Goal: Task Accomplishment & Management: Use online tool/utility

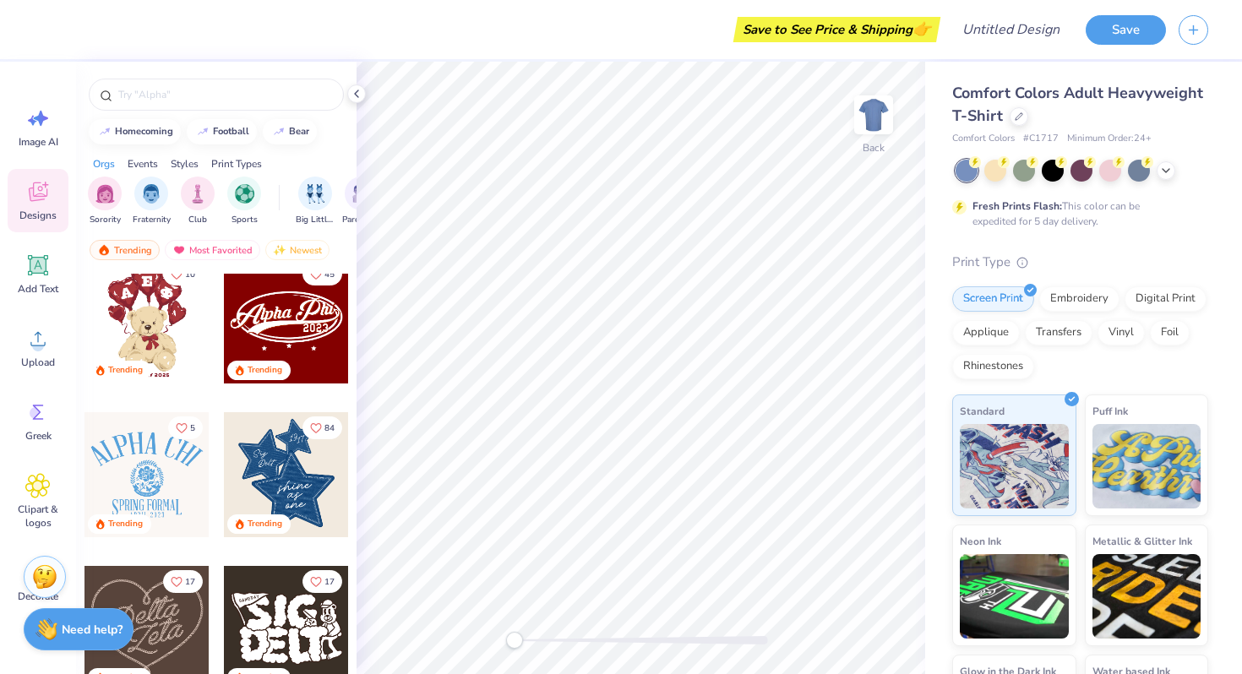
scroll to position [657, 0]
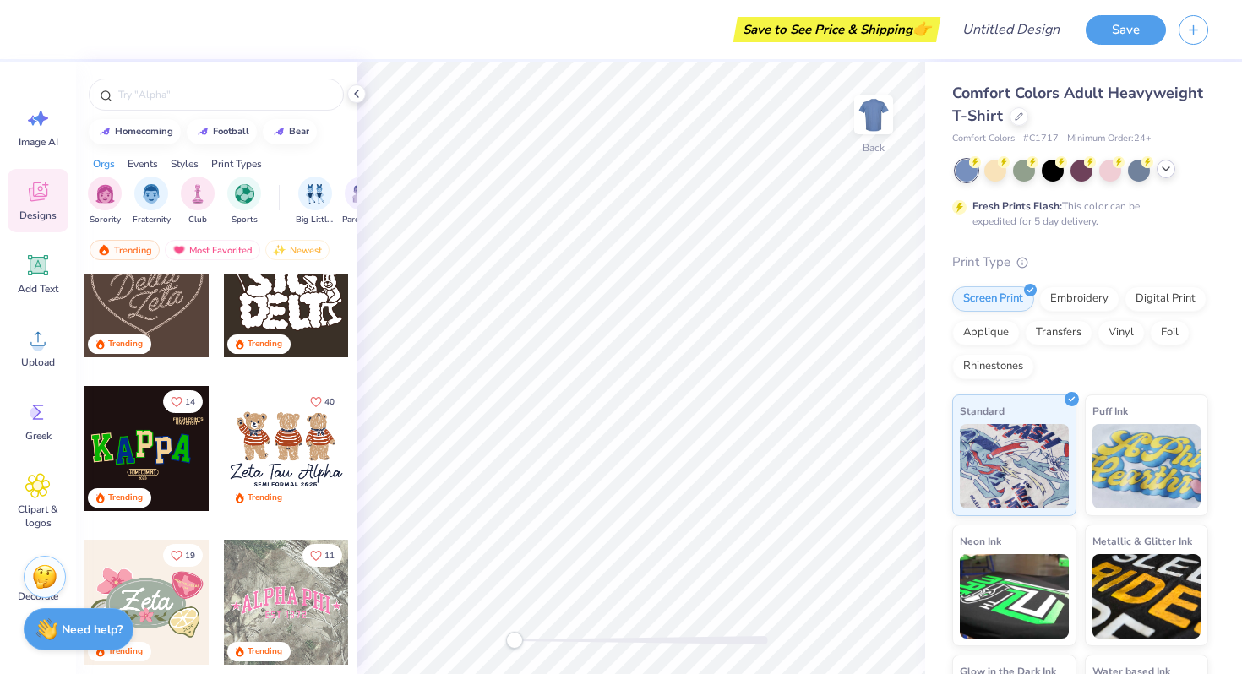
click at [1172, 172] on icon at bounding box center [1166, 169] width 14 height 14
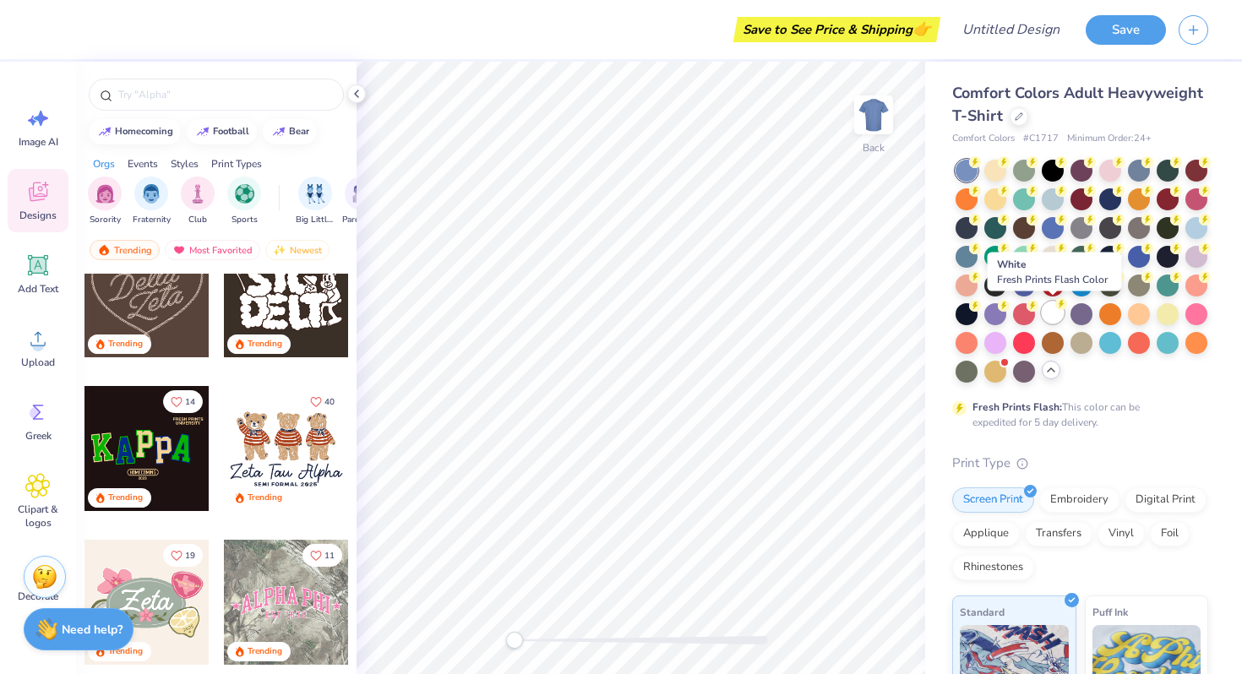
click at [1053, 321] on div at bounding box center [1053, 313] width 22 height 22
click at [1058, 377] on div at bounding box center [1082, 271] width 253 height 223
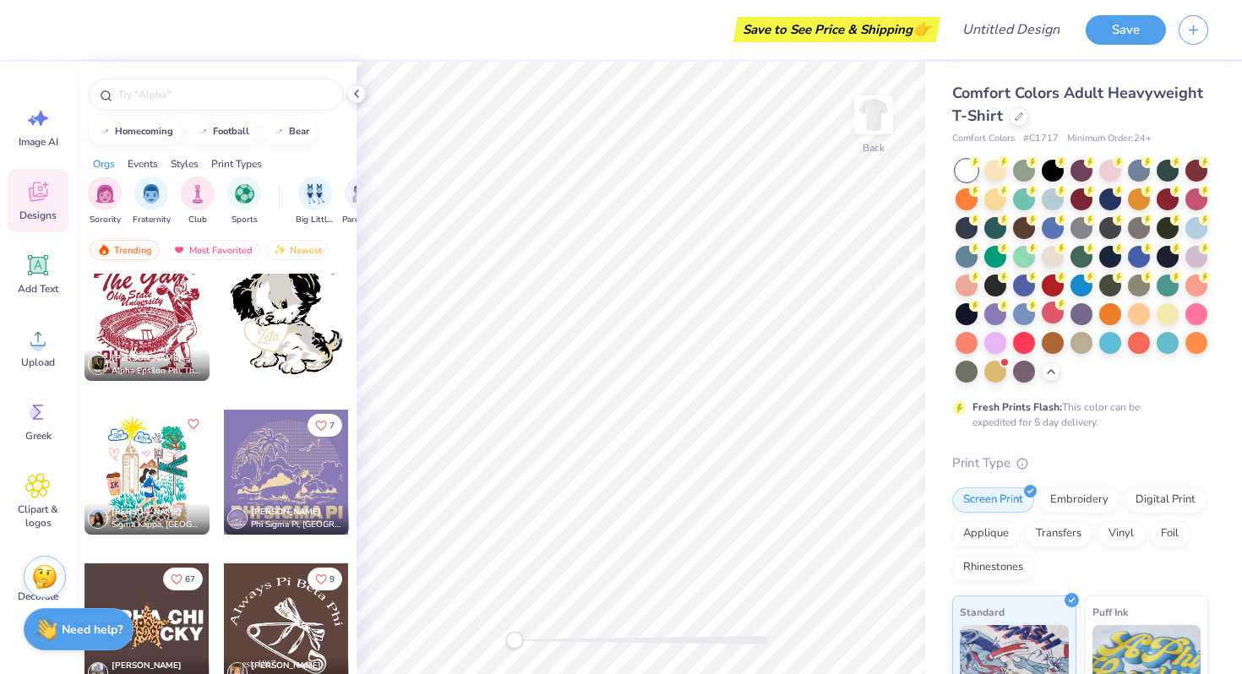
scroll to position [16988, 0]
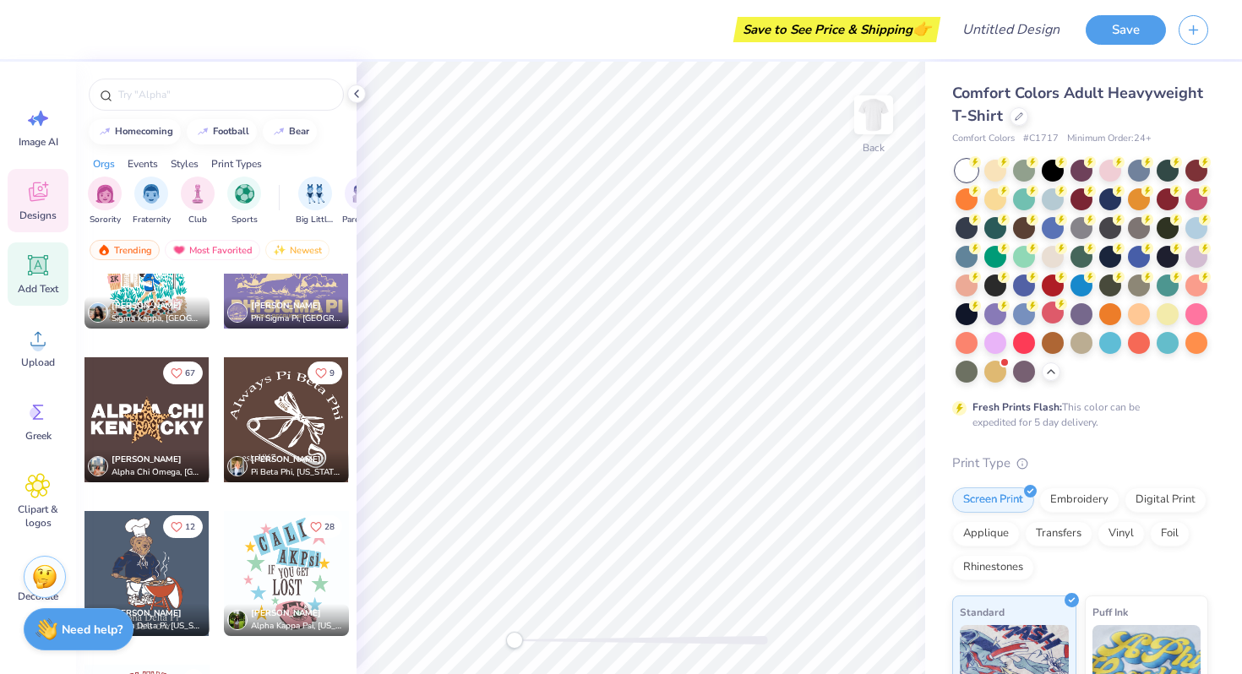
click at [54, 279] on div "Add Text" at bounding box center [38, 274] width 61 height 63
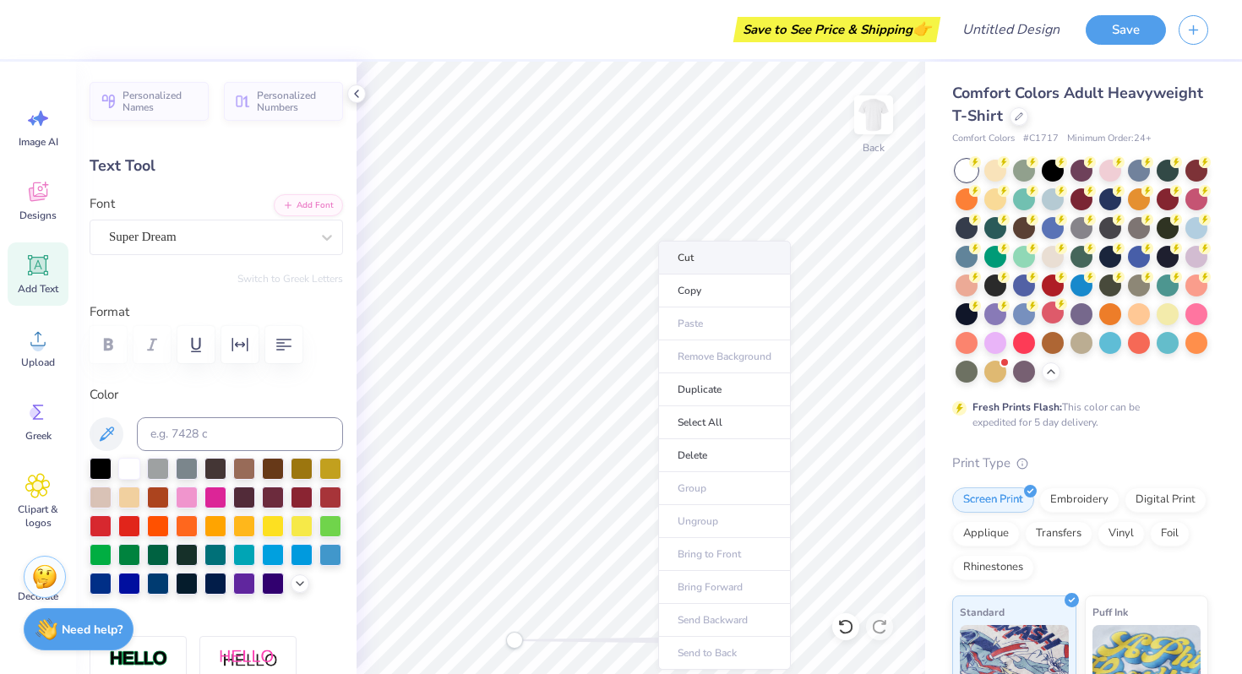
click at [744, 251] on li "Cut" at bounding box center [724, 258] width 133 height 34
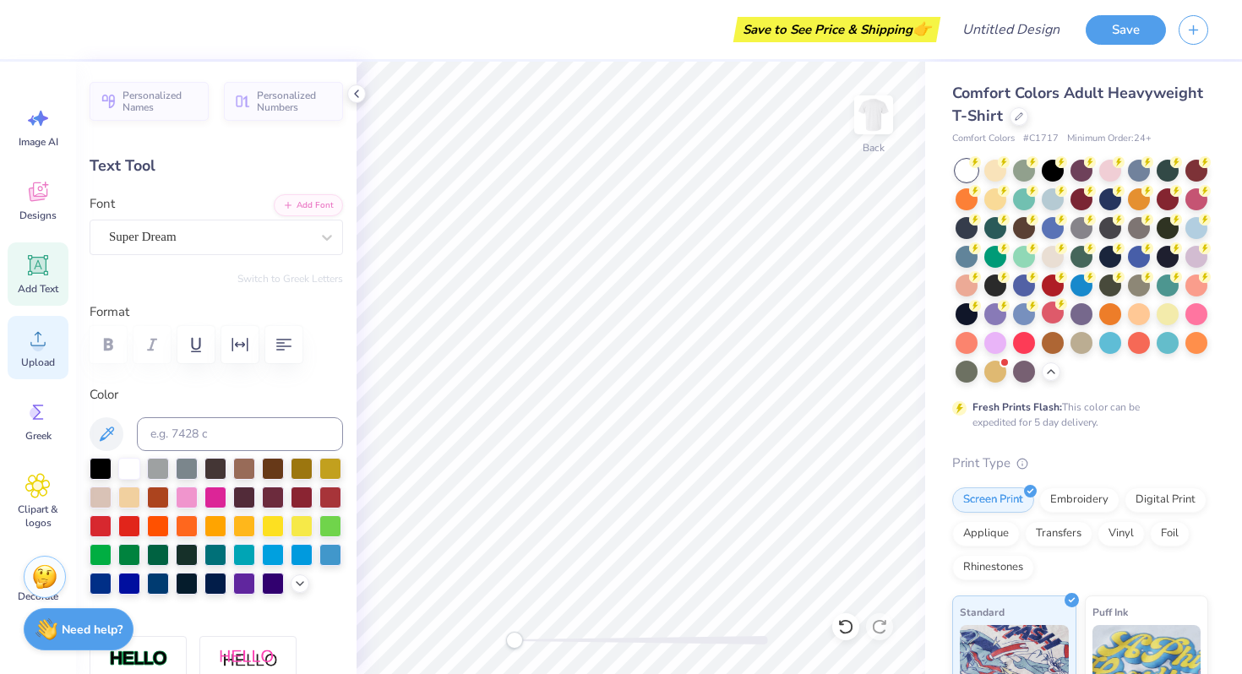
click at [41, 346] on circle at bounding box center [38, 346] width 12 height 12
click at [32, 212] on span "Designs" at bounding box center [37, 216] width 37 height 14
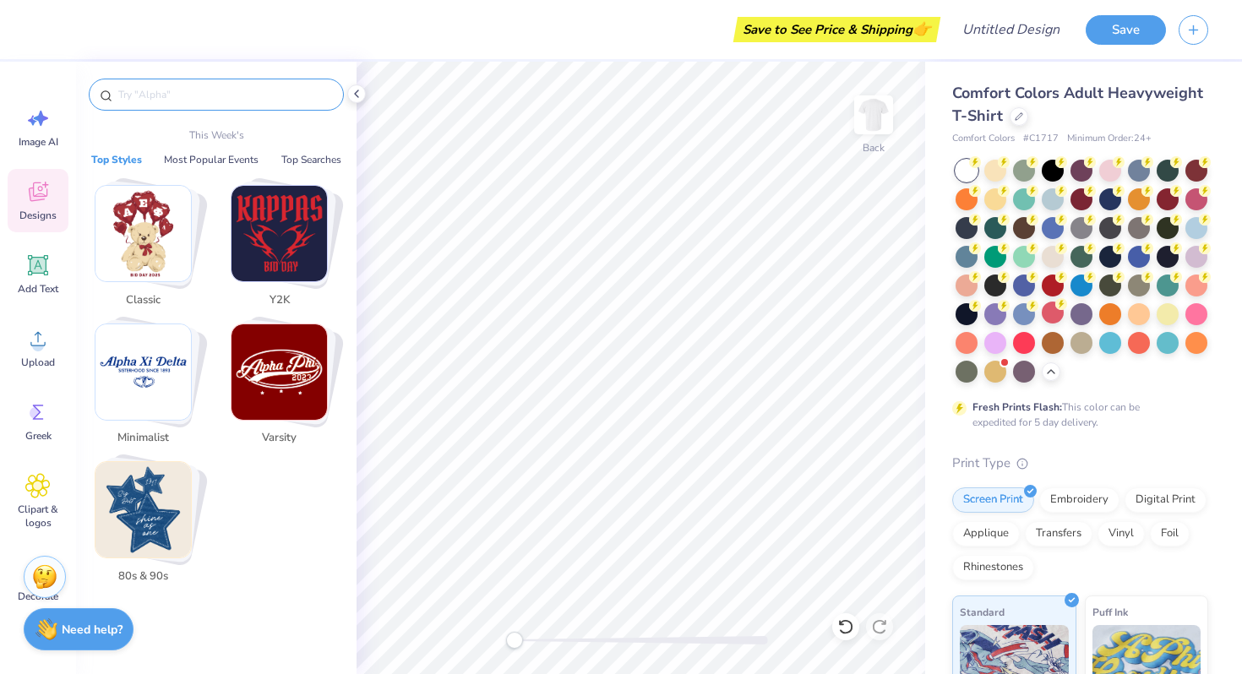
click at [232, 88] on input "text" at bounding box center [225, 94] width 216 height 17
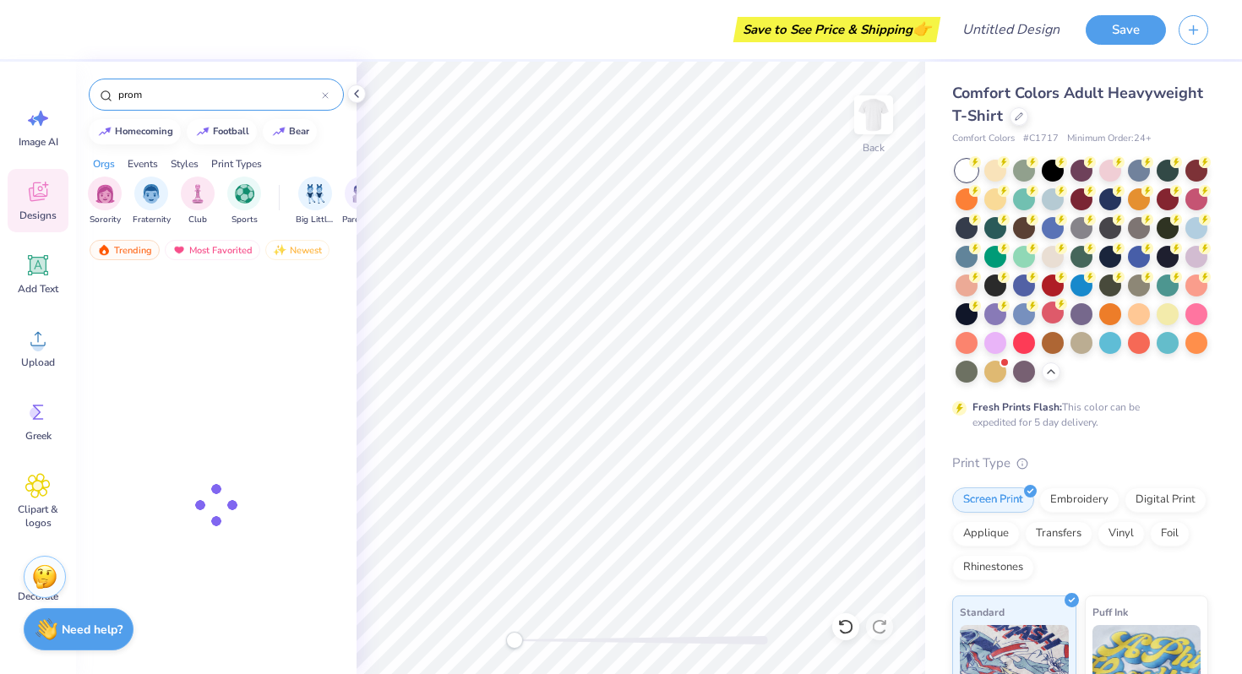
type input "prom"
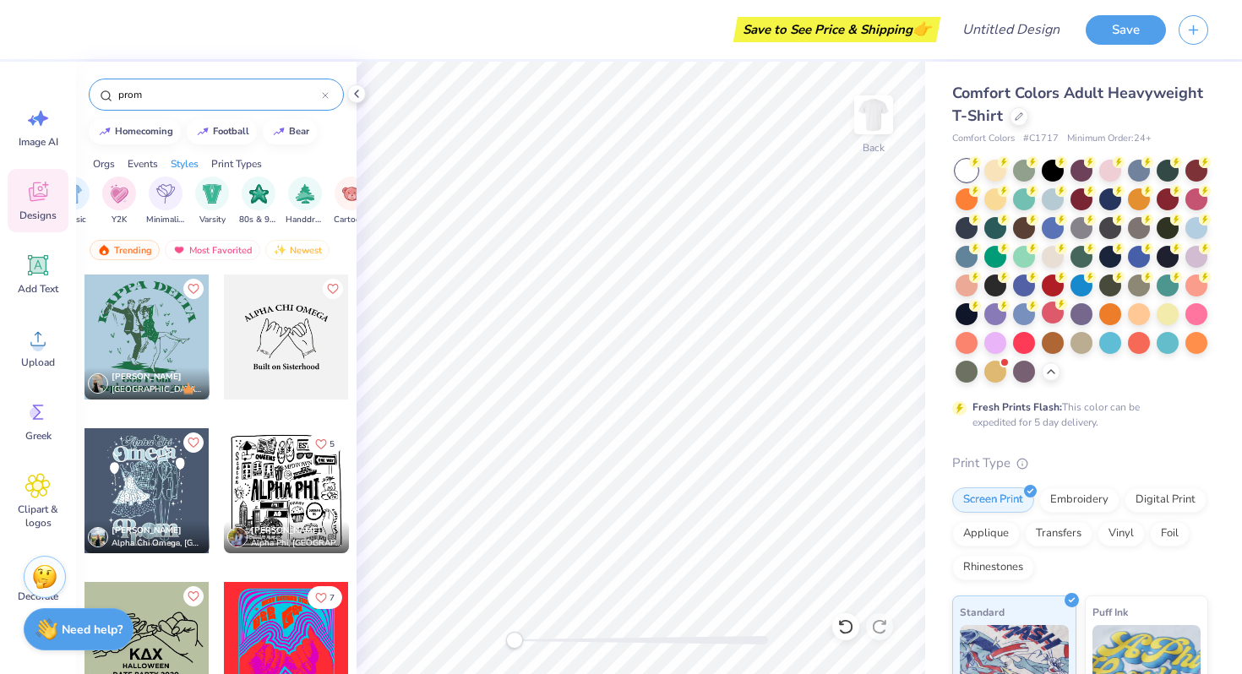
scroll to position [0, 917]
click at [150, 168] on div "Events" at bounding box center [143, 163] width 30 height 15
click at [262, 192] on img "filter for Formal & Semi" at bounding box center [269, 193] width 19 height 19
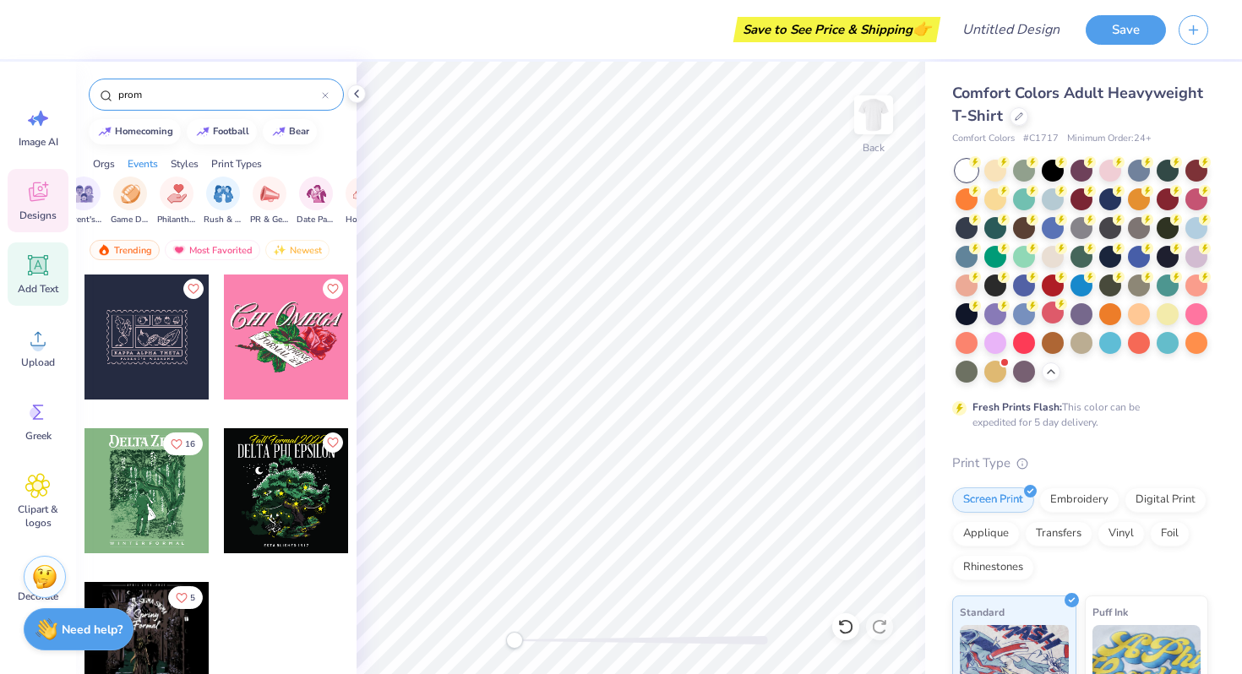
click at [35, 264] on icon at bounding box center [38, 266] width 16 height 16
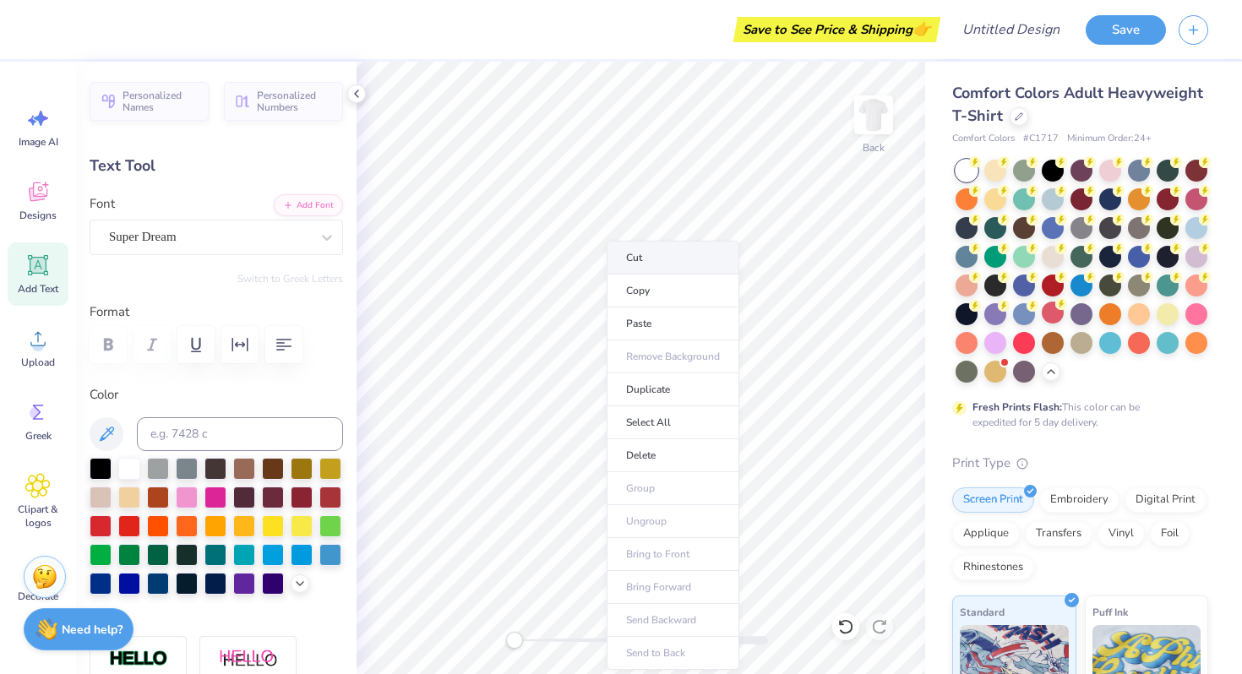
click at [661, 246] on li "Cut" at bounding box center [673, 258] width 133 height 34
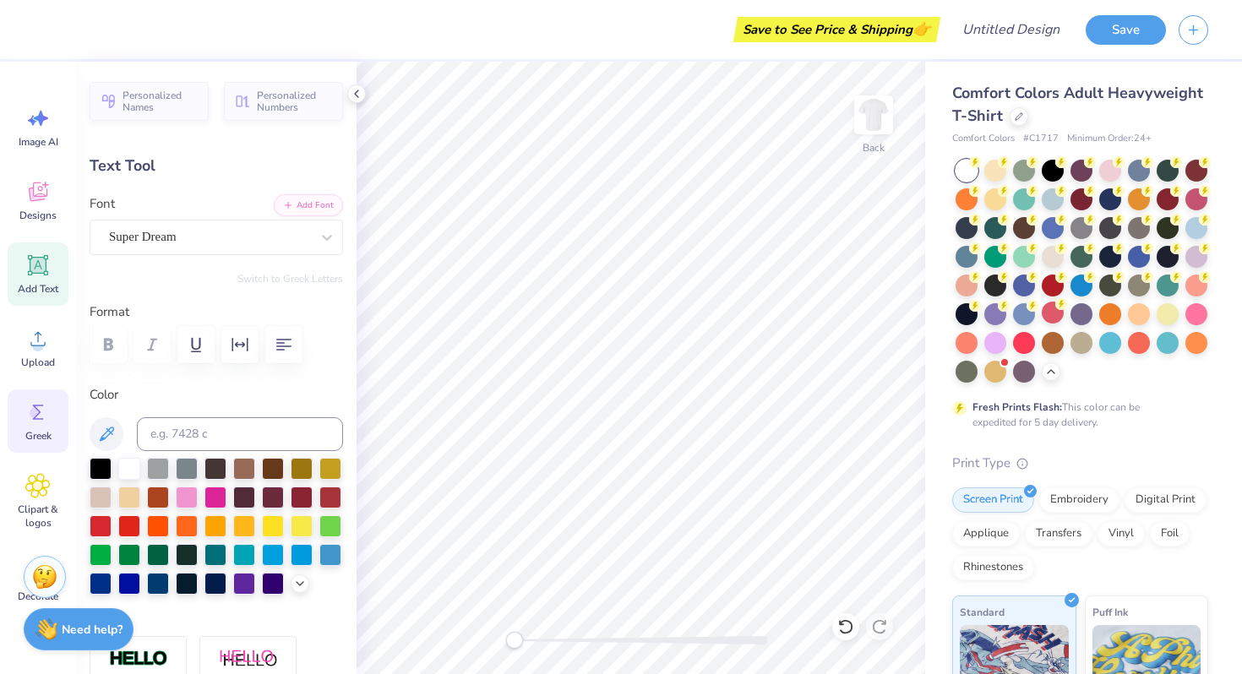
click at [39, 401] on icon at bounding box center [37, 412] width 25 height 25
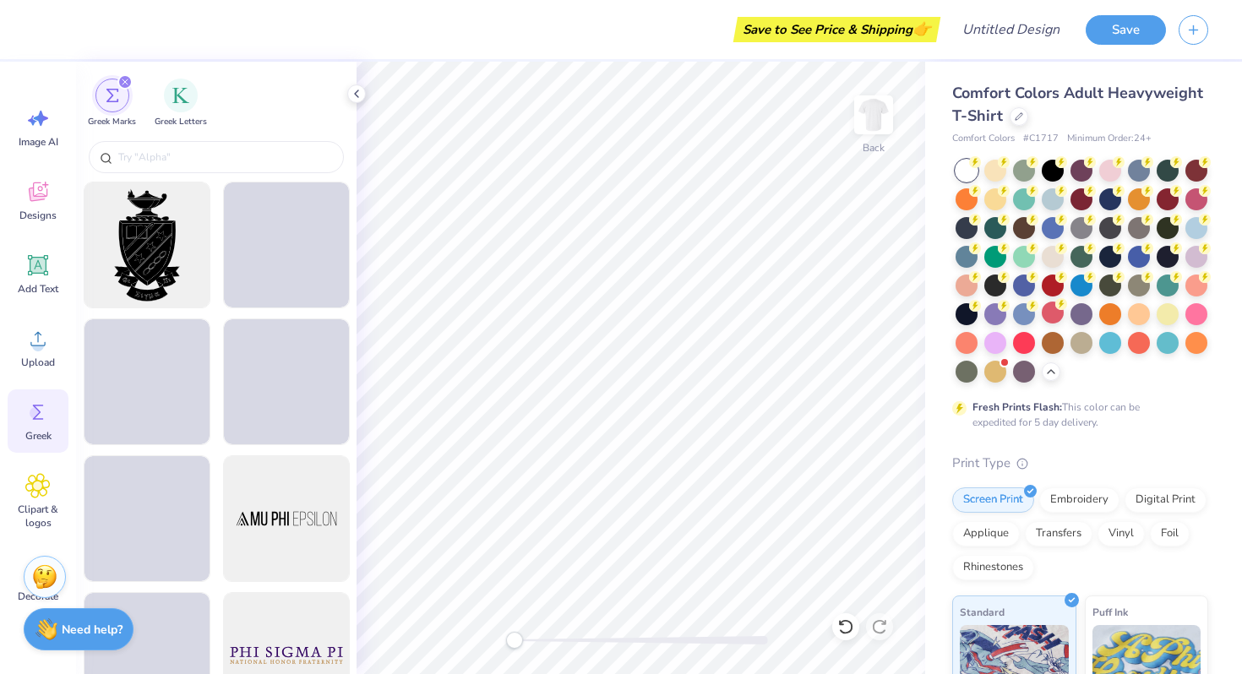
scroll to position [66, 0]
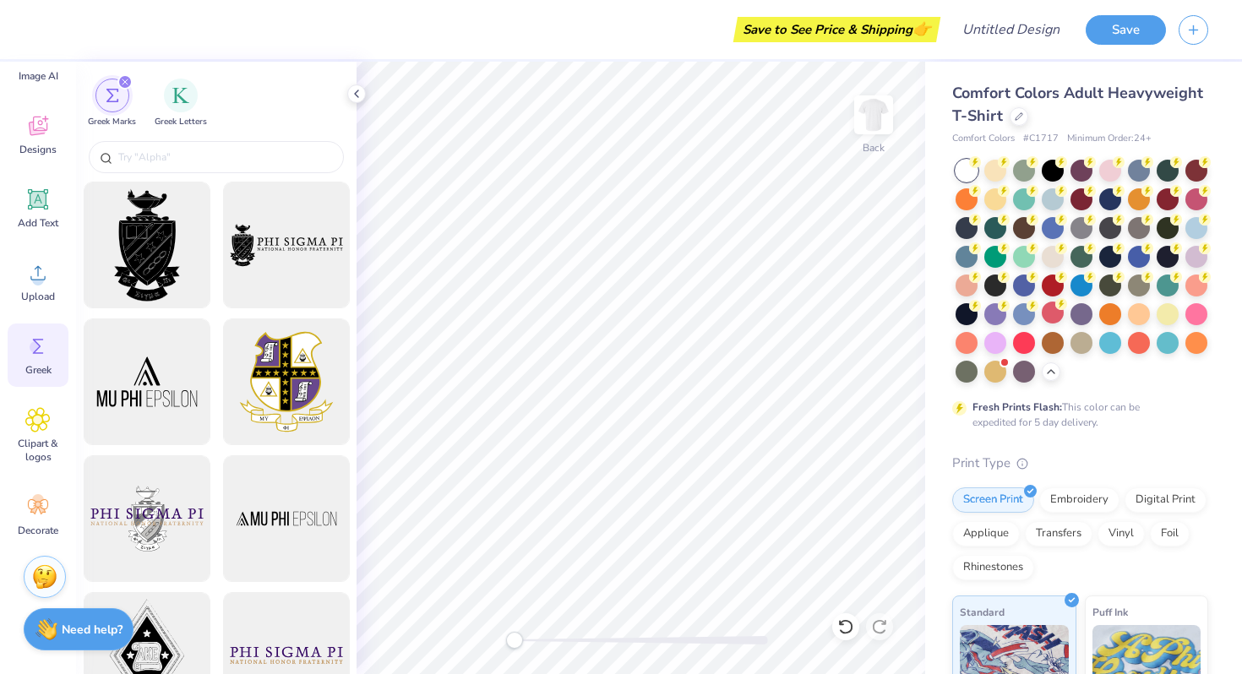
click at [35, 477] on div "Image AI Designs Add Text Upload Greek Clipart & logos Decorate" at bounding box center [38, 289] width 61 height 518
click at [35, 458] on span "Clipart & logos" at bounding box center [38, 450] width 56 height 27
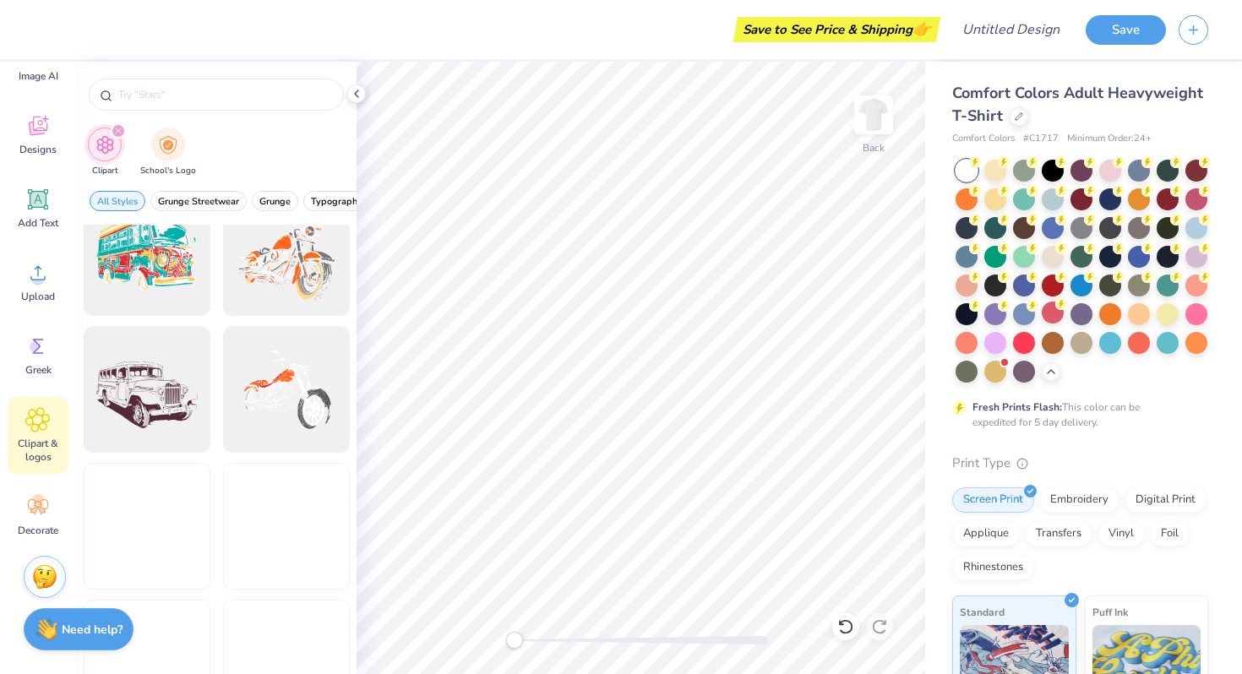
scroll to position [1980, 0]
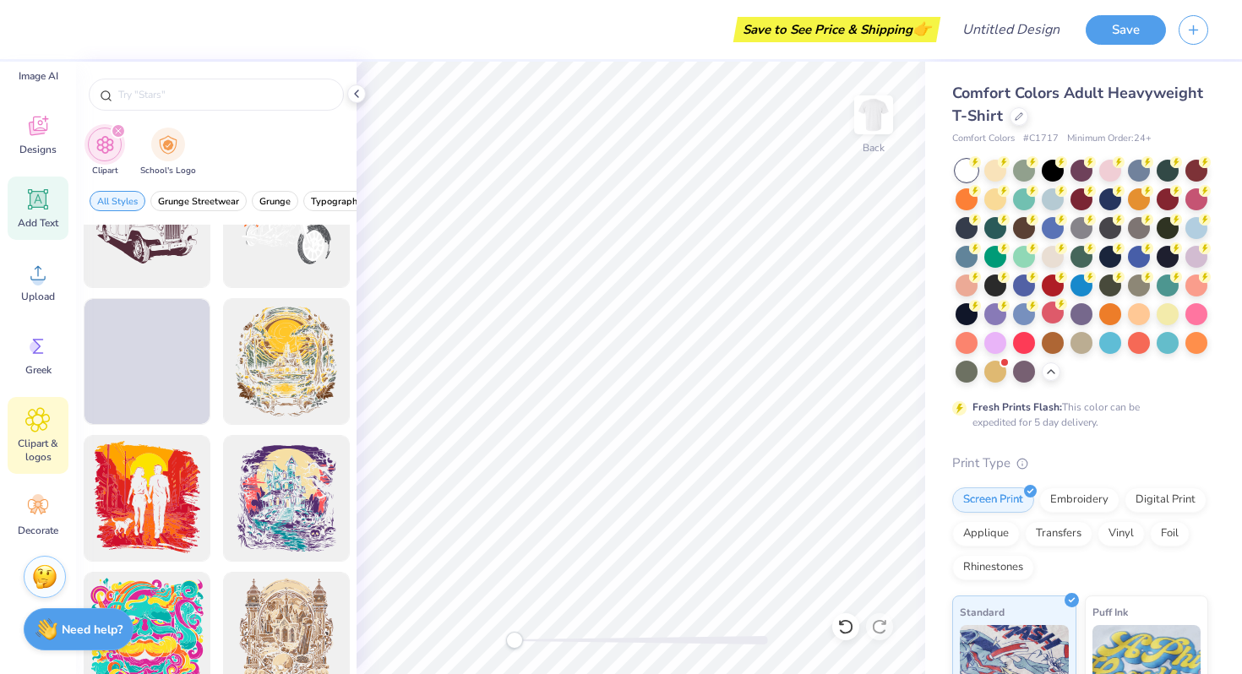
click at [34, 216] on span "Add Text" at bounding box center [38, 223] width 41 height 14
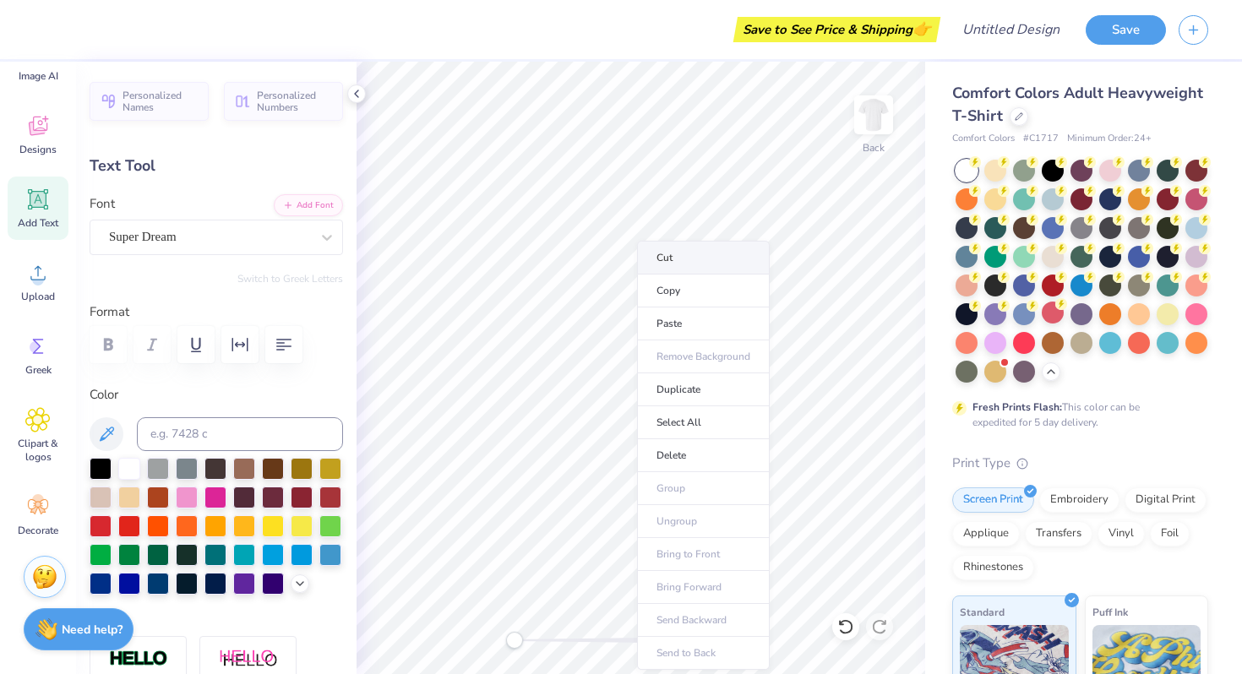
click at [677, 259] on li "Cut" at bounding box center [703, 258] width 133 height 34
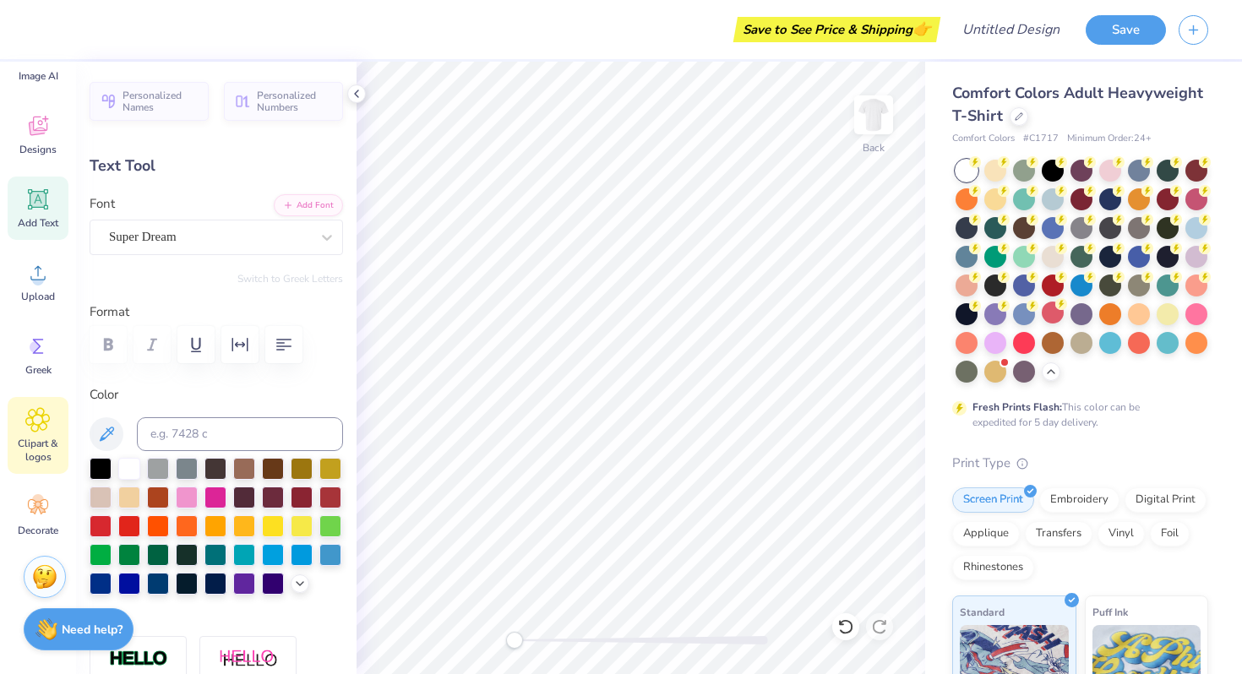
click at [52, 455] on span "Clipart & logos" at bounding box center [38, 450] width 56 height 27
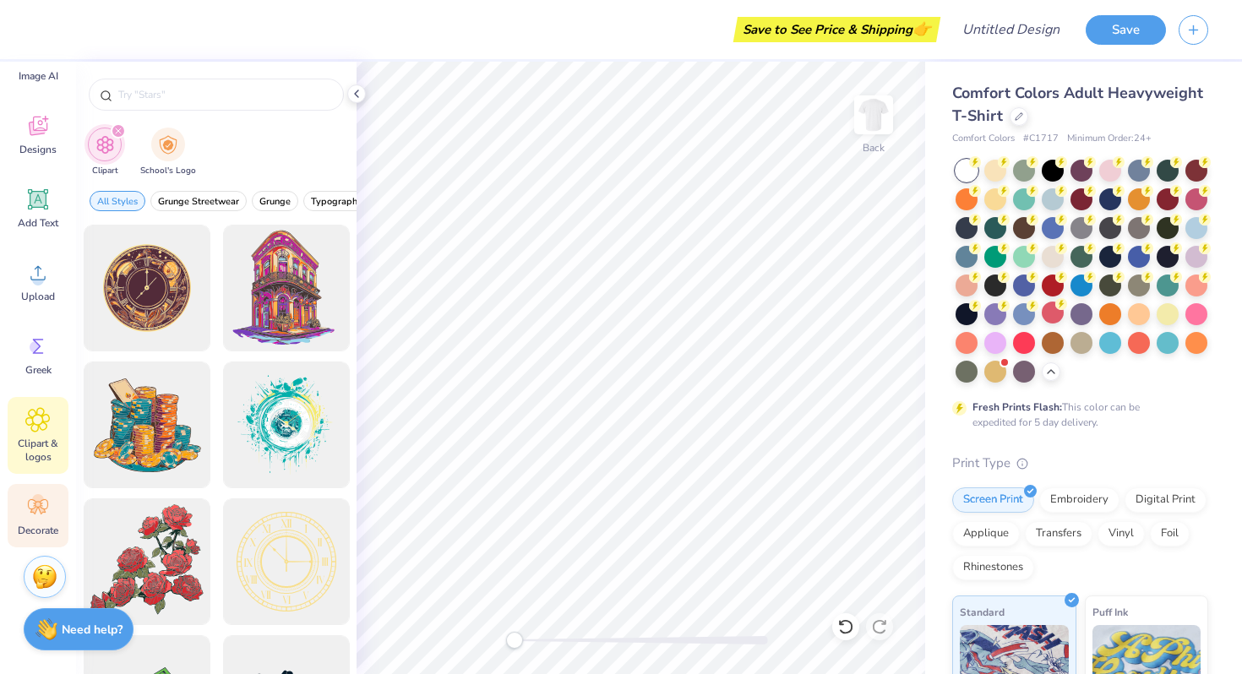
click at [49, 511] on icon at bounding box center [37, 506] width 25 height 25
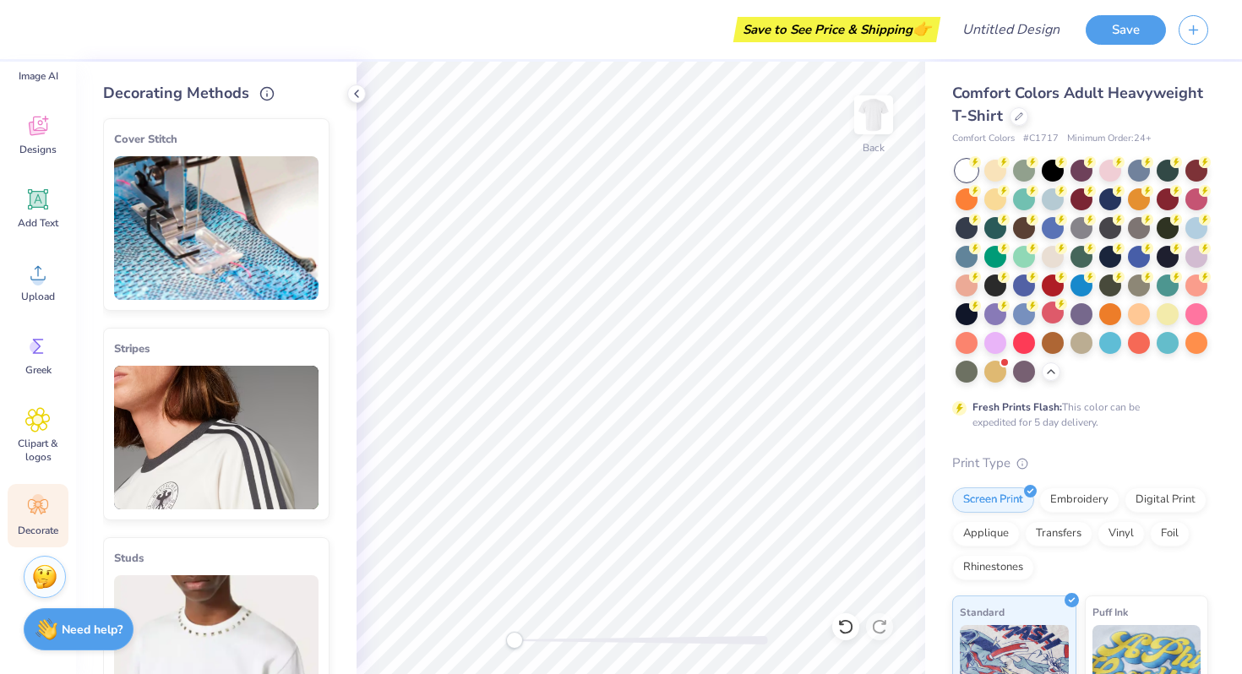
scroll to position [0, 0]
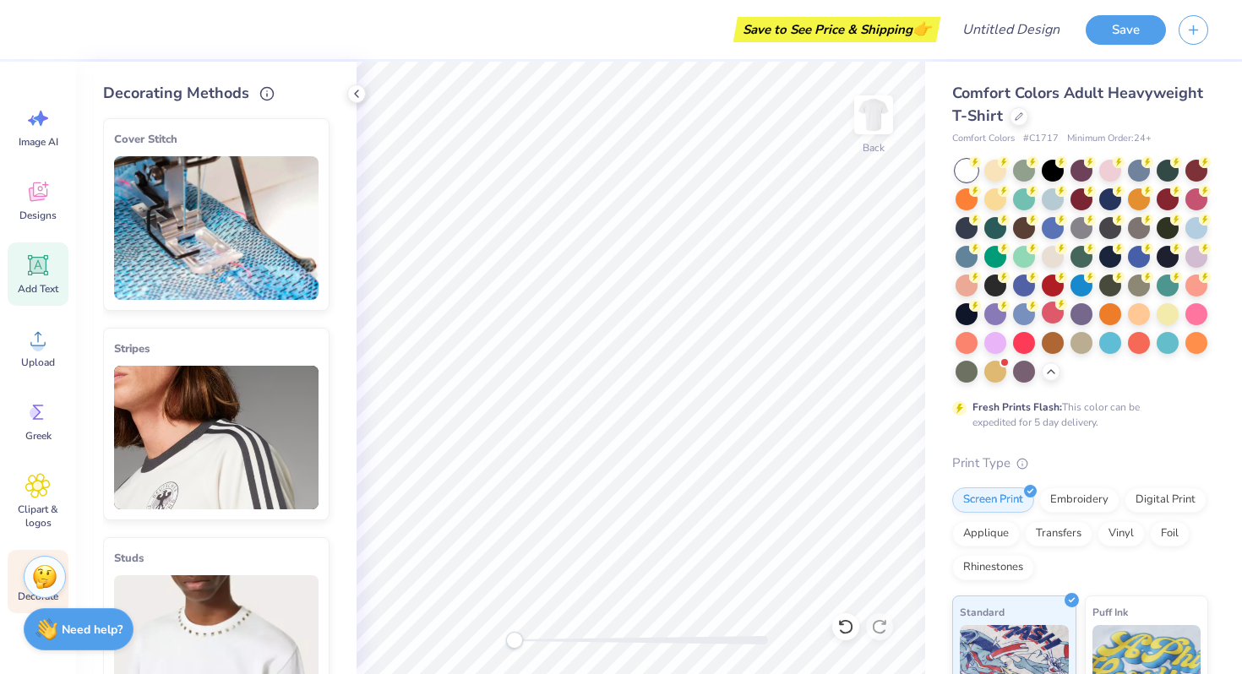
click at [41, 255] on icon at bounding box center [37, 265] width 25 height 25
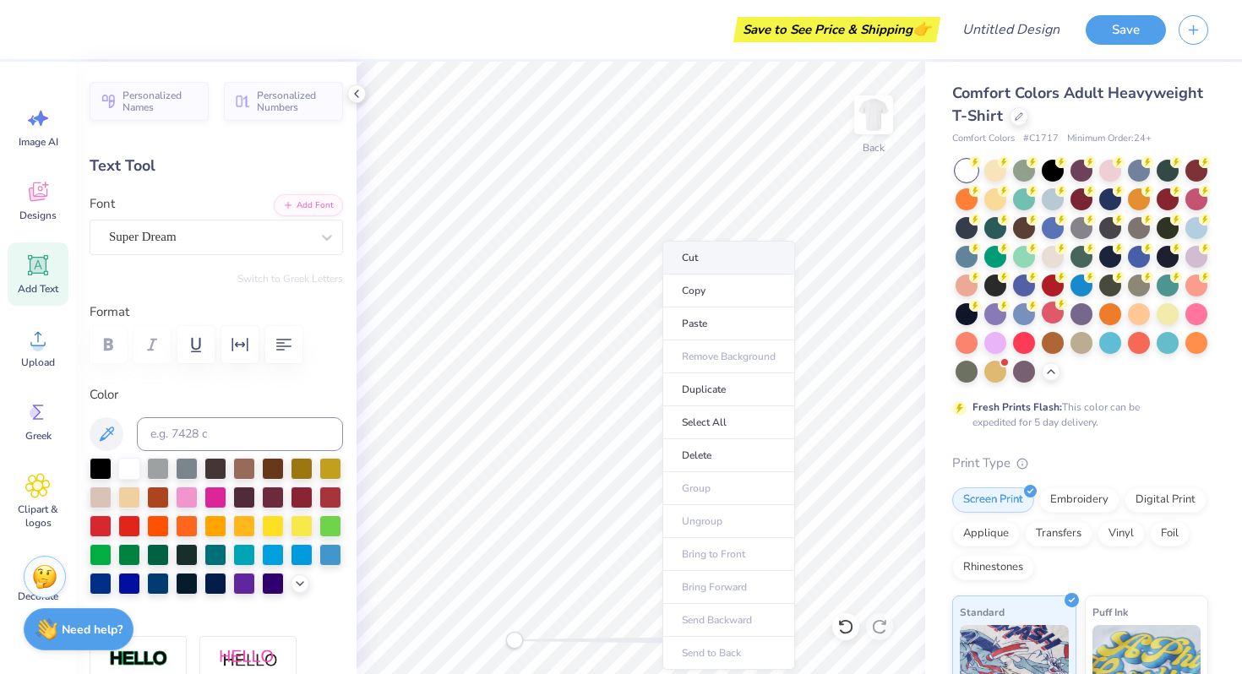
click at [714, 270] on li "Cut" at bounding box center [728, 258] width 133 height 34
click at [40, 406] on icon at bounding box center [38, 412] width 11 height 15
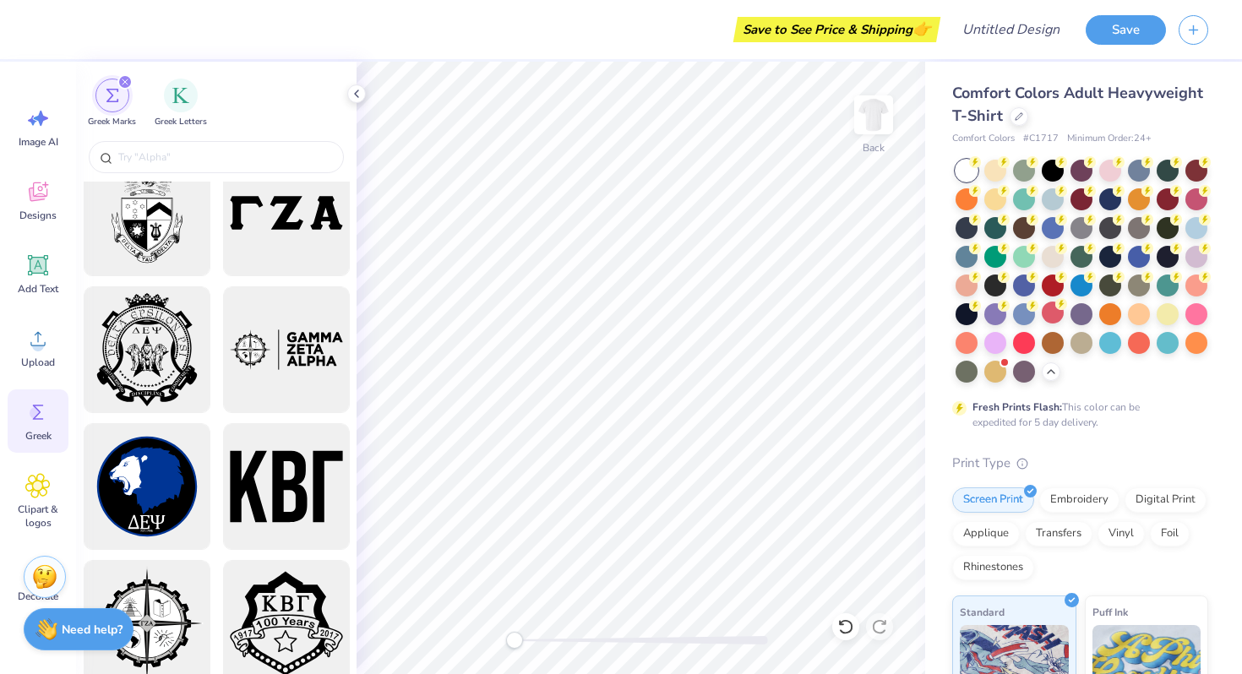
click at [128, 83] on div "filter for Greek Marks" at bounding box center [124, 81] width 15 height 15
click at [127, 80] on icon "filter for Greek Marks" at bounding box center [125, 81] width 5 height 5
click at [43, 226] on div "Designs" at bounding box center [38, 200] width 61 height 63
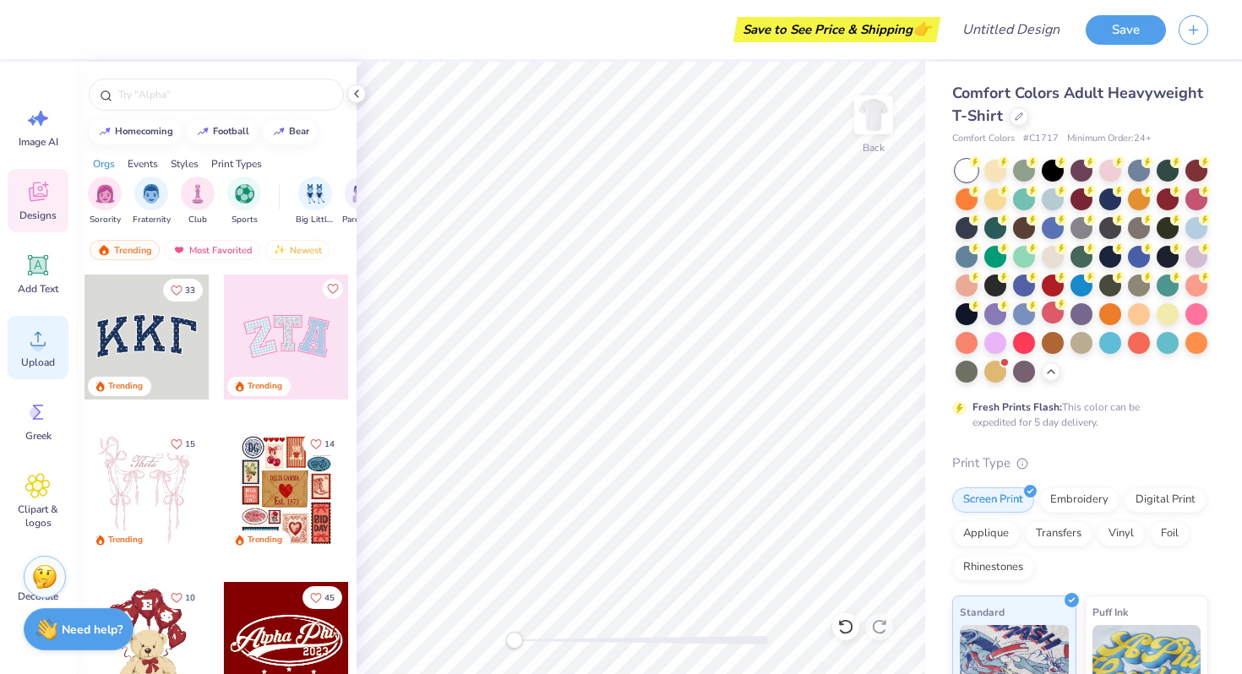
click at [31, 329] on icon at bounding box center [37, 338] width 25 height 25
click at [29, 347] on icon at bounding box center [37, 338] width 25 height 25
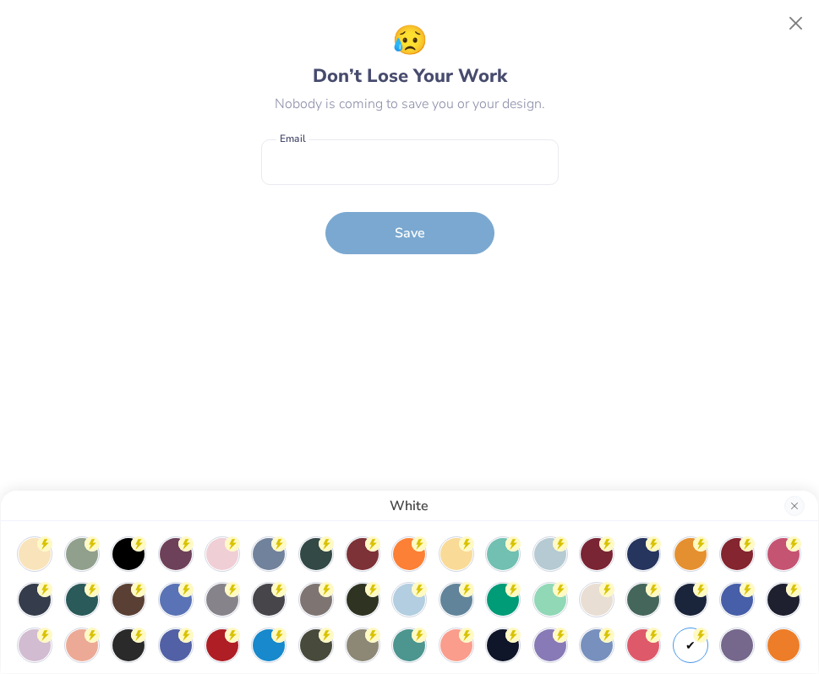
click at [799, 19] on div "White" at bounding box center [409, 337] width 819 height 674
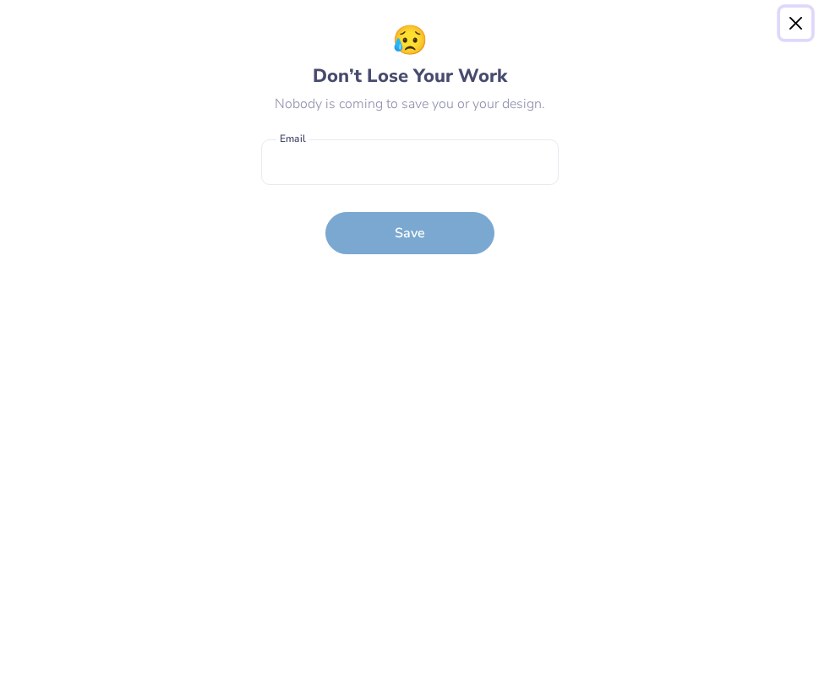
click at [791, 29] on button "Close" at bounding box center [796, 24] width 32 height 32
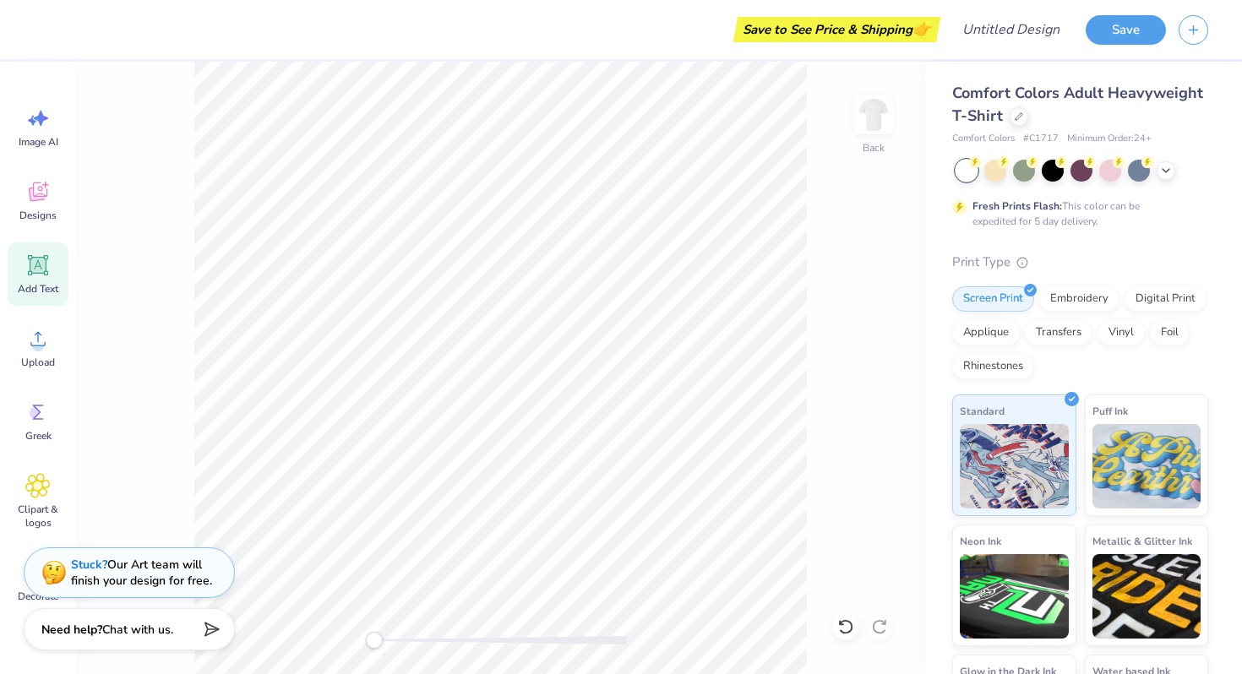
click at [34, 288] on span "Add Text" at bounding box center [38, 289] width 41 height 14
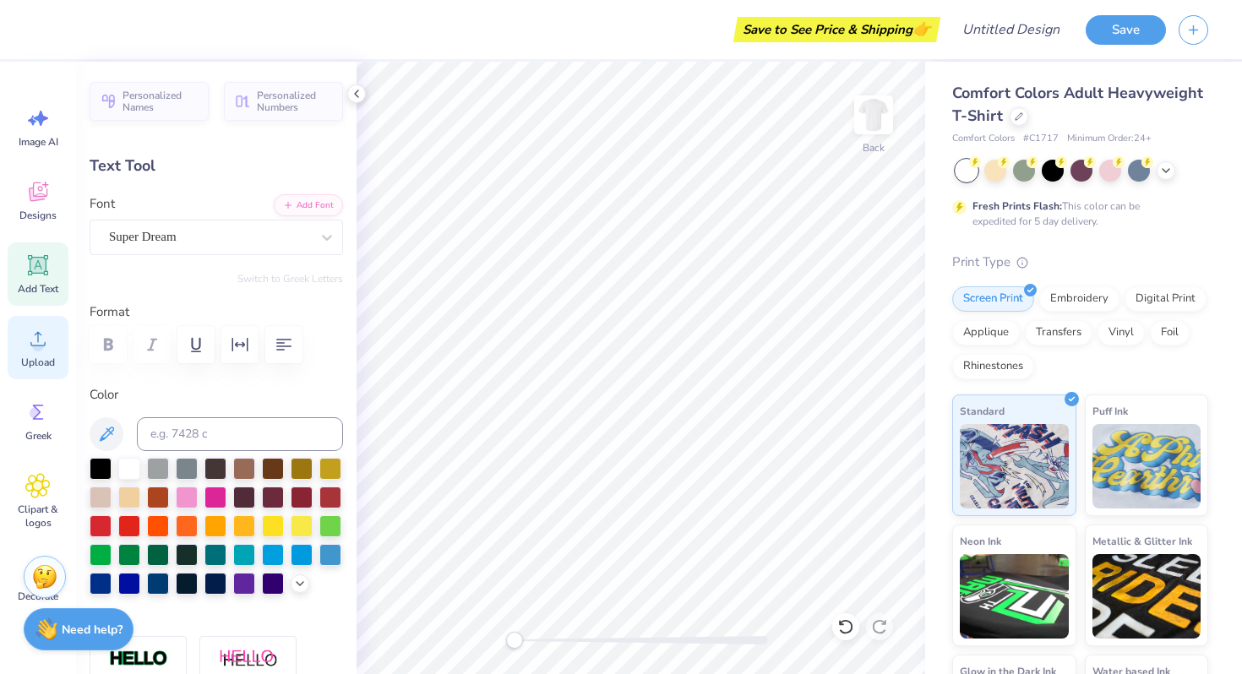
click at [25, 352] on div "Upload" at bounding box center [38, 347] width 61 height 63
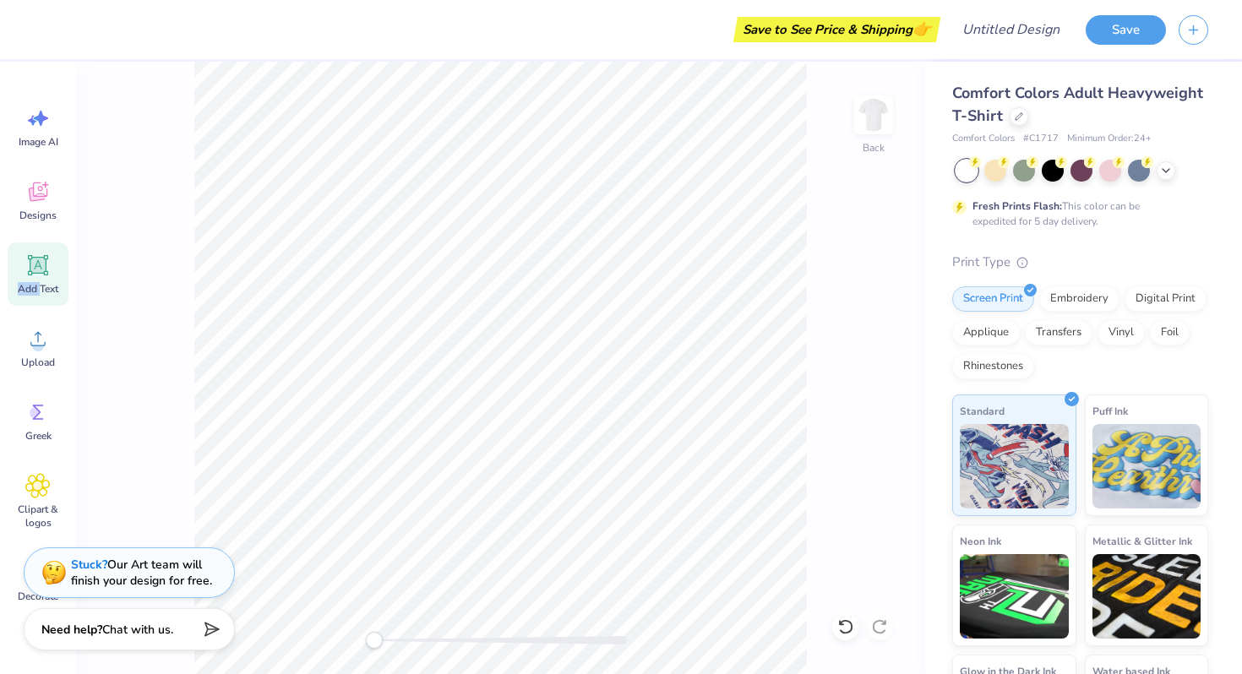
click at [38, 282] on span "Add Text" at bounding box center [38, 289] width 41 height 14
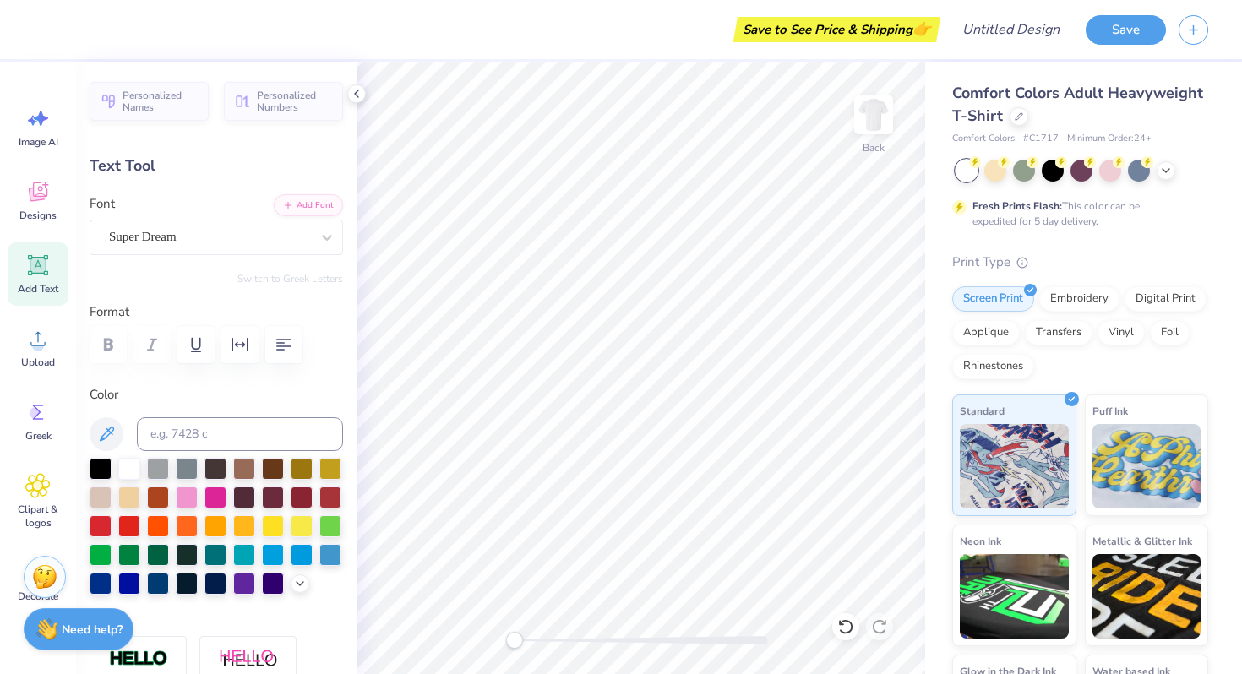
scroll to position [0, 1]
type textarea "PROM"
click at [97, 470] on div at bounding box center [101, 467] width 22 height 22
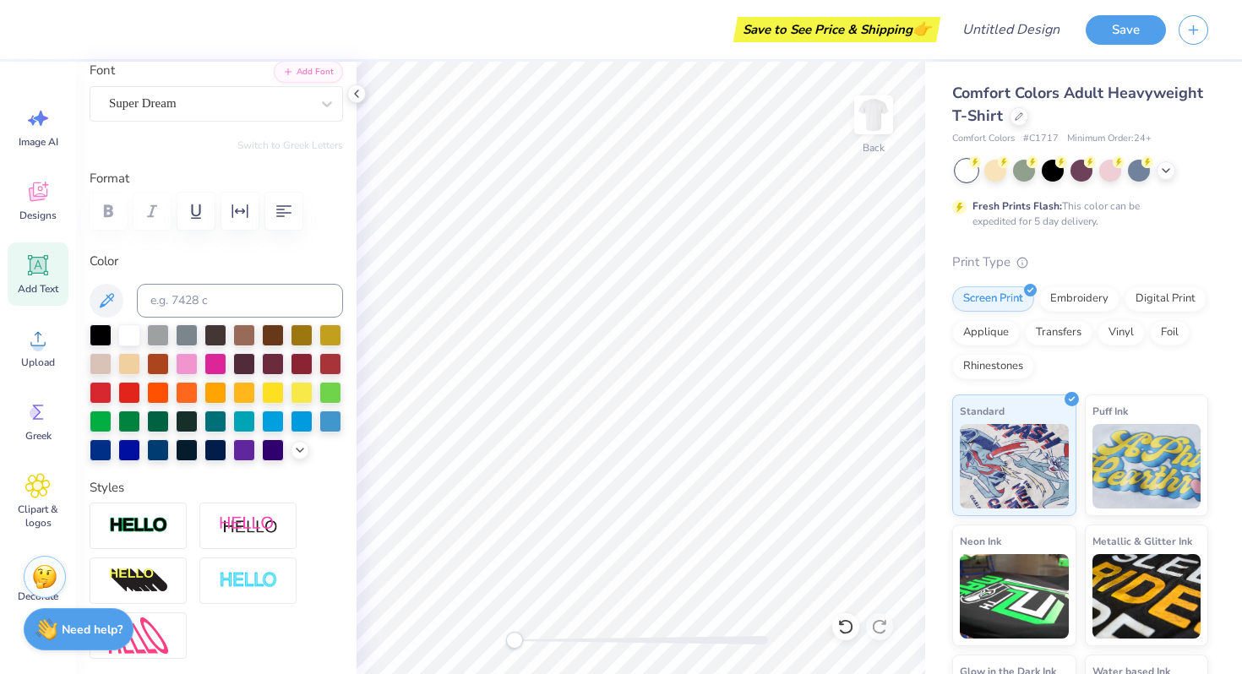
scroll to position [0, 0]
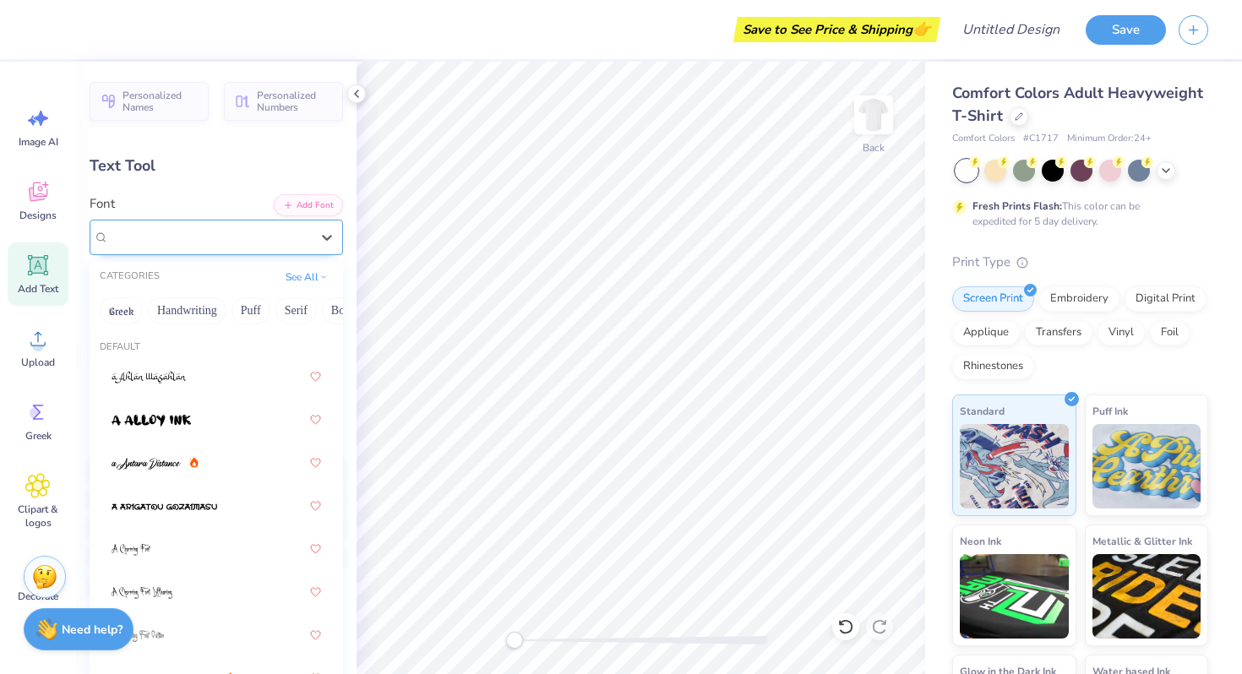
click at [233, 252] on div "Super Dream" at bounding box center [216, 237] width 253 height 35
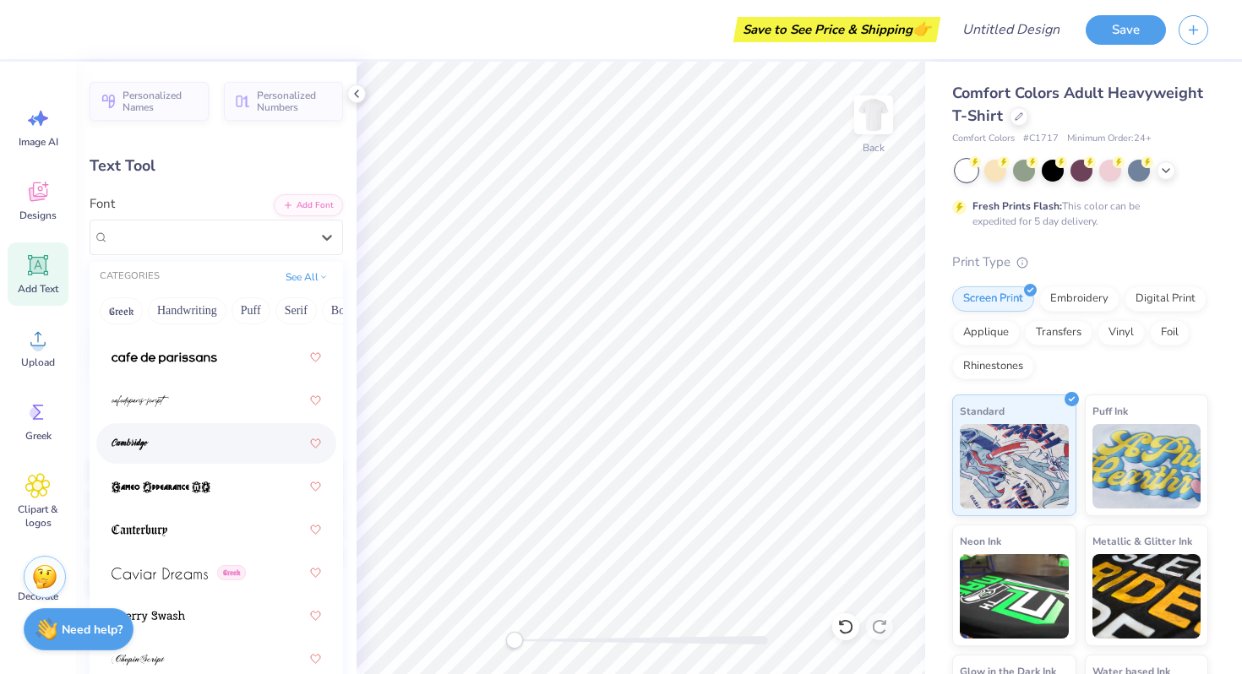
scroll to position [2383, 0]
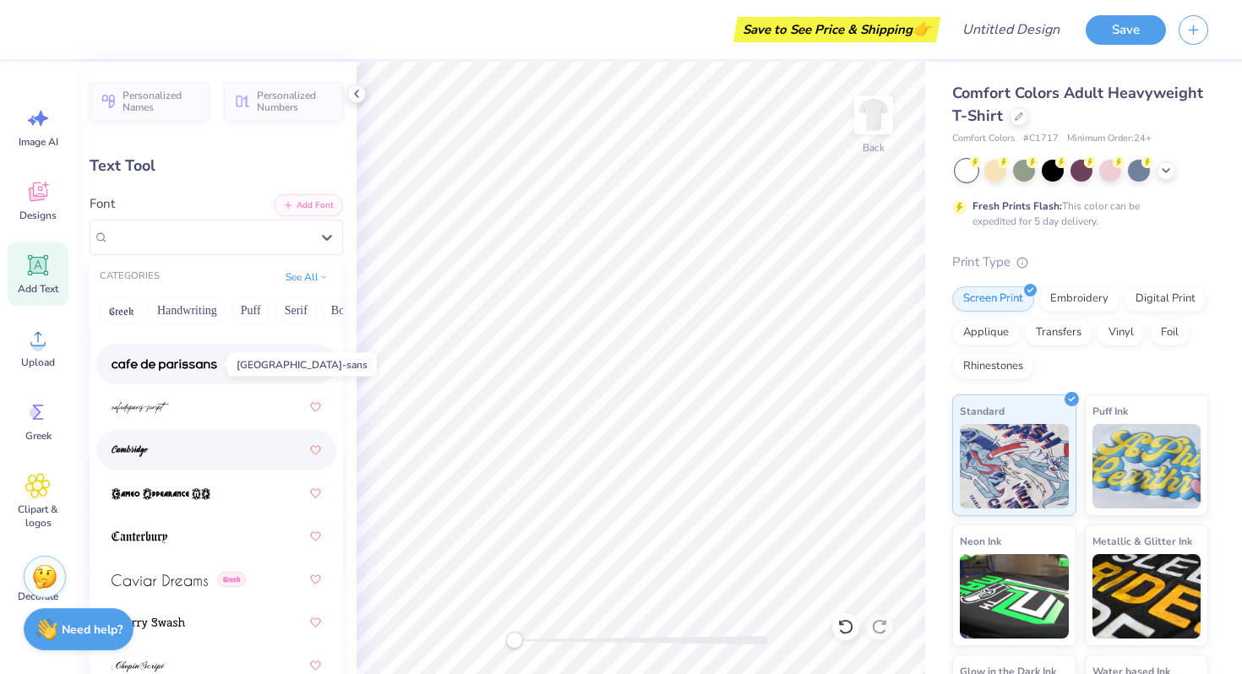
click at [136, 370] on img at bounding box center [165, 365] width 106 height 12
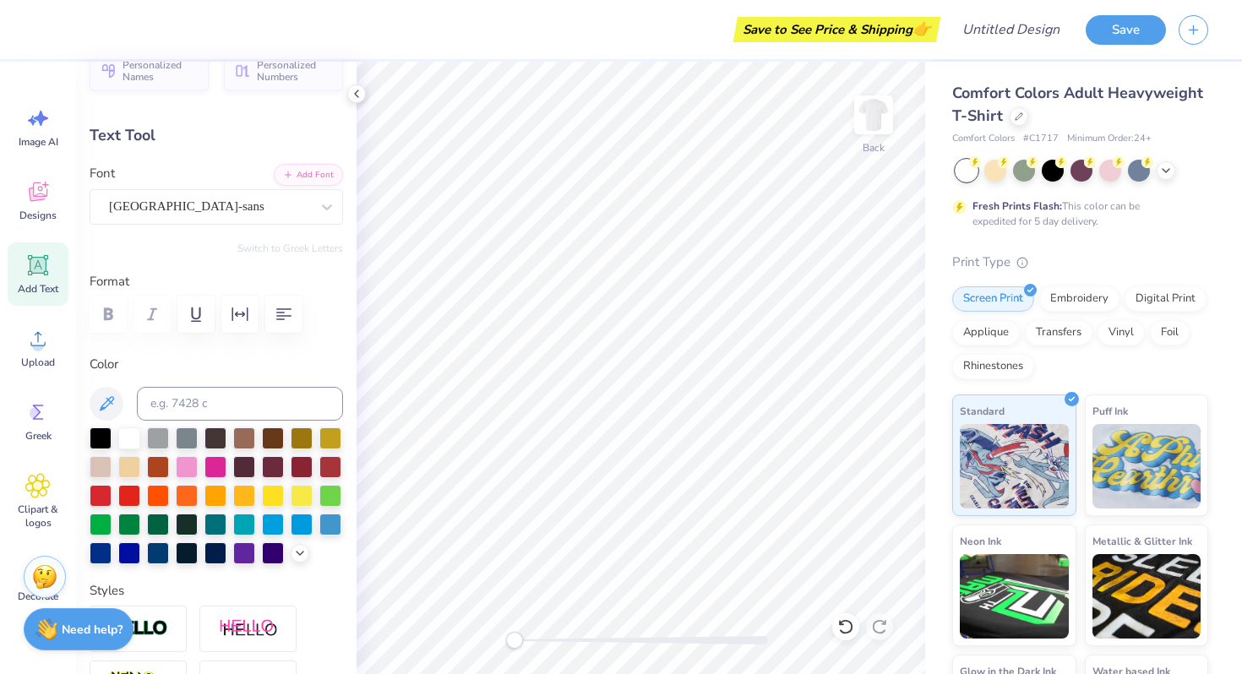
scroll to position [55, 0]
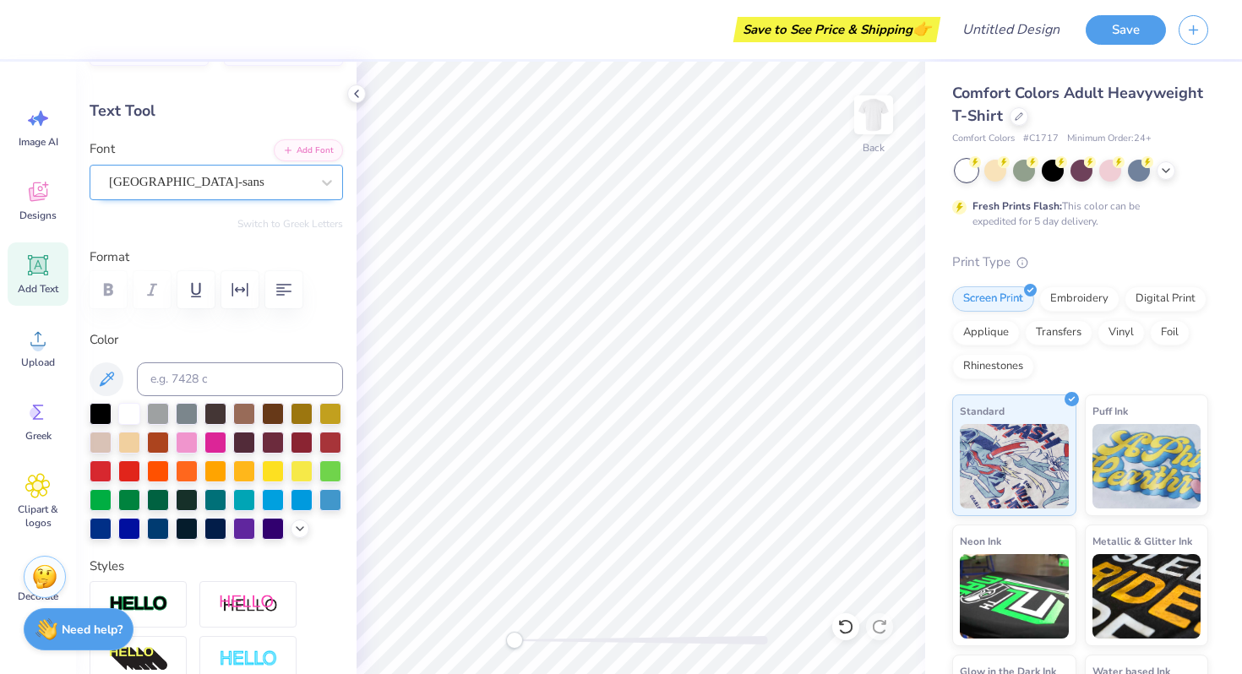
click at [221, 177] on div "[GEOGRAPHIC_DATA]-sans" at bounding box center [209, 182] width 204 height 26
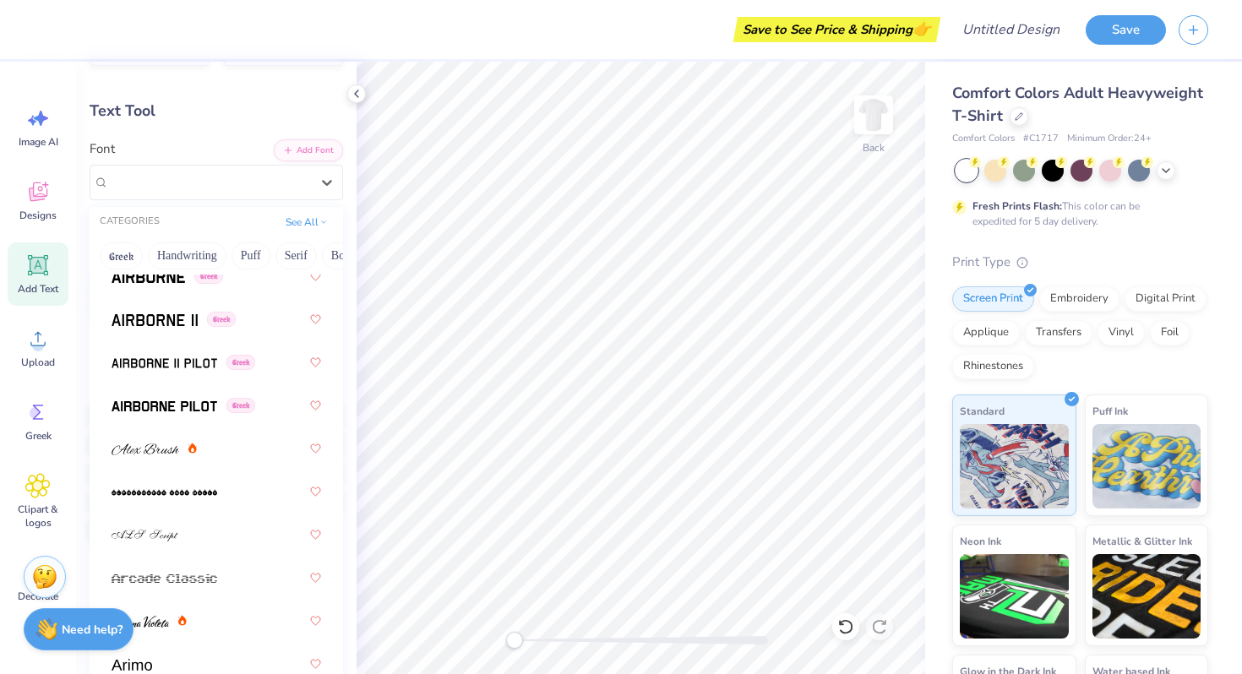
scroll to position [779, 0]
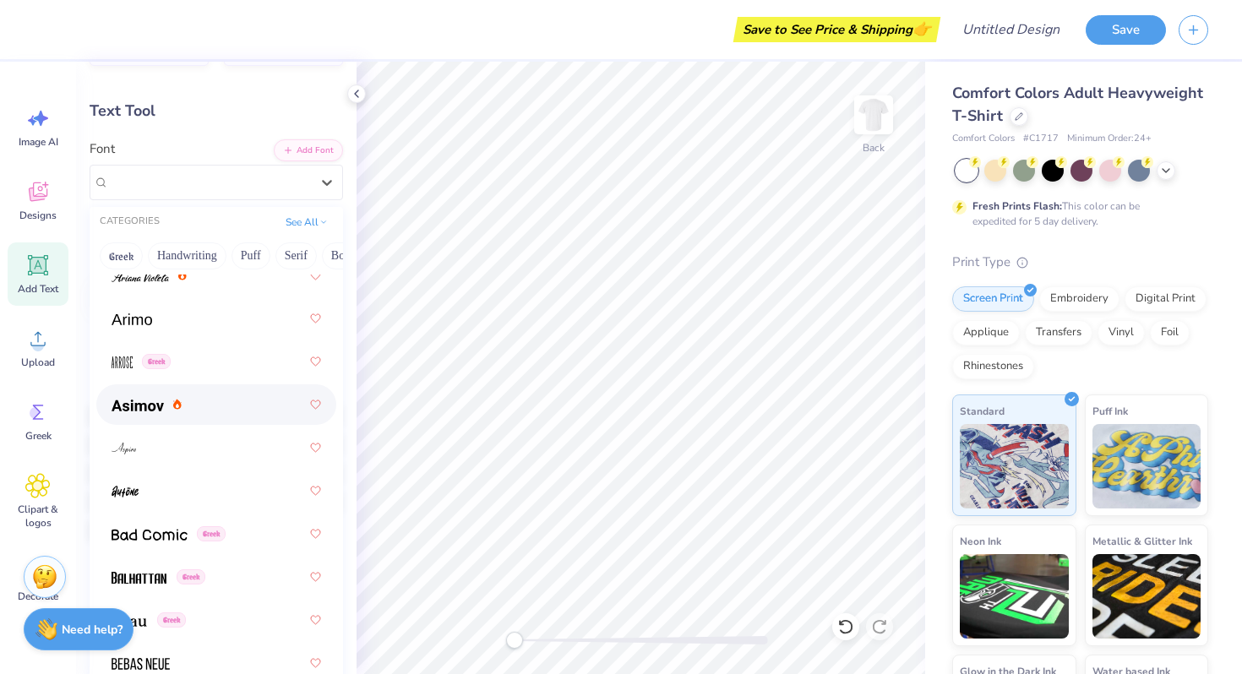
click at [175, 404] on icon at bounding box center [177, 405] width 8 height 10
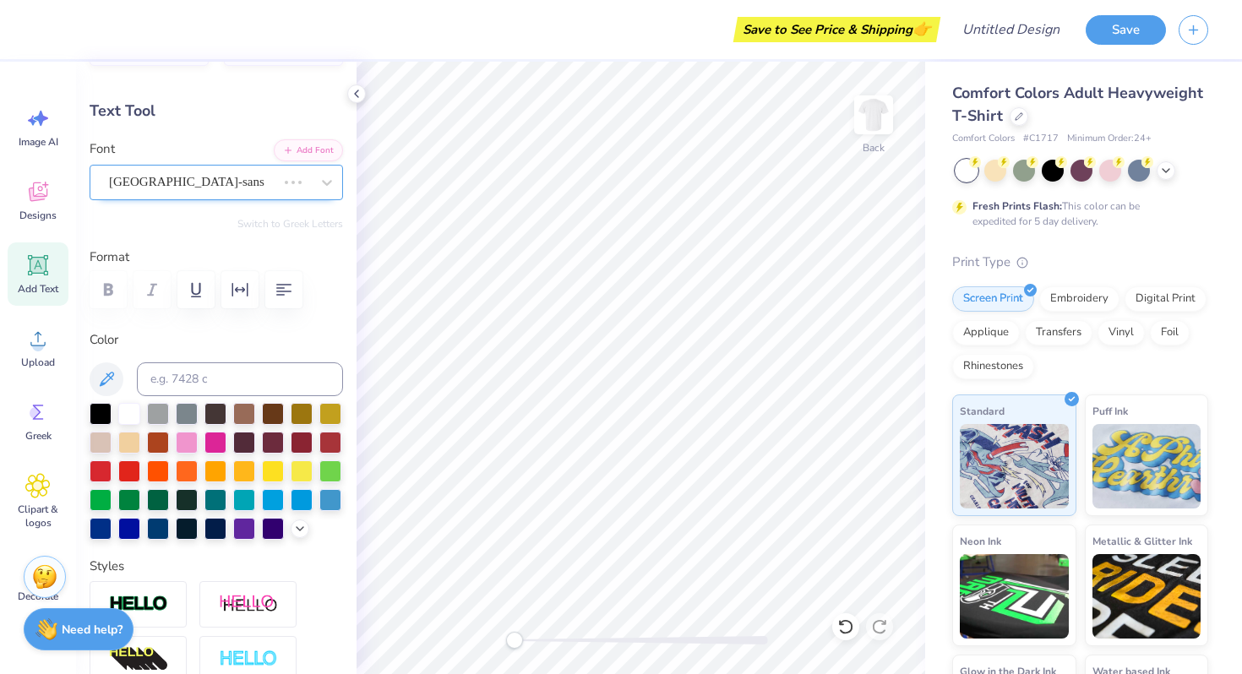
click at [189, 182] on div "[GEOGRAPHIC_DATA]-sans" at bounding box center [192, 182] width 171 height 26
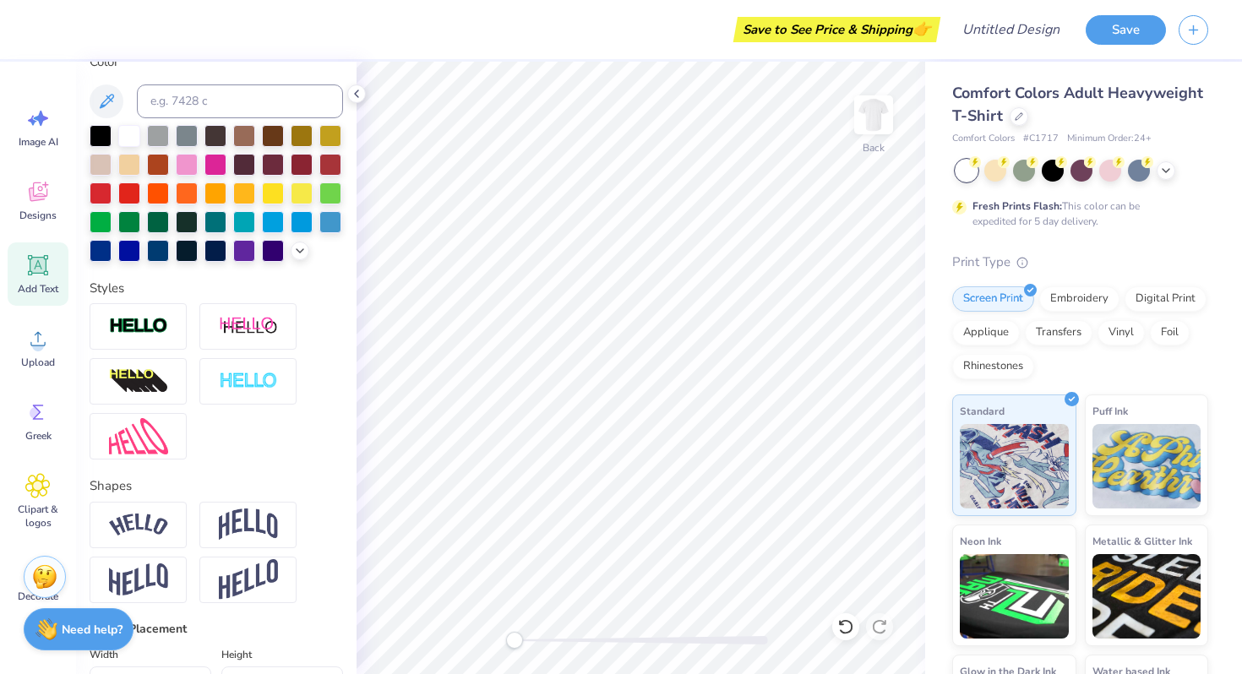
scroll to position [205, 0]
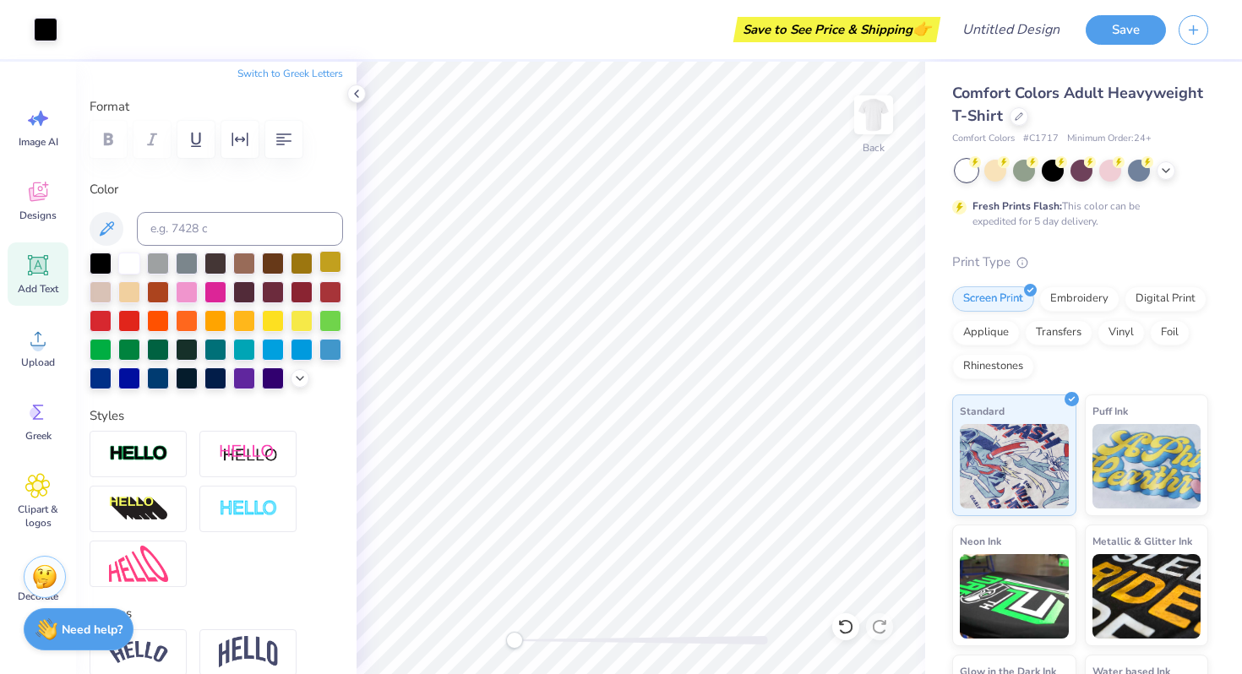
type input "6.29"
type input "1.69"
type input "5.28"
type textarea "P"
type textarea "ADPROM?"
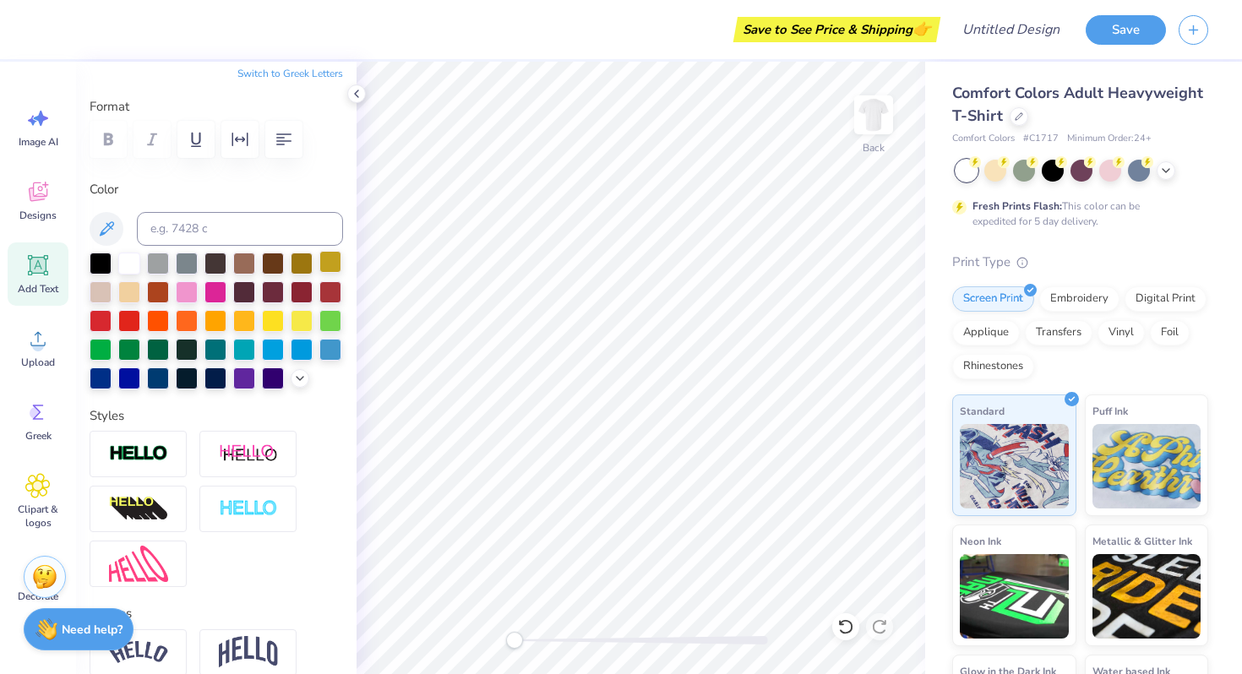
scroll to position [0, 3]
type input "10.70"
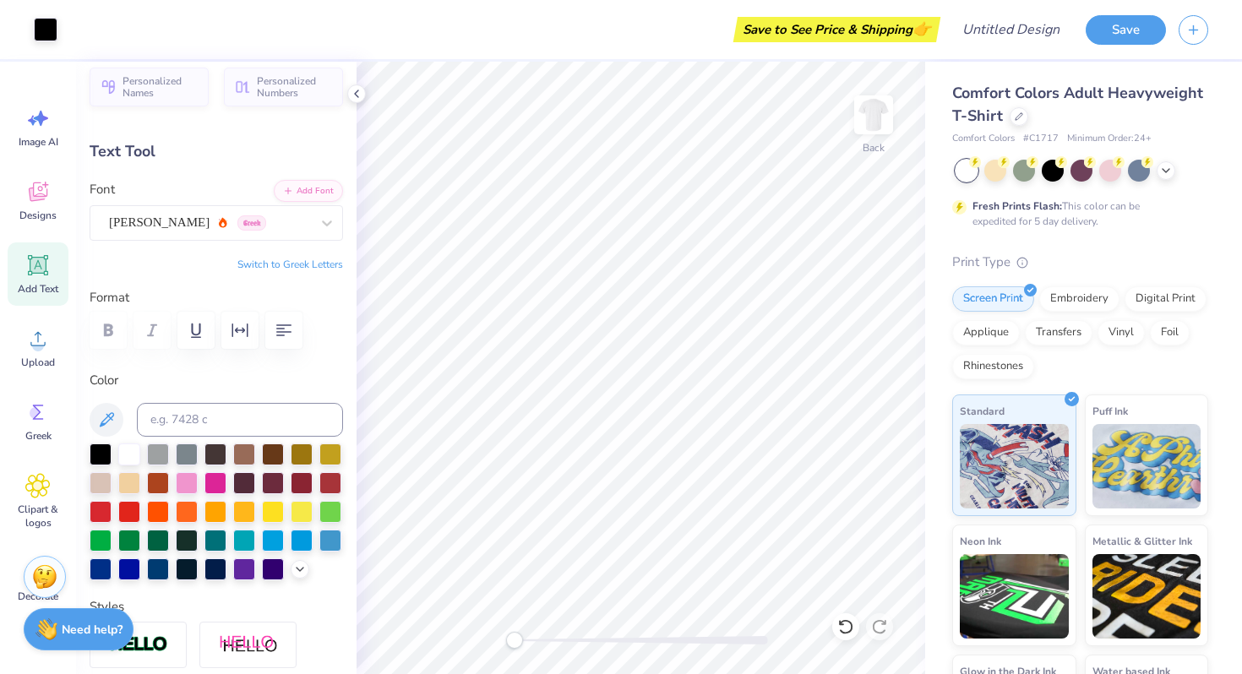
scroll to position [16, 0]
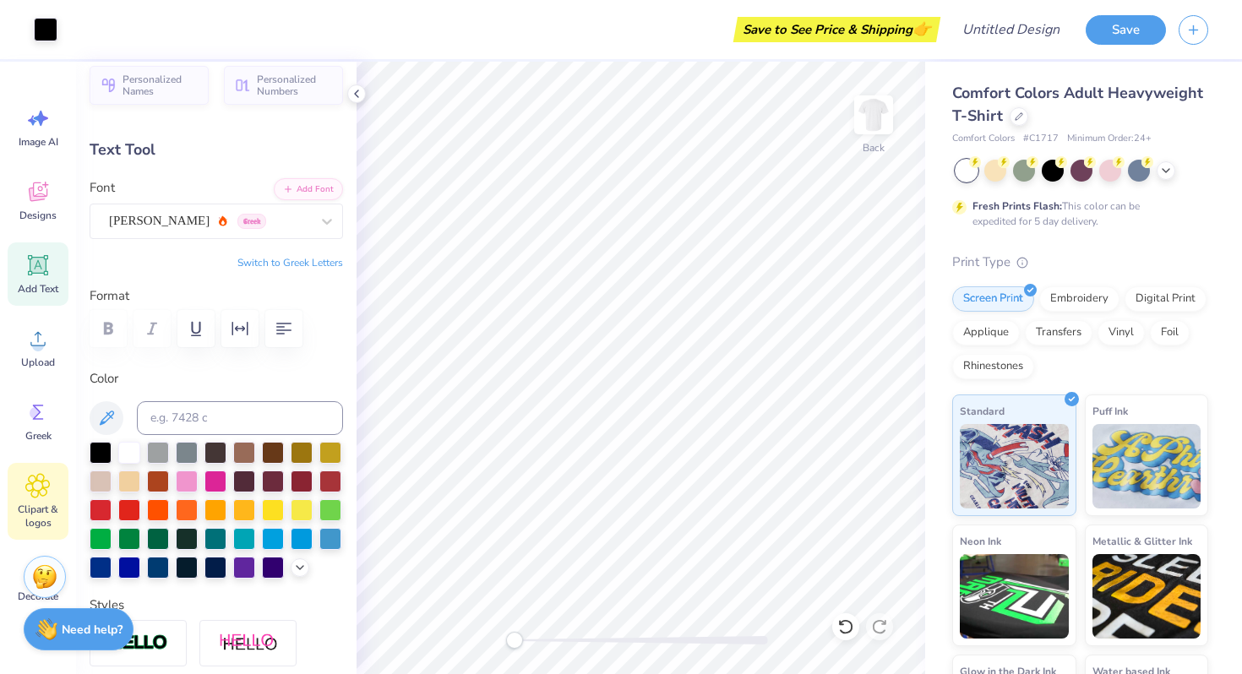
click at [42, 510] on span "Clipart & logos" at bounding box center [38, 516] width 56 height 27
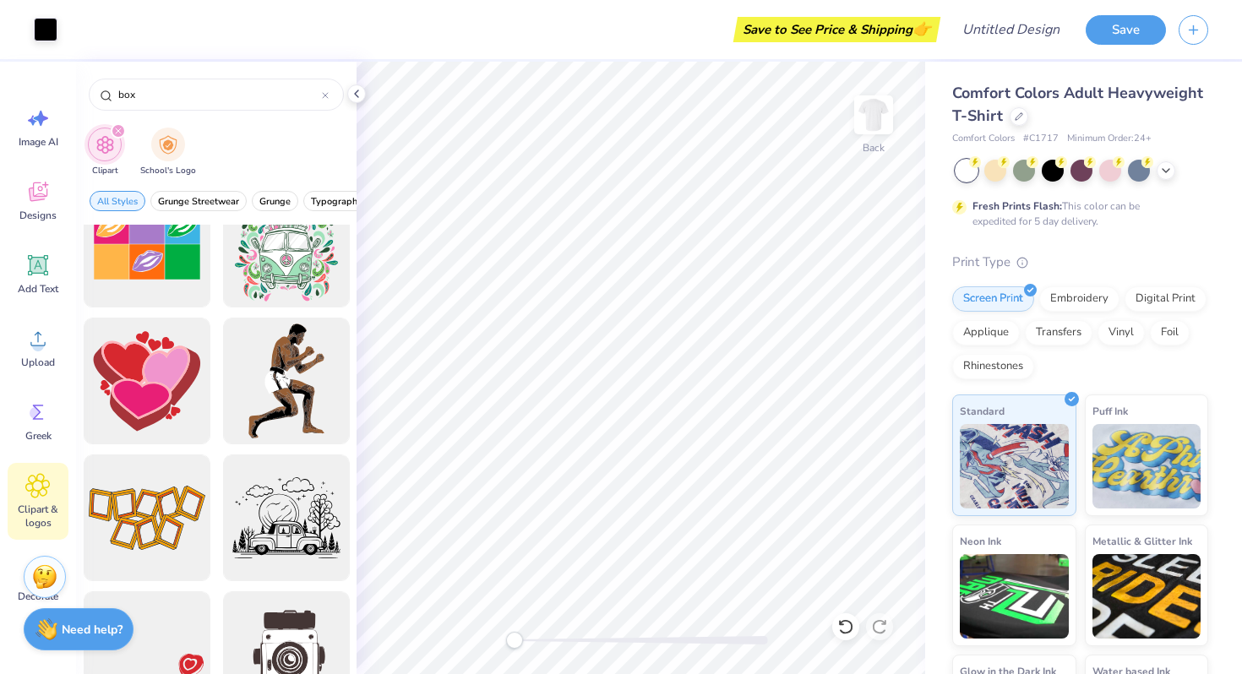
scroll to position [1552, 0]
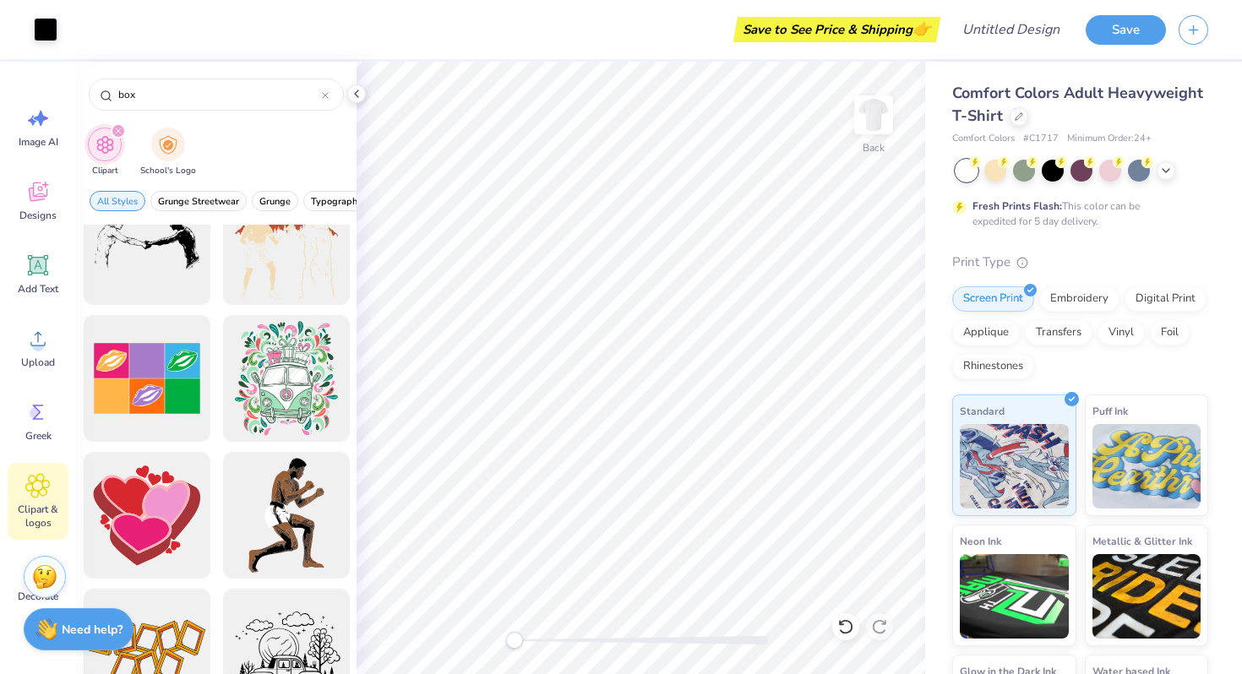
type input "box"
click at [64, 342] on div "Upload" at bounding box center [38, 347] width 61 height 63
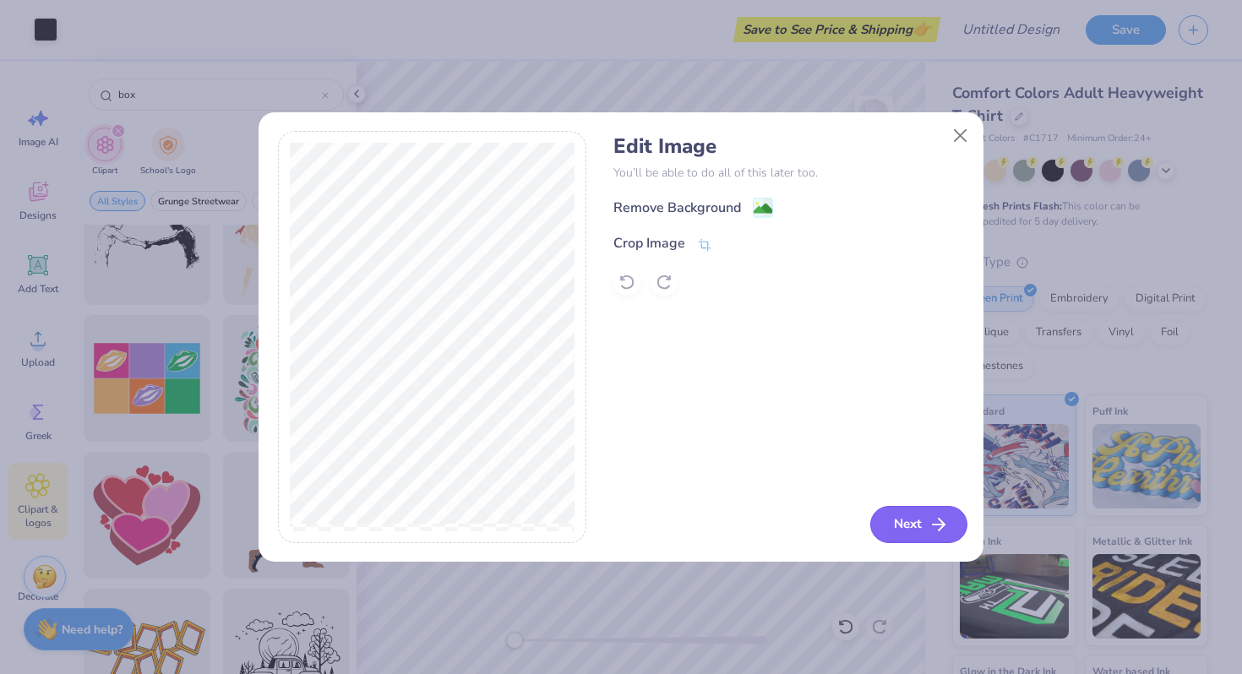
click at [900, 531] on button "Next" at bounding box center [918, 524] width 97 height 37
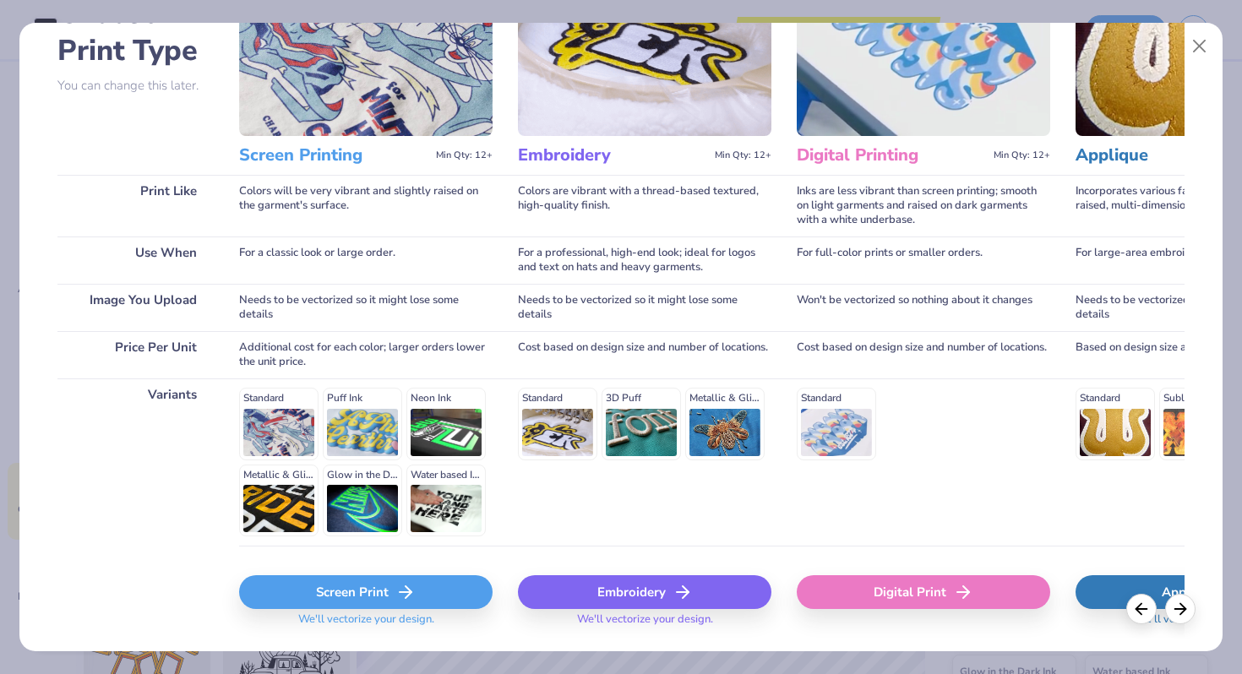
scroll to position [168, 0]
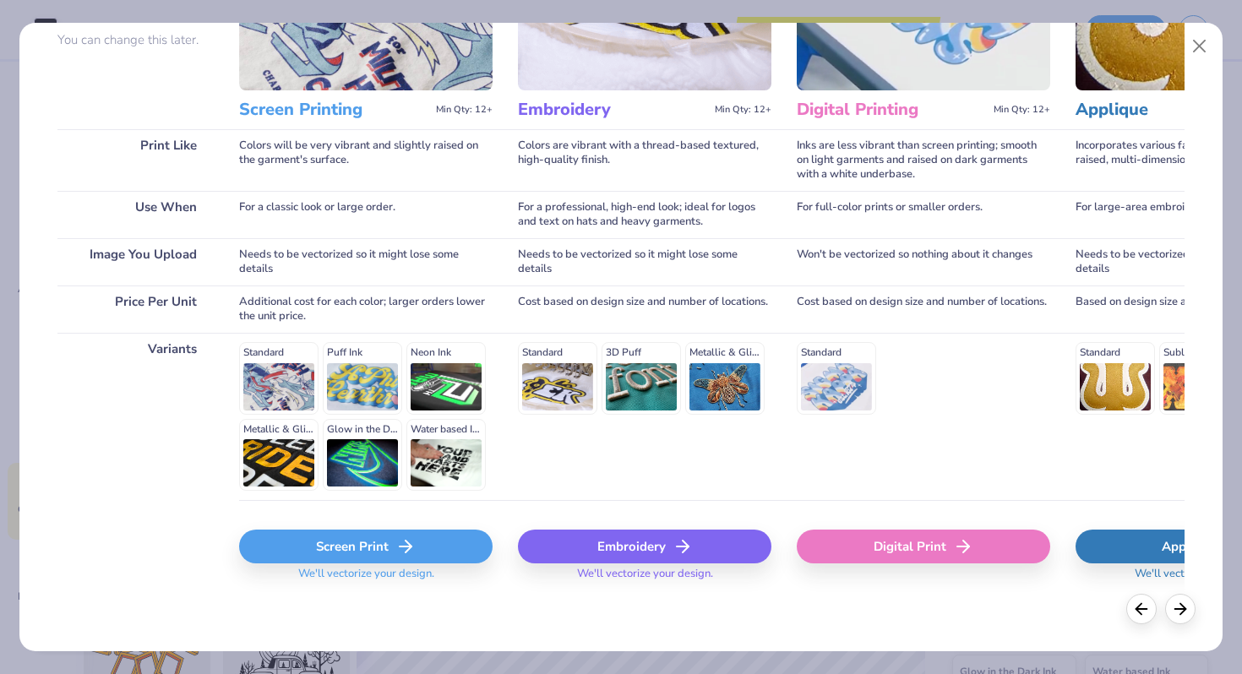
click at [420, 542] on div "Screen Print" at bounding box center [365, 547] width 253 height 34
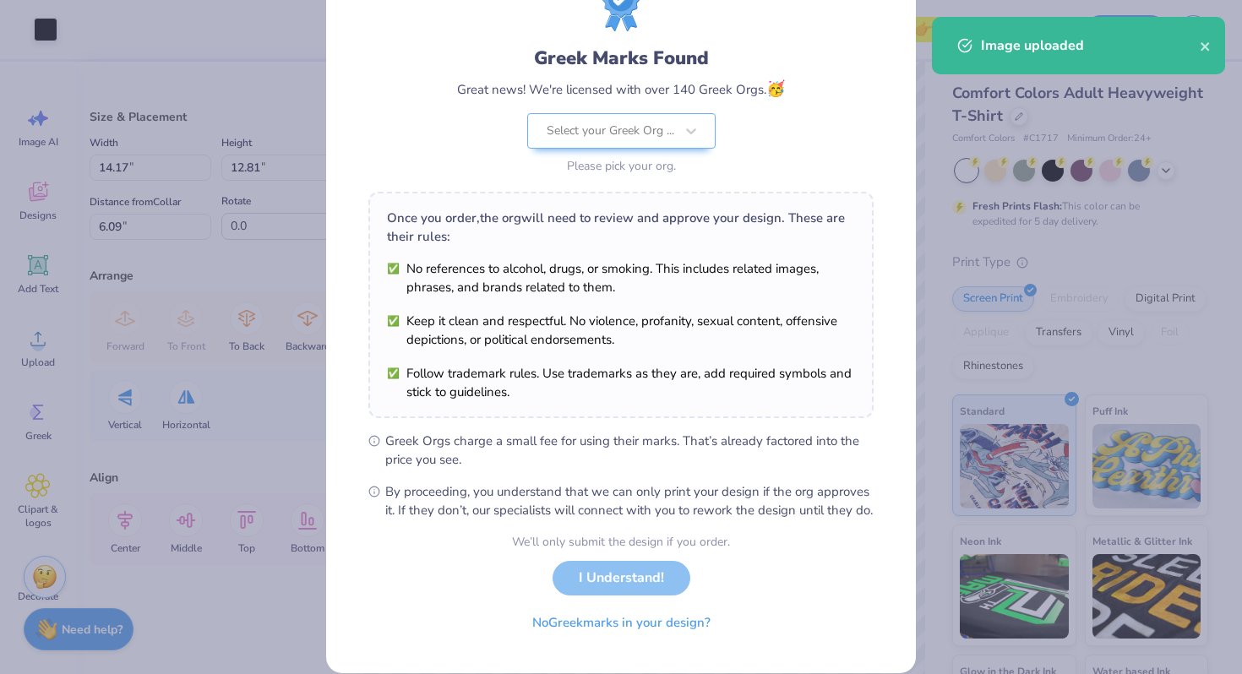
scroll to position [117, 0]
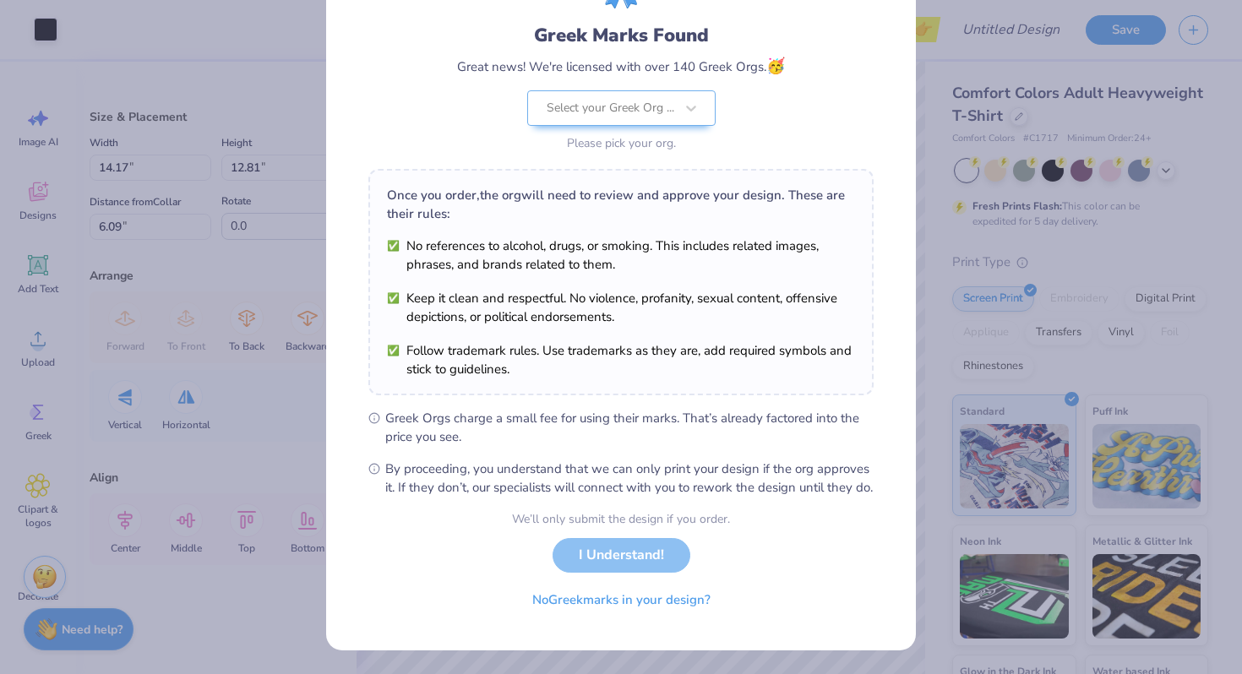
click at [626, 576] on div "We’ll only submit the design if you order. I Understand! No Greek marks in your…" at bounding box center [621, 563] width 218 height 106
click at [635, 90] on div "Greek Marks Found Great news! We're licensed with over 140 Greek Orgs. 🥳 Select…" at bounding box center [620, 57] width 505 height 198
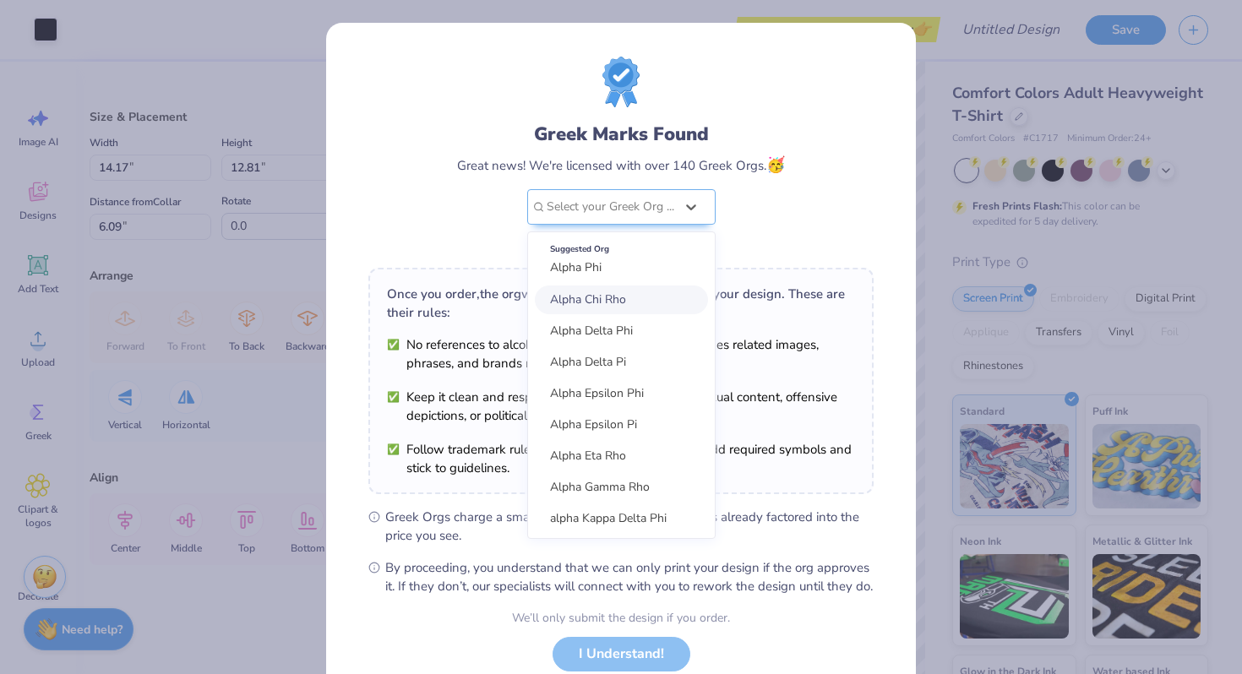
scroll to position [73, 0]
click at [615, 360] on span "Alpha Delta Pi" at bounding box center [588, 358] width 76 height 16
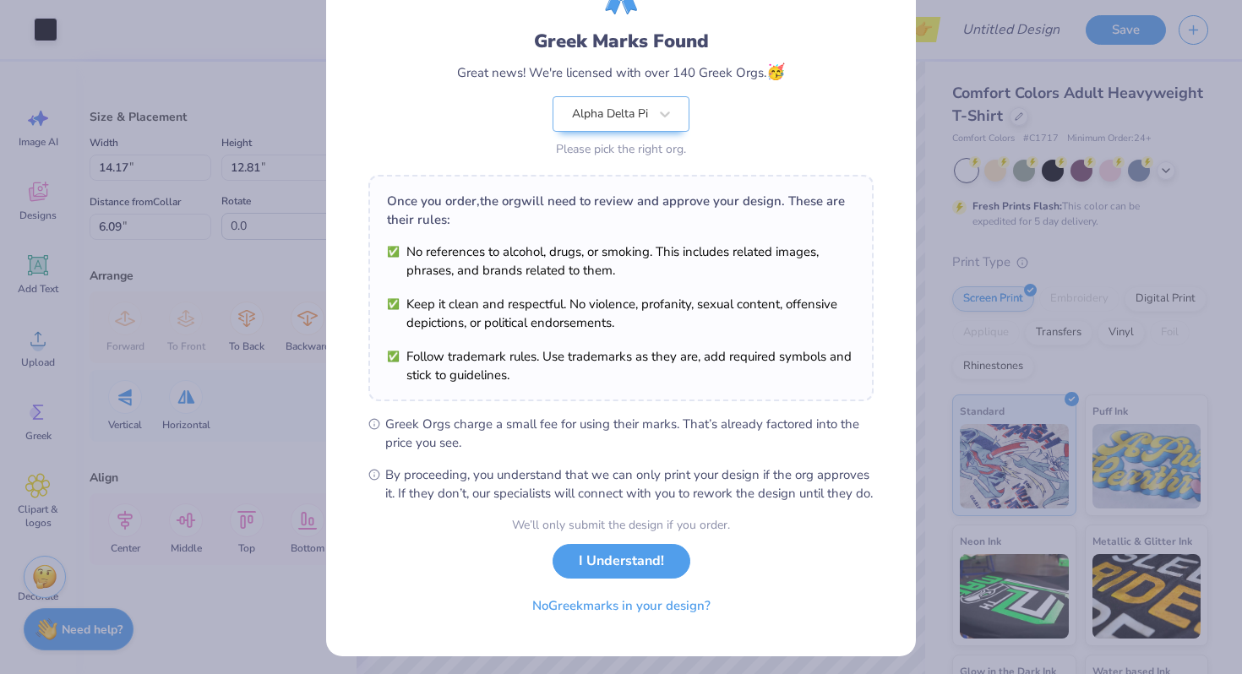
scroll to position [117, 0]
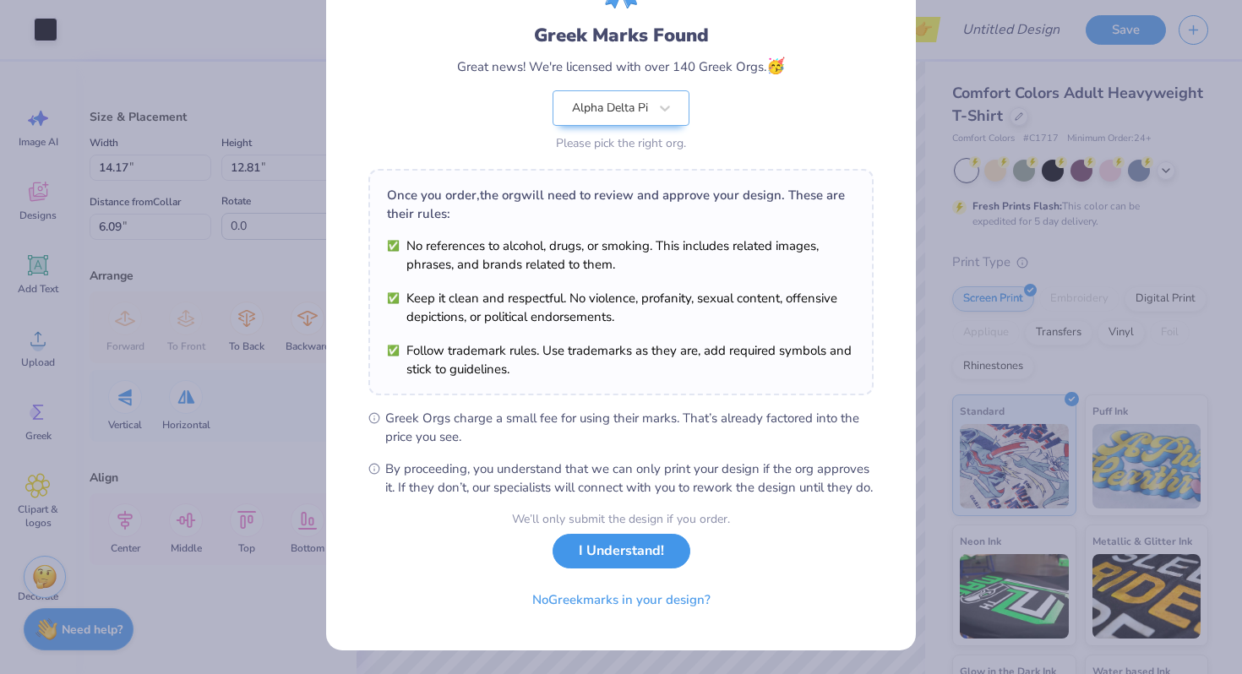
click at [619, 558] on button "I Understand!" at bounding box center [622, 551] width 138 height 35
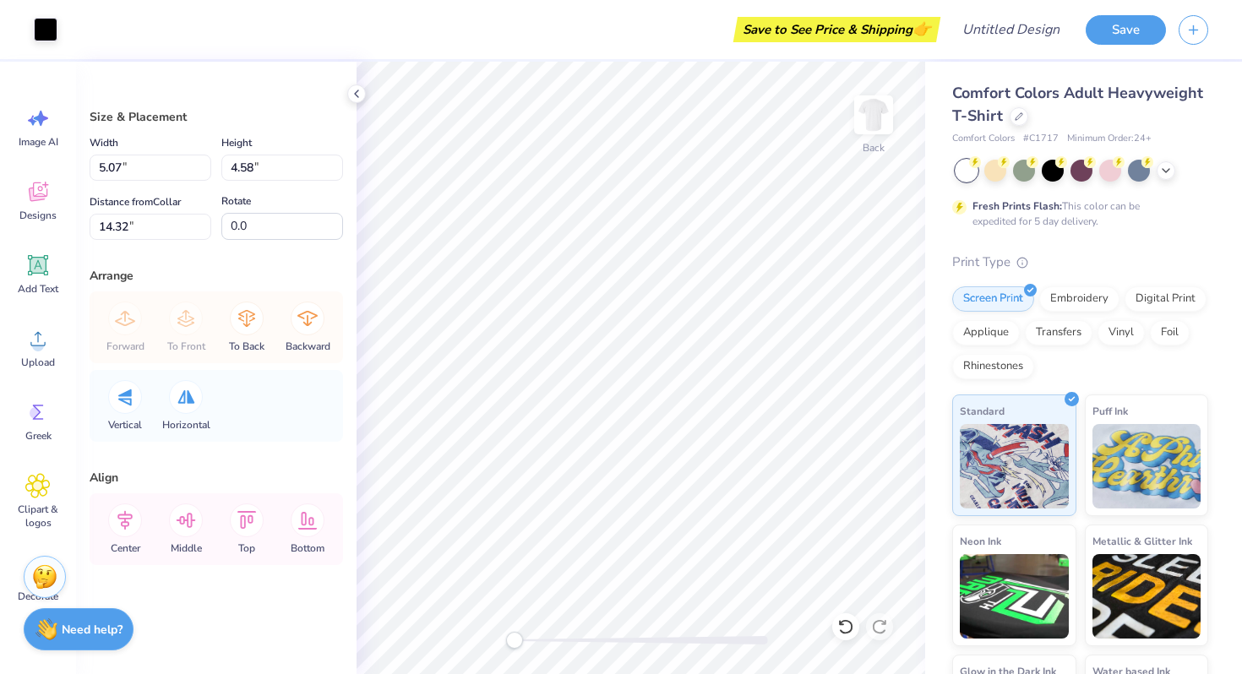
type input "5.07"
type input "4.58"
type input "14.32"
type input "3.22"
type input "2.91"
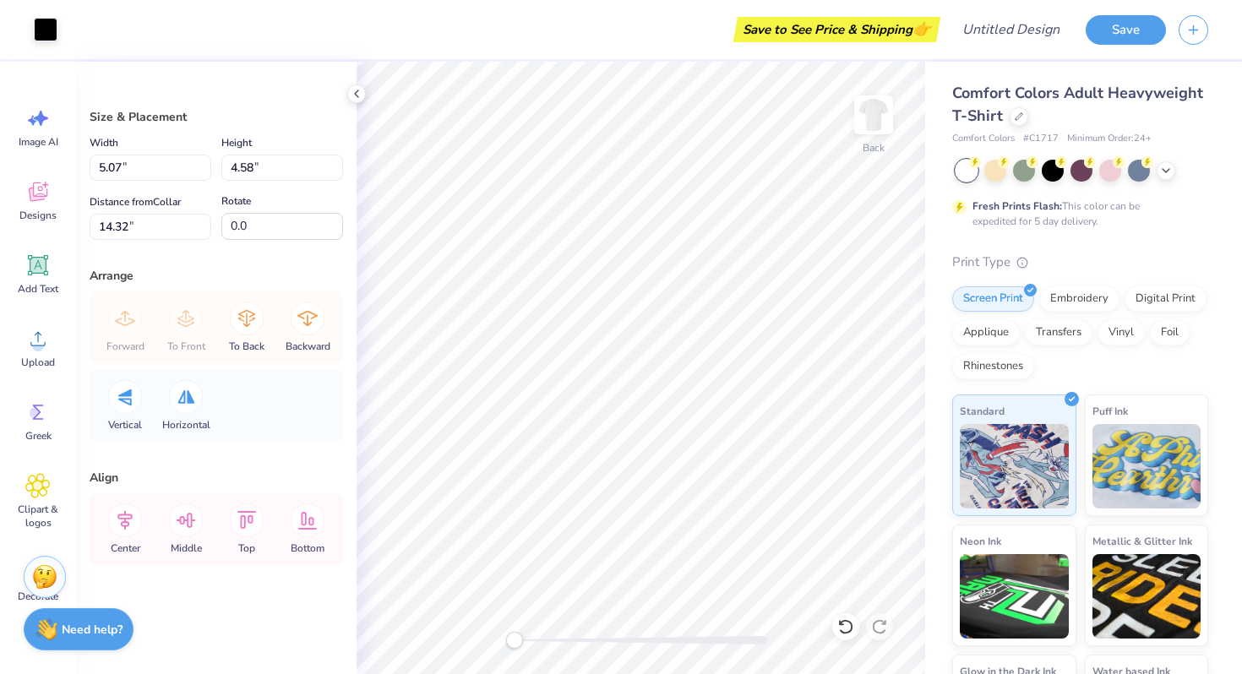
type input "11.11"
type input "2.72"
type input "2.46"
type input "10.82"
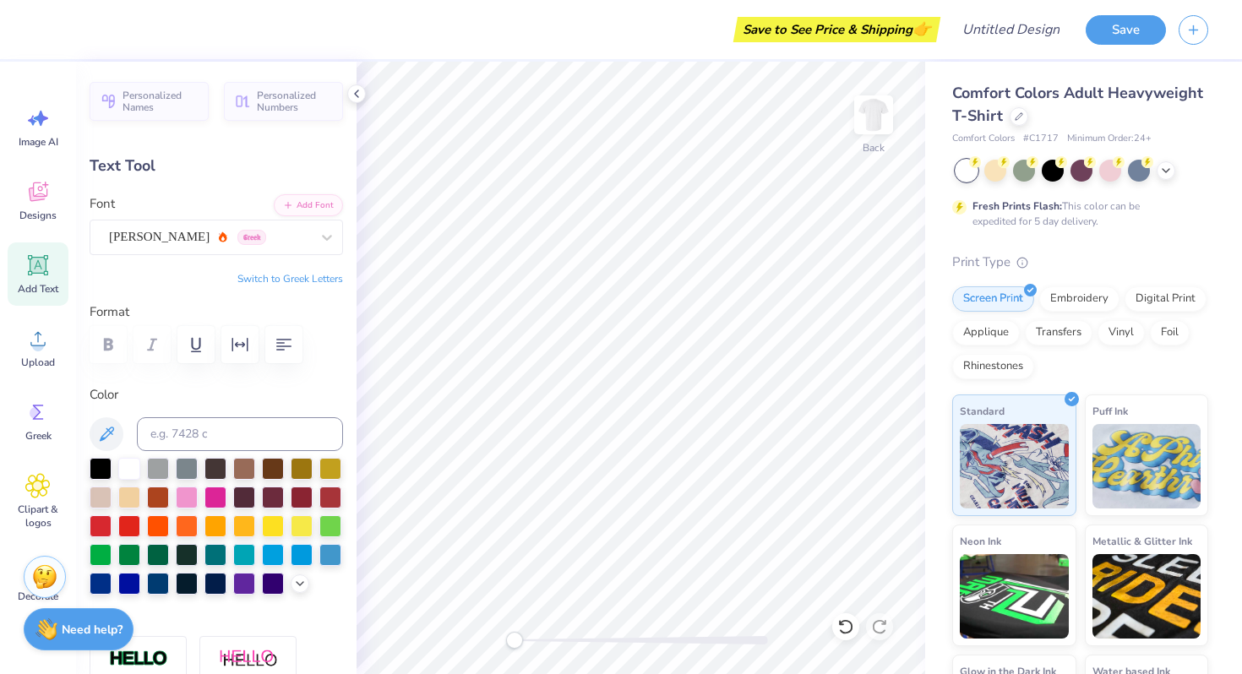
scroll to position [0, 3]
type input "14.82"
type textarea "YES"
type input "4.06"
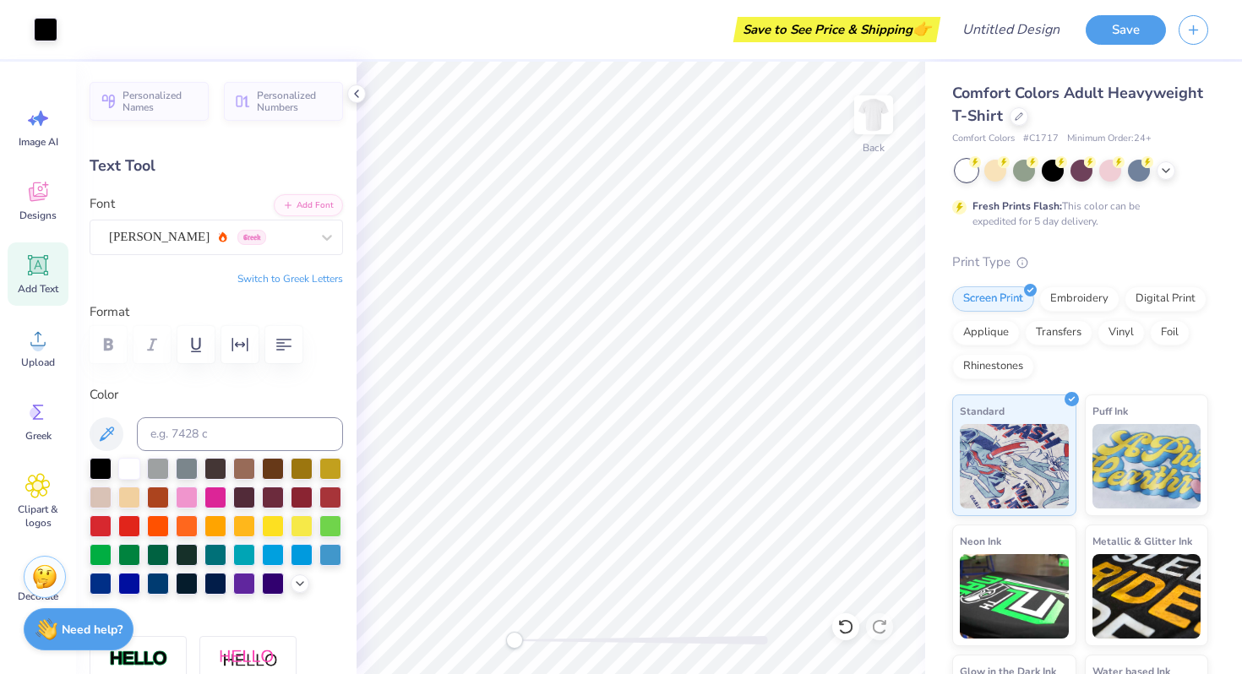
type input "14.81"
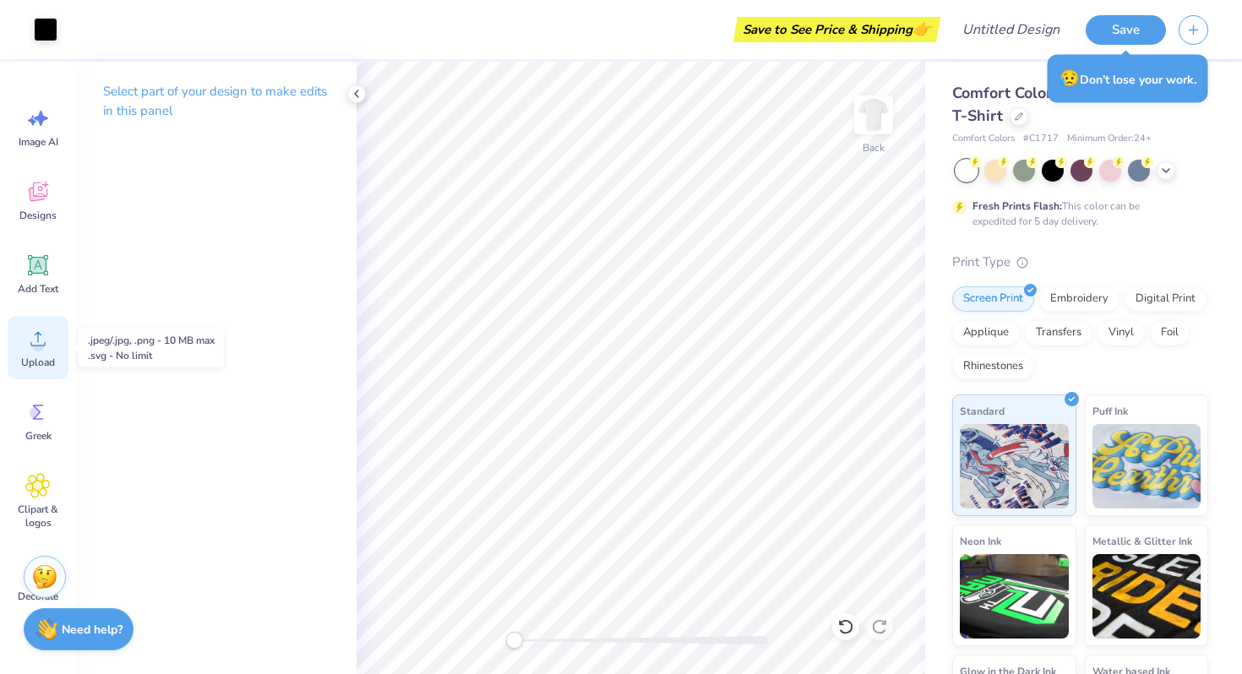
click at [30, 317] on div "Upload" at bounding box center [38, 347] width 61 height 63
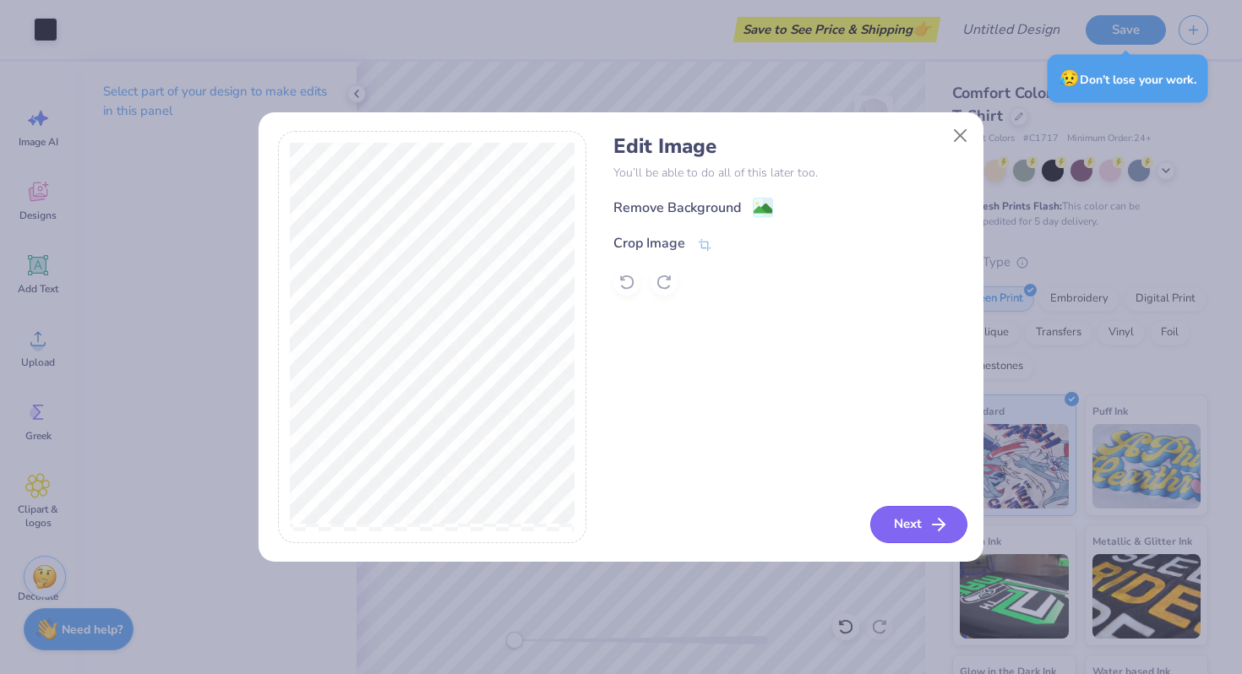
click at [935, 532] on icon "button" at bounding box center [939, 525] width 20 height 20
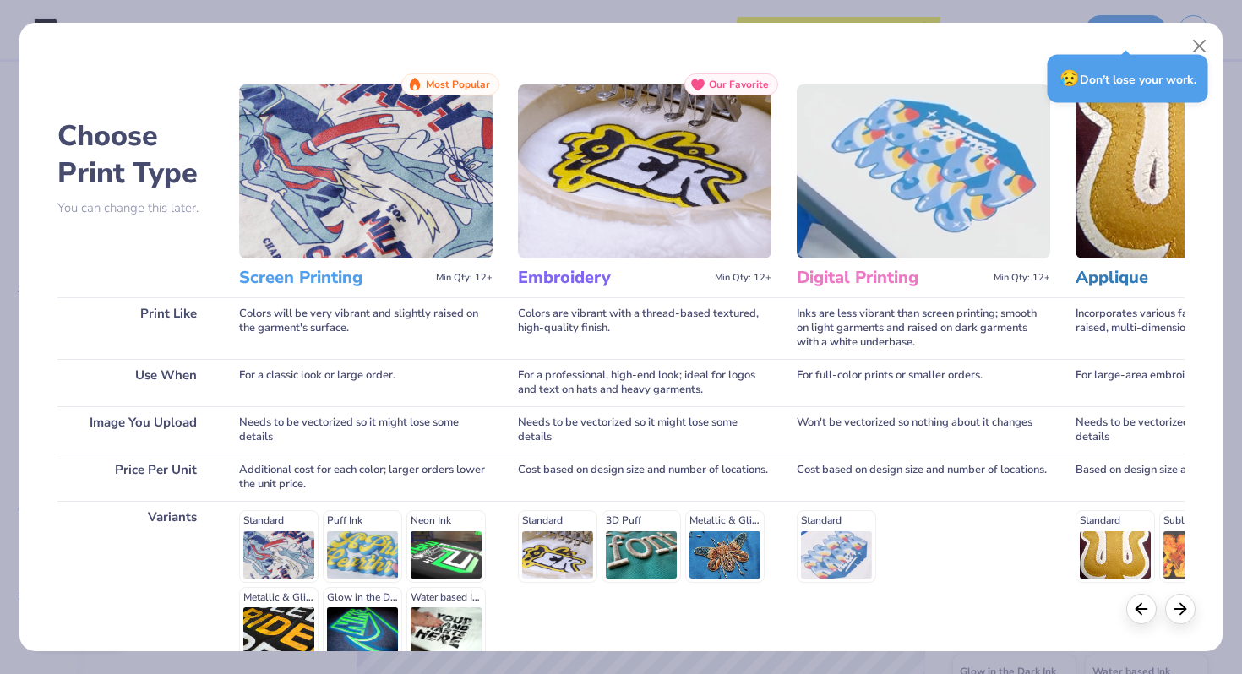
scroll to position [168, 0]
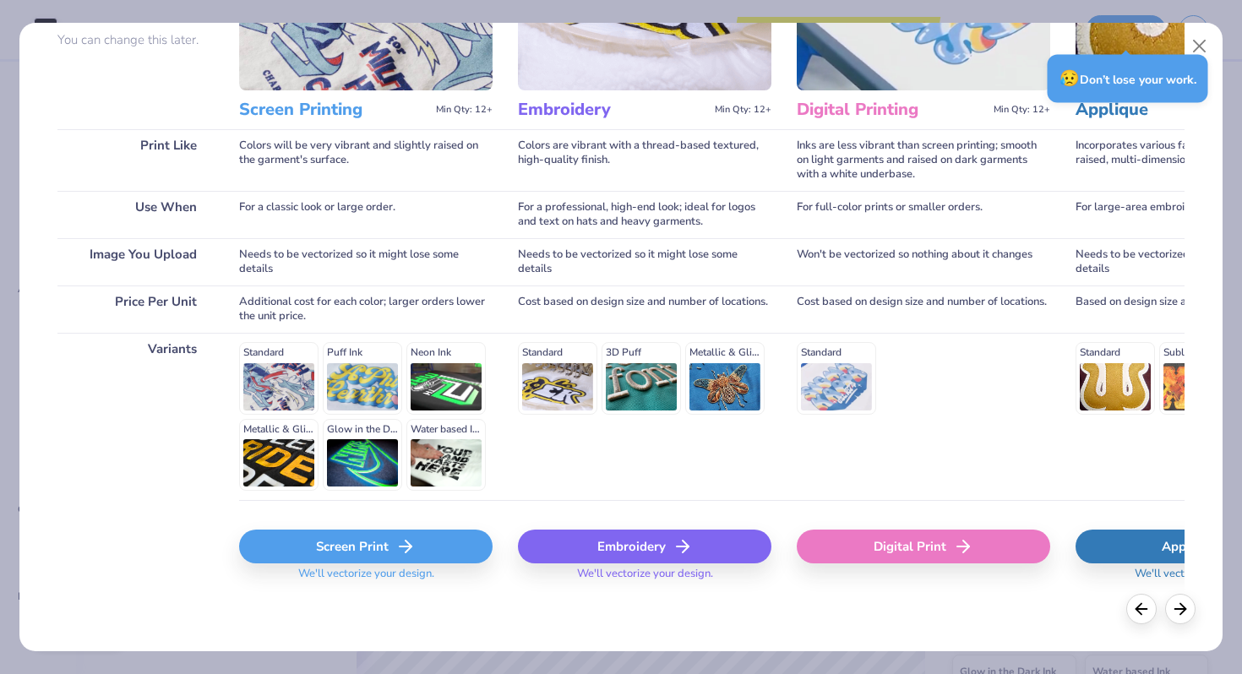
click at [413, 534] on div "Screen Print" at bounding box center [365, 547] width 253 height 34
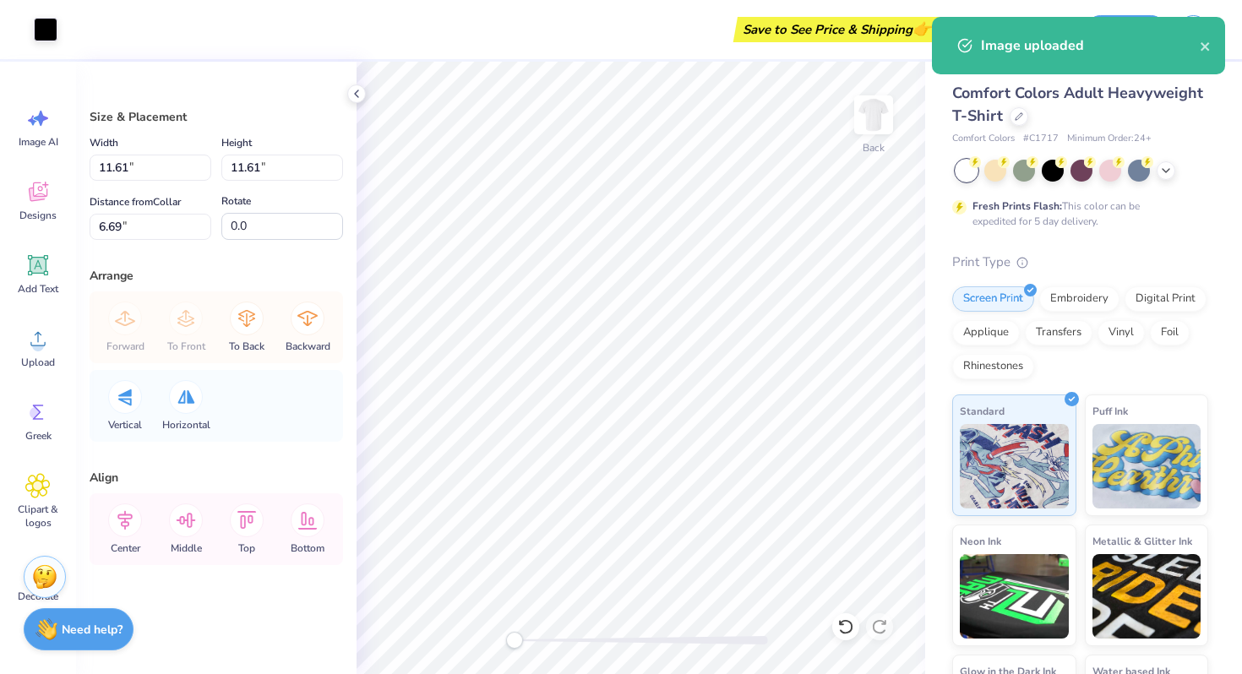
type input "3.89"
type input "14.41"
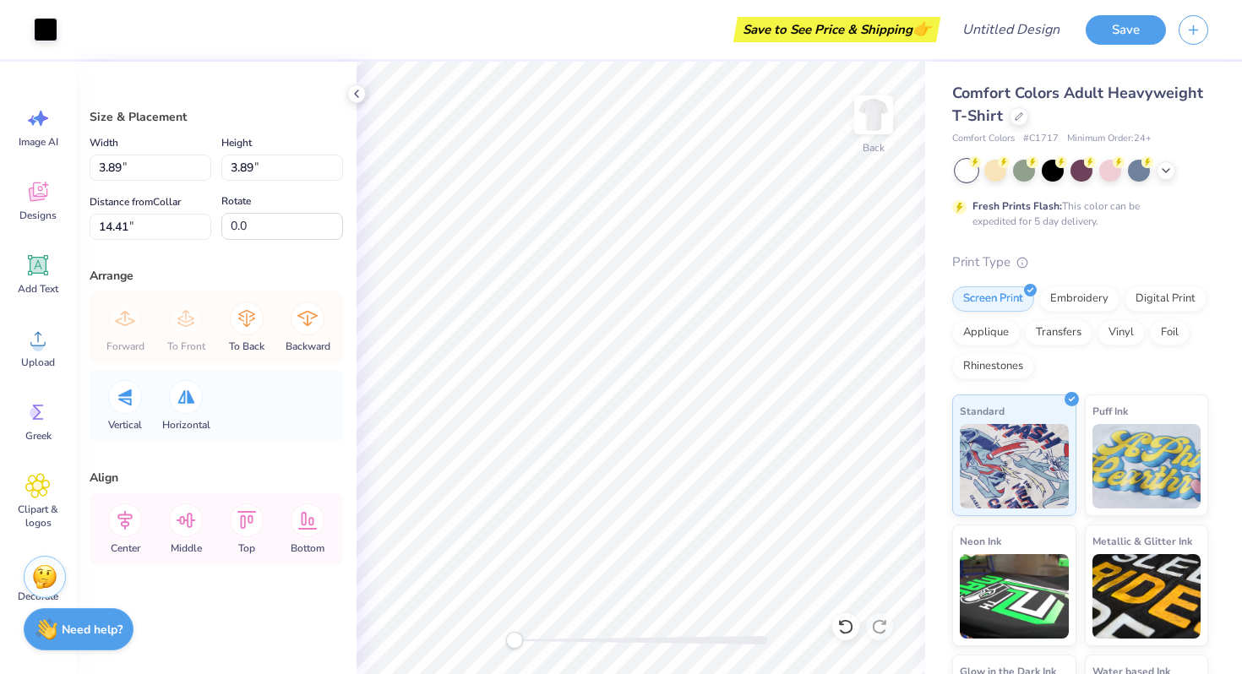
type input "2.53"
type input "11.07"
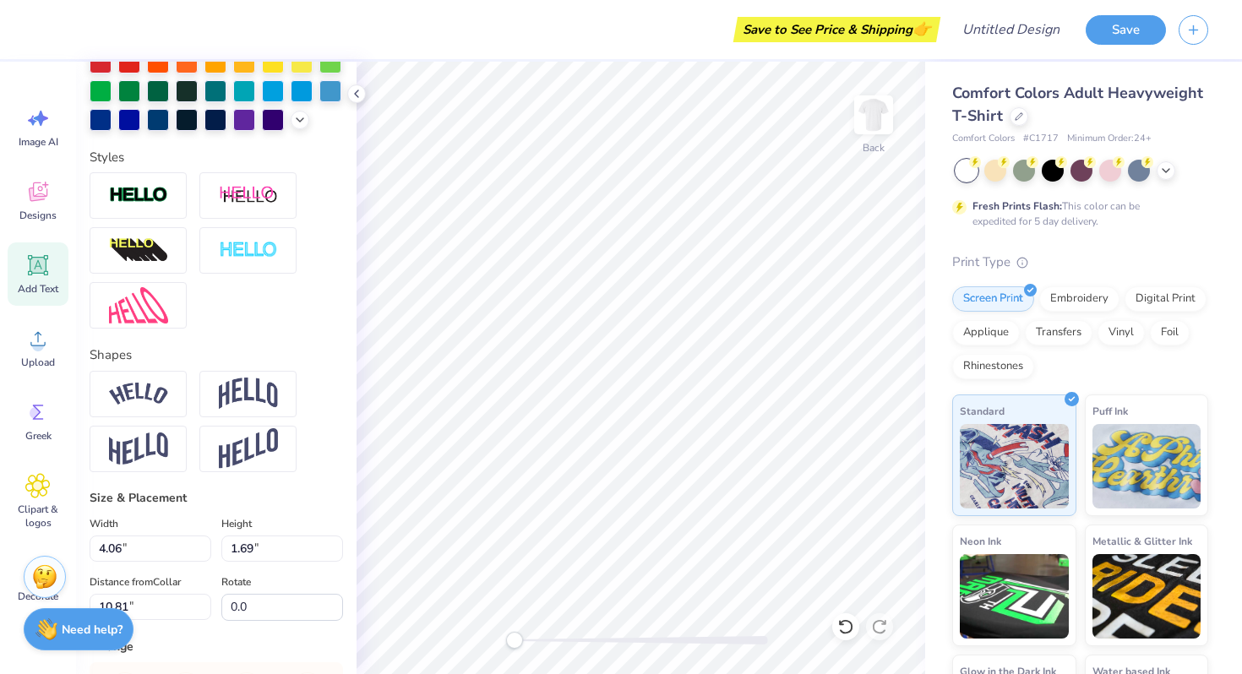
scroll to position [721, 0]
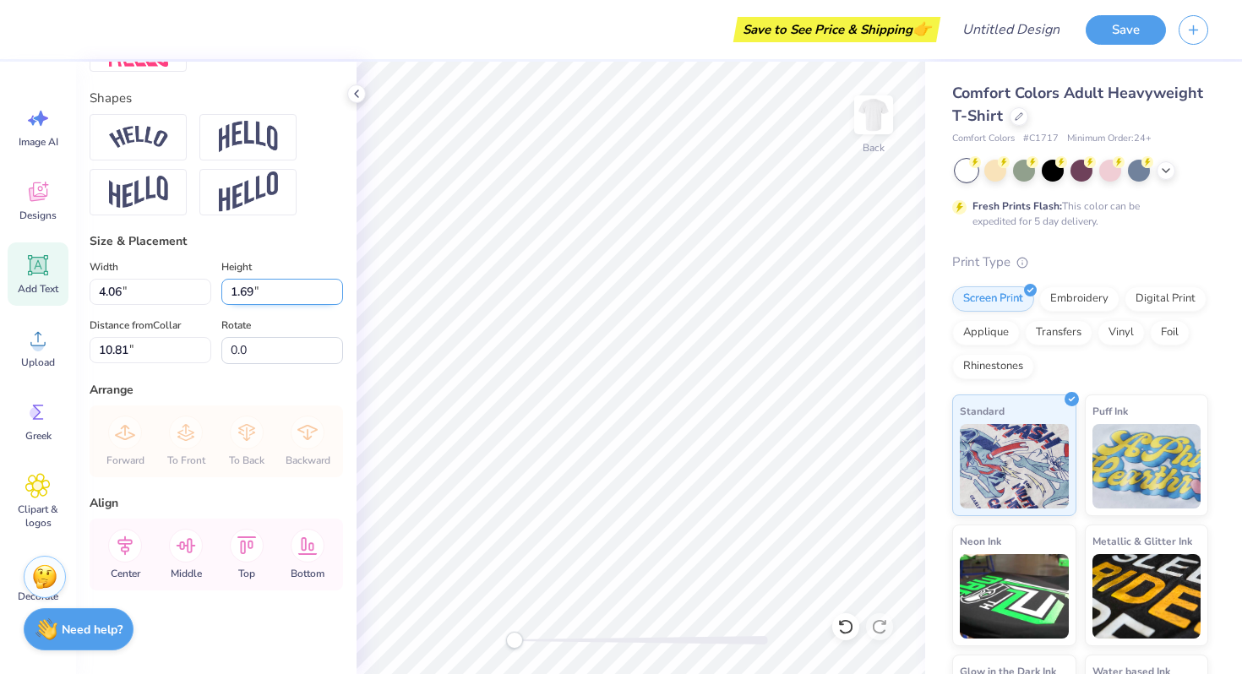
click at [335, 298] on input "1.68" at bounding box center [282, 292] width 122 height 26
click at [335, 298] on input "1.67" at bounding box center [282, 292] width 122 height 26
click at [335, 298] on input "1.66" at bounding box center [282, 292] width 122 height 26
click at [335, 298] on input "1.65" at bounding box center [282, 292] width 122 height 26
click at [335, 298] on input "1.64" at bounding box center [282, 292] width 122 height 26
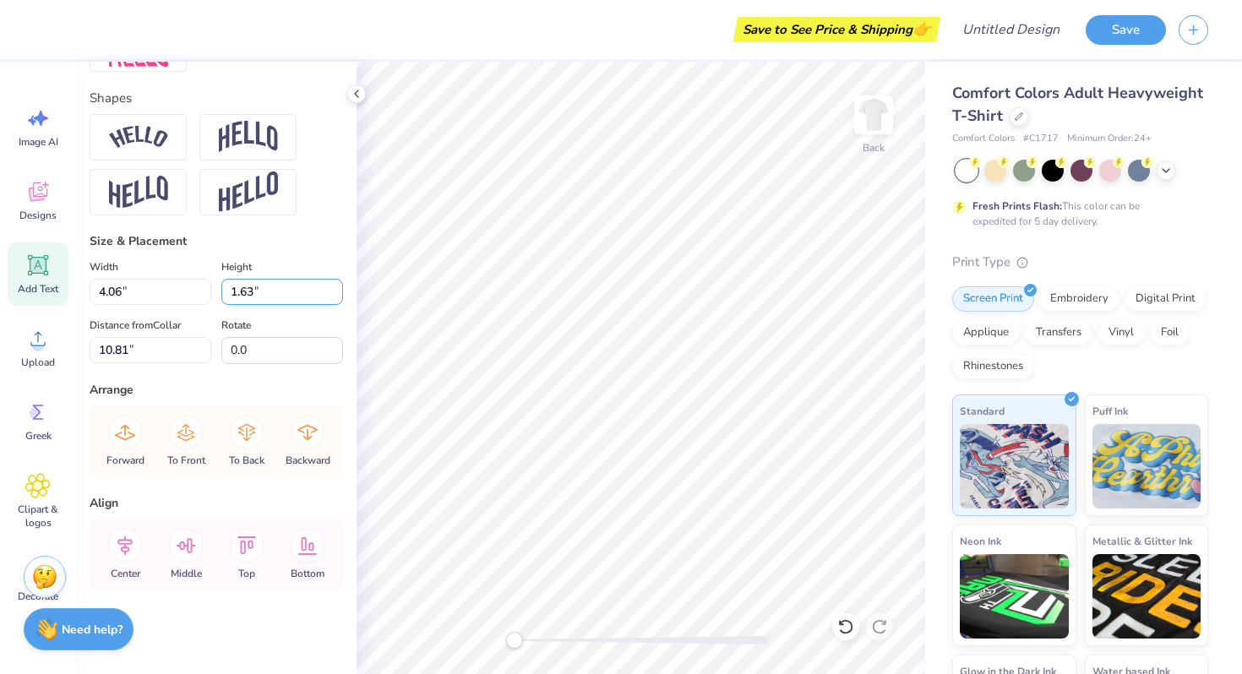
click at [335, 298] on input "1.63" at bounding box center [282, 292] width 122 height 26
type input "1.62"
click at [335, 298] on input "1.62" at bounding box center [282, 292] width 122 height 26
type input "3.90"
type input "10.85"
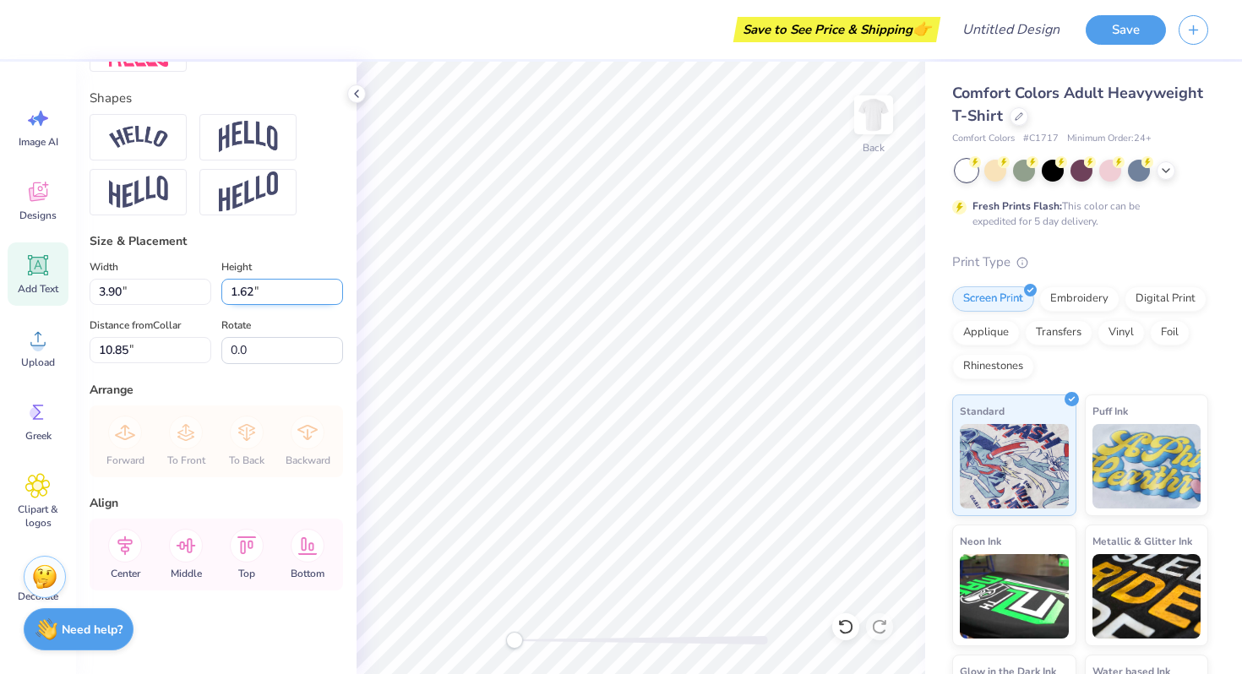
click at [278, 300] on input "1.62" at bounding box center [282, 292] width 122 height 26
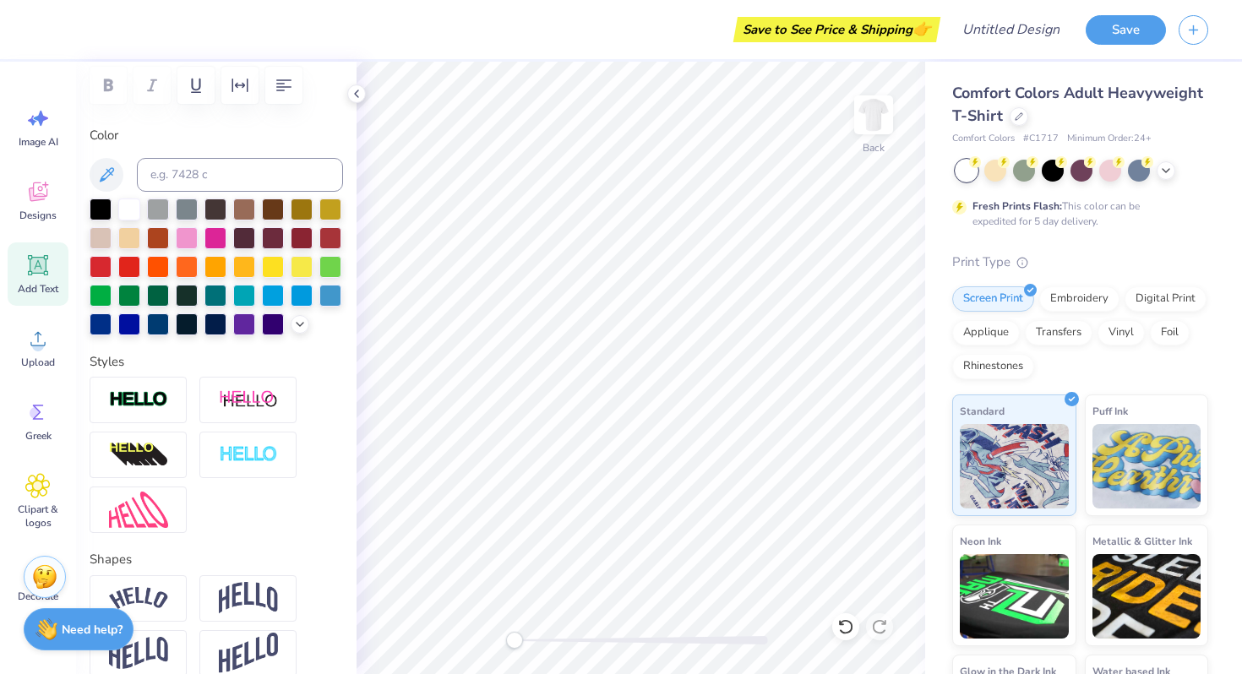
scroll to position [61, 0]
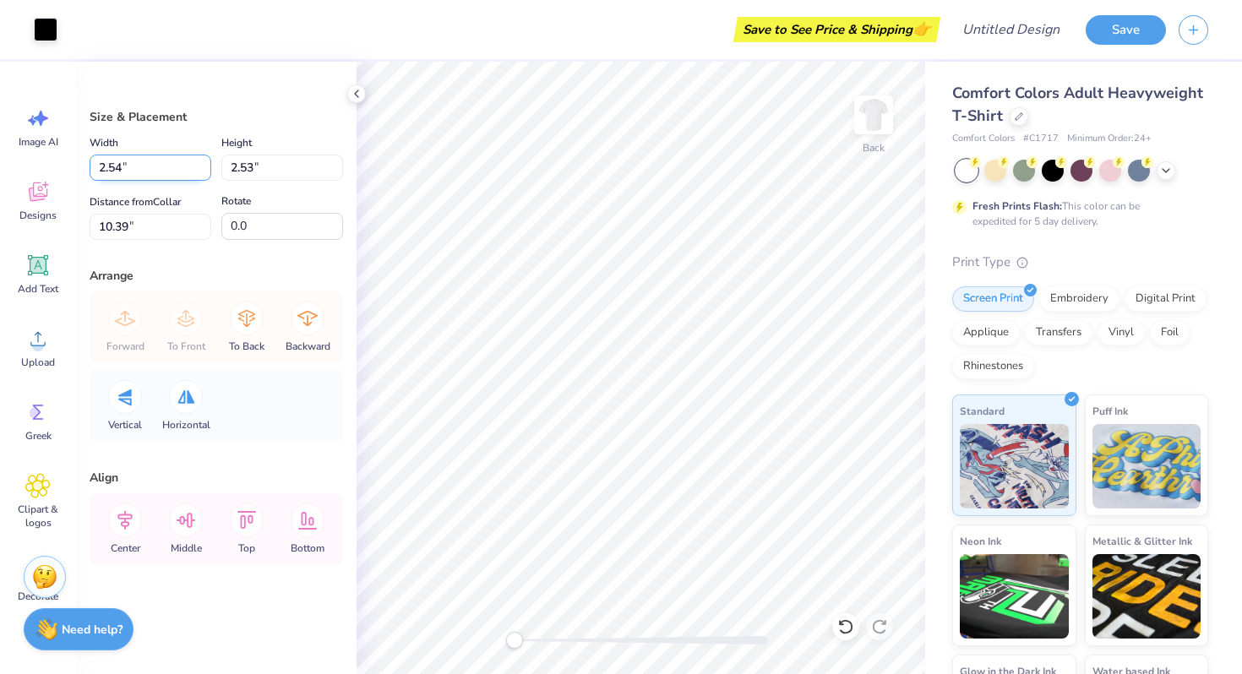
click at [206, 164] on input "2.54" at bounding box center [151, 168] width 122 height 26
click at [206, 164] on input "2.55" at bounding box center [151, 168] width 122 height 26
click at [206, 164] on input "2.56" at bounding box center [151, 168] width 122 height 26
click at [206, 164] on input "2.57" at bounding box center [151, 168] width 122 height 26
click at [206, 164] on input "2.58" at bounding box center [151, 168] width 122 height 26
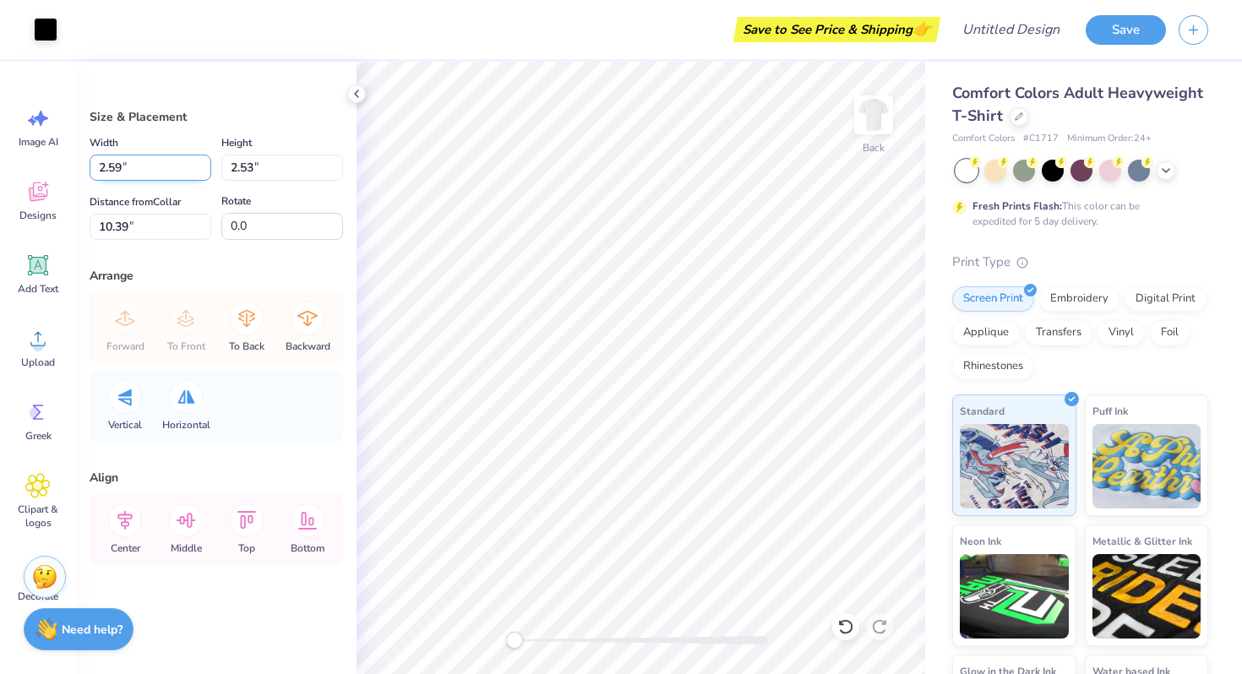
click at [206, 164] on input "2.59" at bounding box center [151, 168] width 122 height 26
click at [206, 164] on input "2.6" at bounding box center [151, 168] width 122 height 26
click at [206, 164] on input "2.61" at bounding box center [151, 168] width 122 height 26
click at [206, 164] on input "2.62" at bounding box center [151, 168] width 122 height 26
click at [206, 164] on input "2.63" at bounding box center [151, 168] width 122 height 26
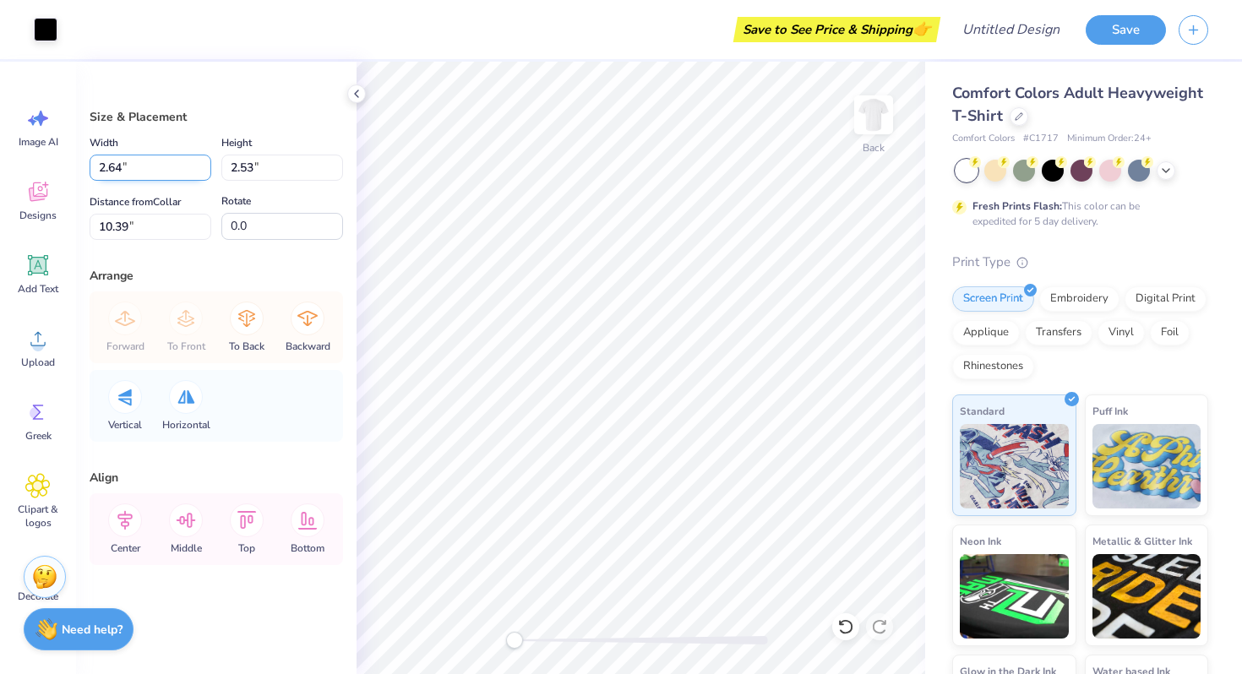
type input "2.64"
click at [206, 164] on input "2.64" at bounding box center [151, 168] width 122 height 26
type input "2.64"
type input "10.34"
click at [342, 281] on div "Arrange" at bounding box center [216, 276] width 253 height 18
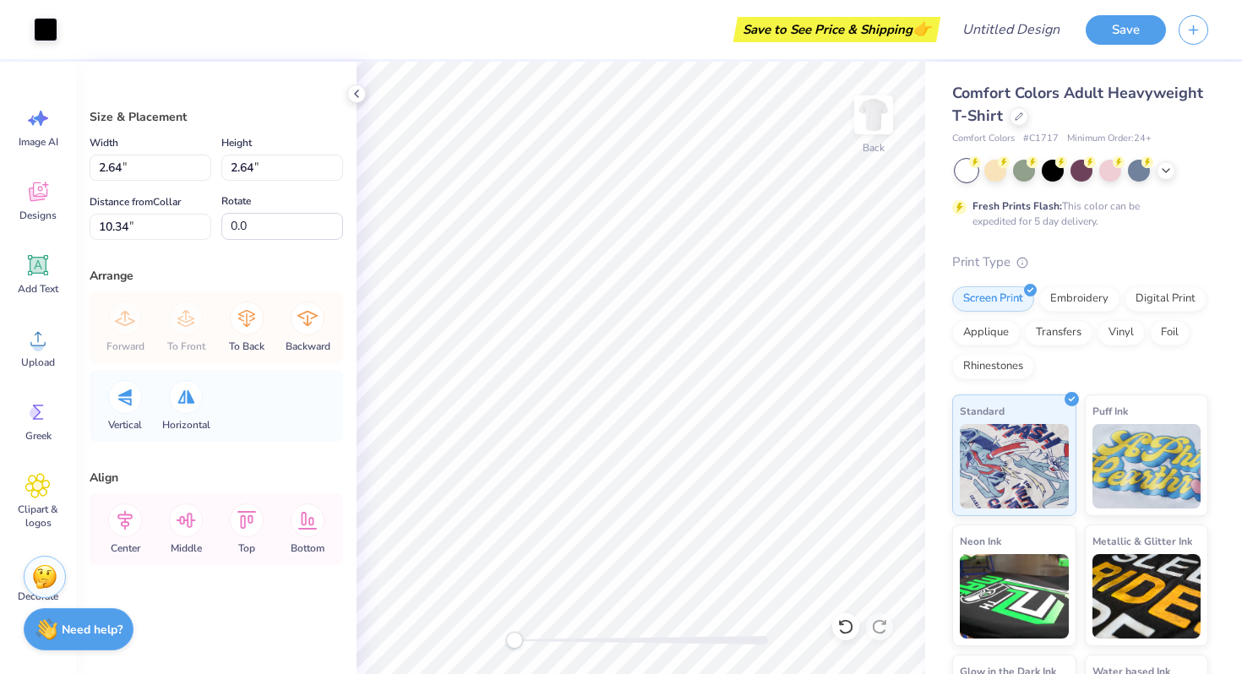
type input "1.97"
type input "11.01"
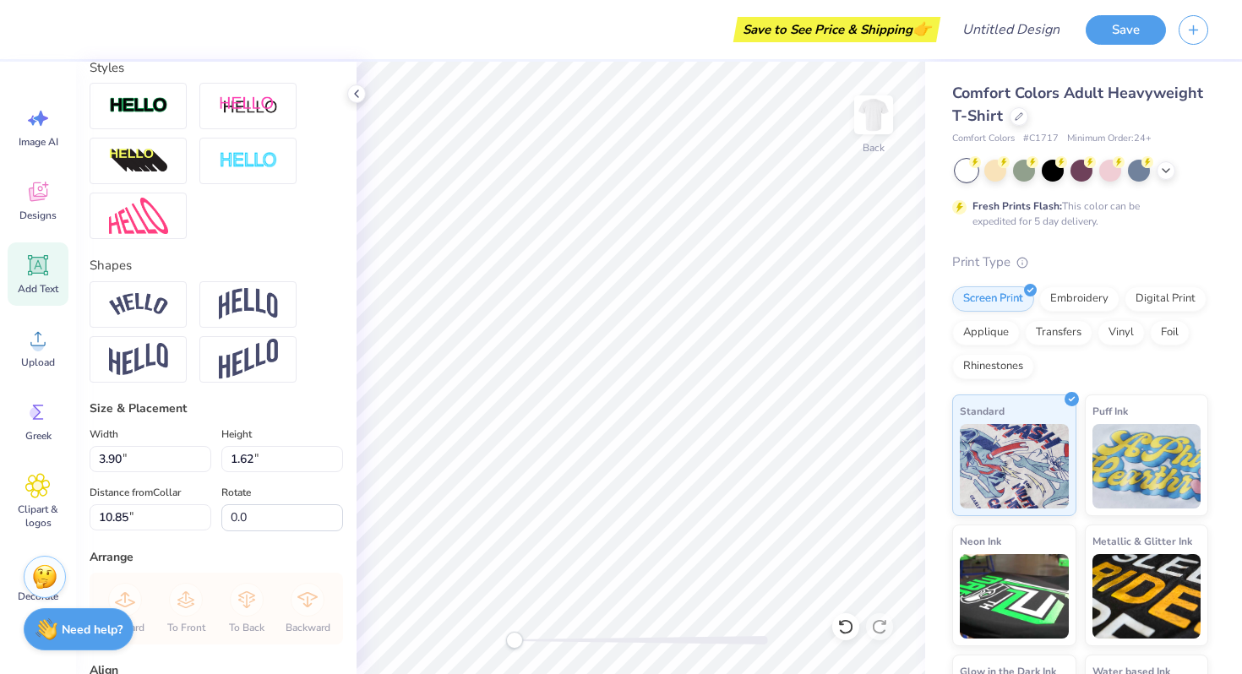
scroll to position [635, 0]
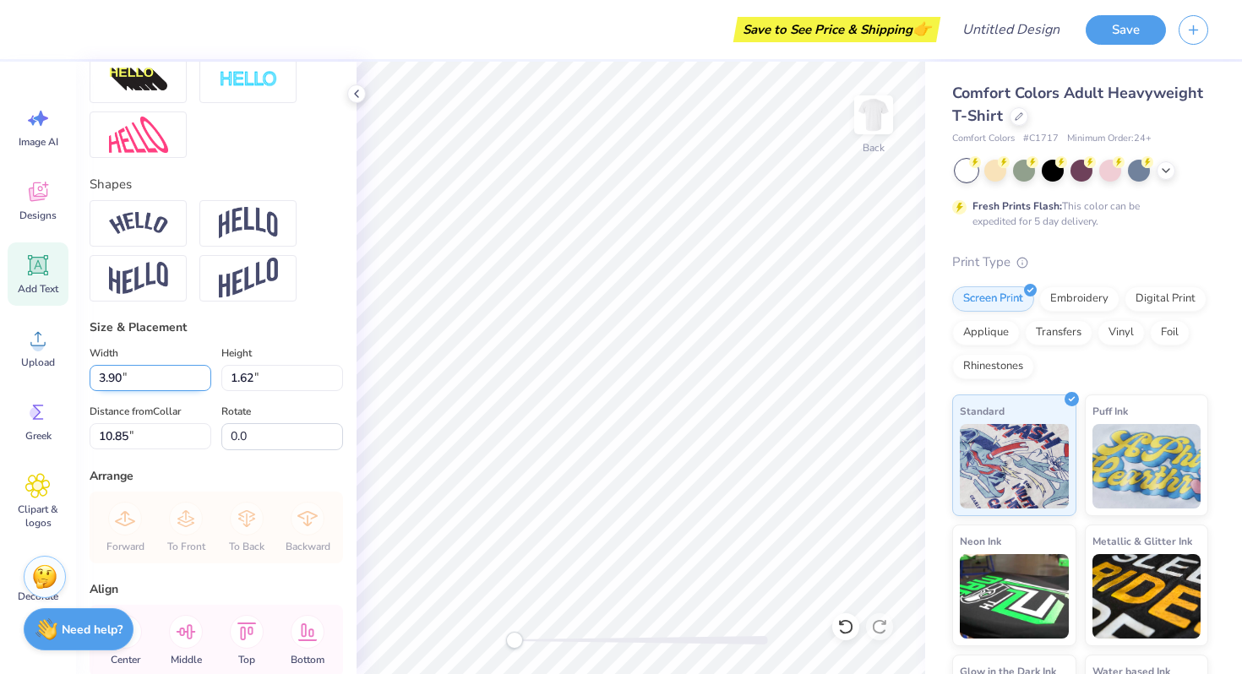
click at [202, 380] on input "3.89" at bounding box center [151, 378] width 122 height 26
click at [202, 380] on input "3.88" at bounding box center [151, 378] width 122 height 26
click at [202, 380] on input "3.87" at bounding box center [151, 378] width 122 height 26
click at [202, 380] on input "3.86" at bounding box center [151, 378] width 122 height 26
click at [202, 380] on input "3.85" at bounding box center [151, 378] width 122 height 26
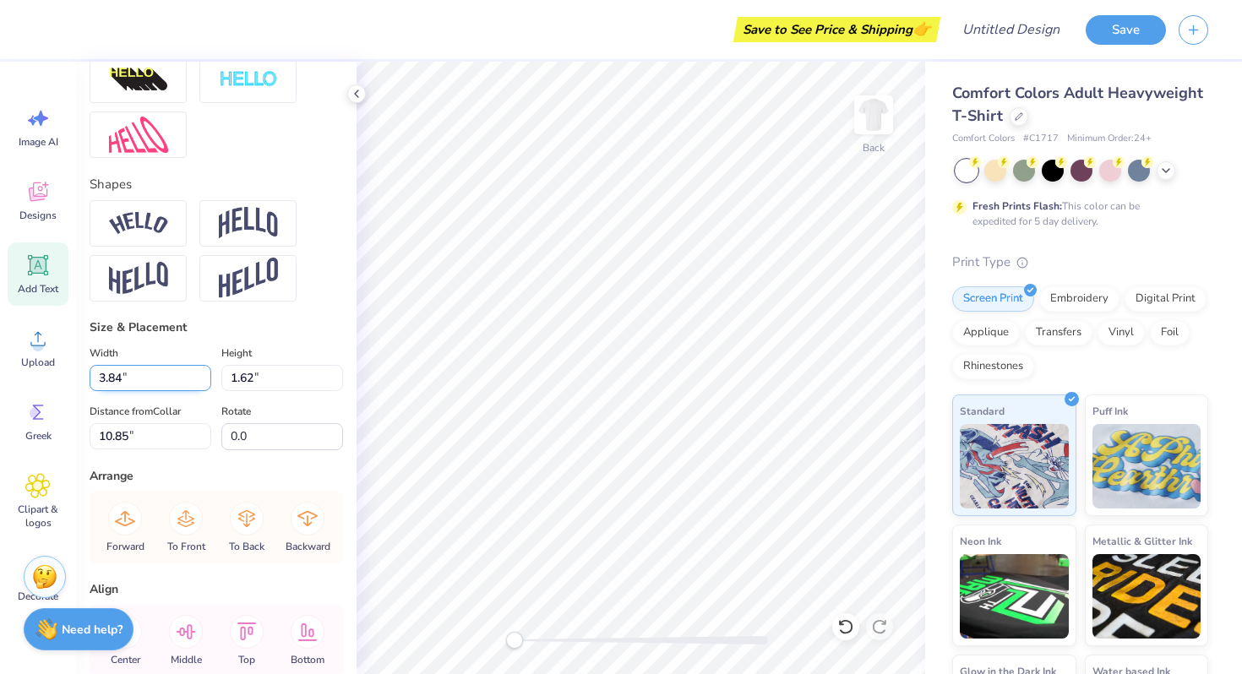
click at [202, 380] on input "3.84" at bounding box center [151, 378] width 122 height 26
type input "3.83"
click at [202, 380] on input "3.83" at bounding box center [151, 378] width 122 height 26
type input "1.59"
type input "10.86"
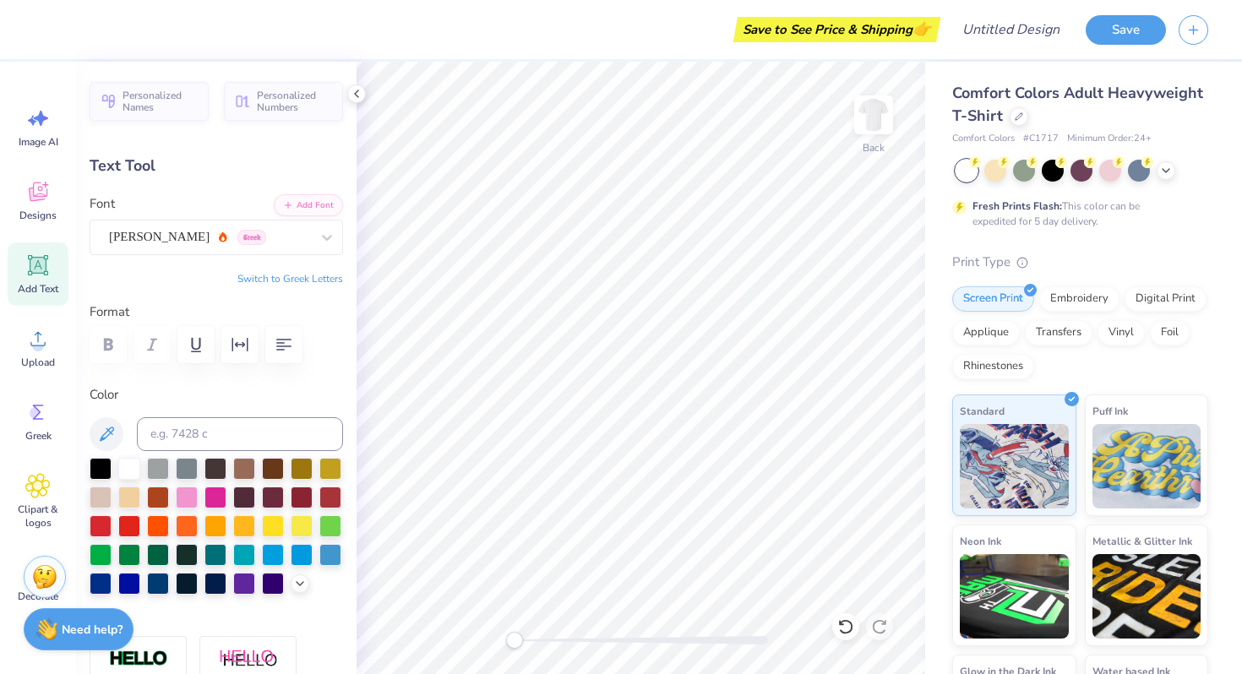
type textarea "NO"
type input "10.70"
type input "1.69"
type input "6.86"
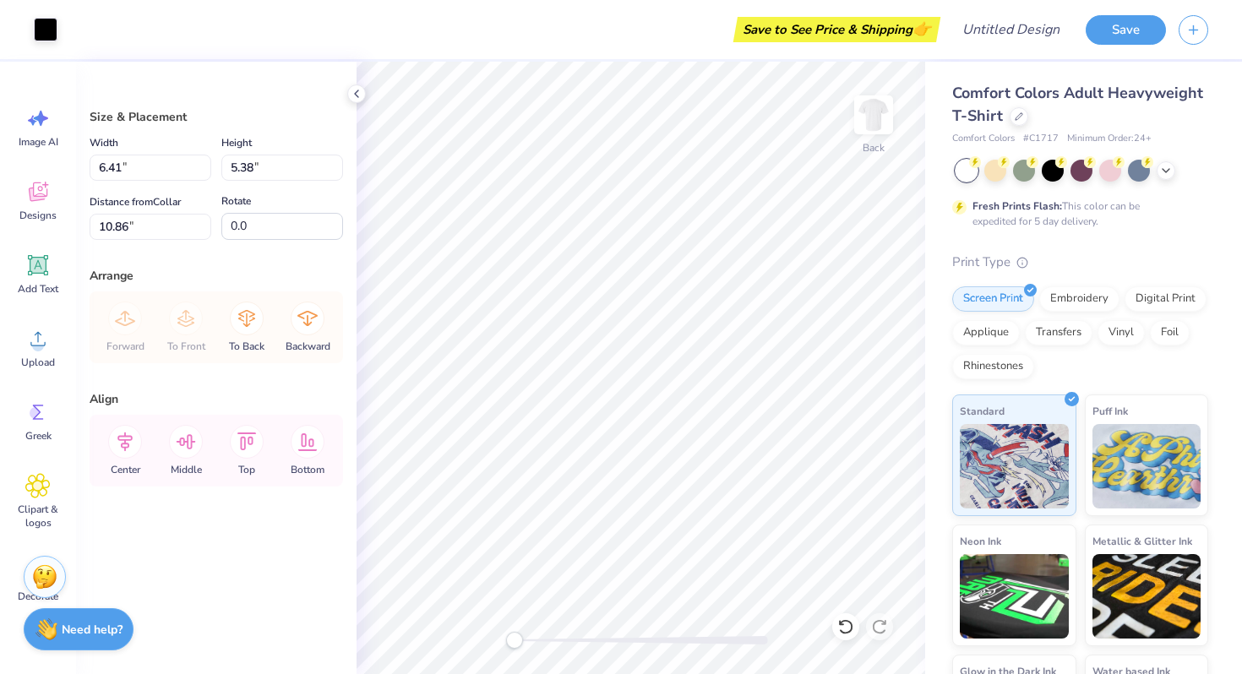
type input "11.37"
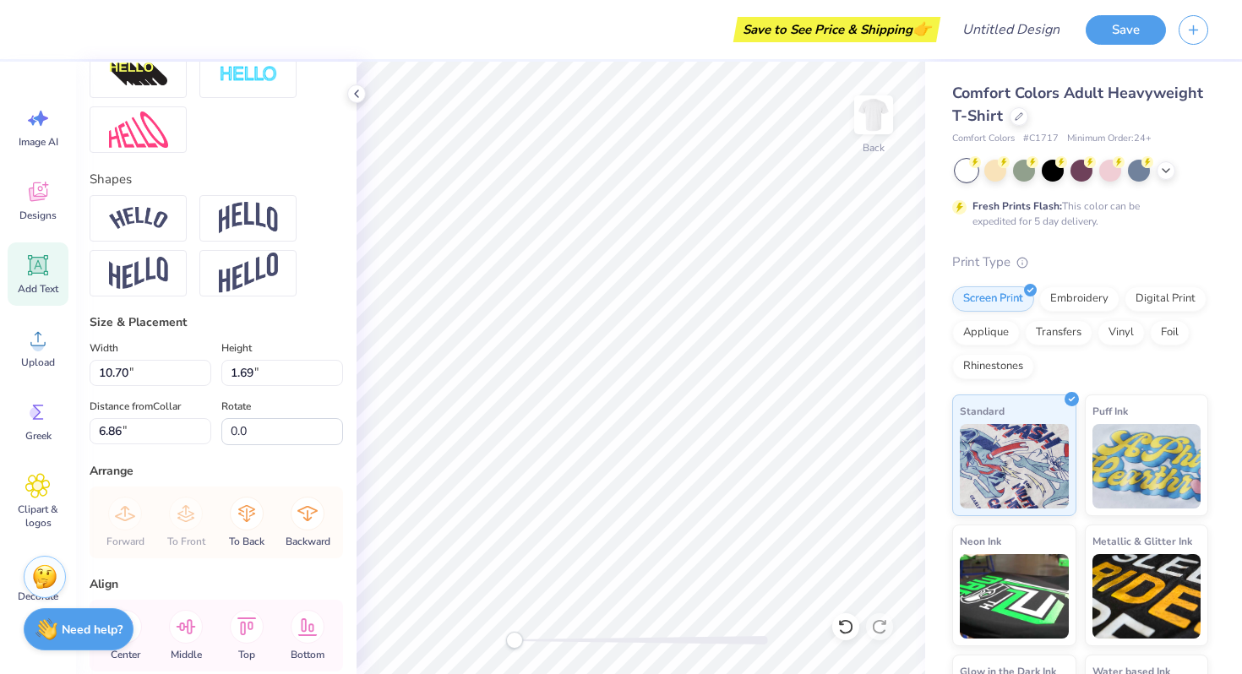
scroll to position [721, 0]
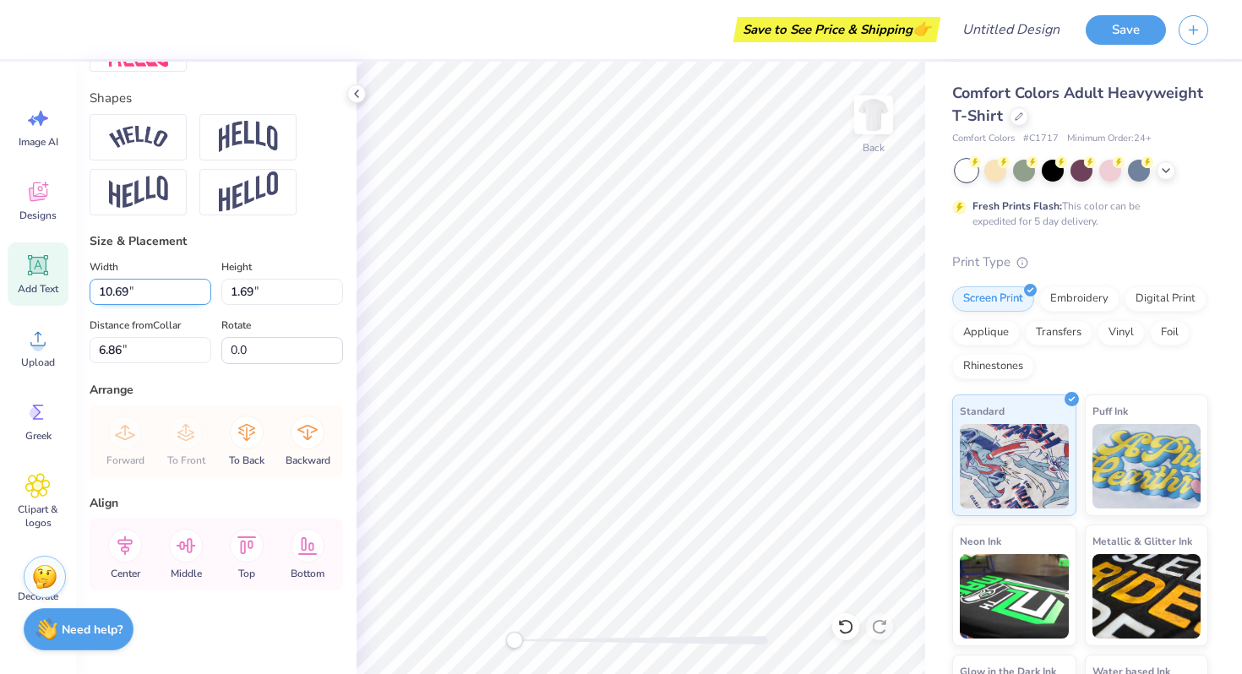
click at [203, 298] on input "10.69" at bounding box center [151, 292] width 122 height 26
click at [203, 298] on input "10.68" at bounding box center [151, 292] width 122 height 26
click at [203, 298] on input "10.67" at bounding box center [151, 292] width 122 height 26
click at [203, 298] on input "10.66" at bounding box center [151, 292] width 122 height 26
click at [203, 298] on input "10.65" at bounding box center [151, 292] width 122 height 26
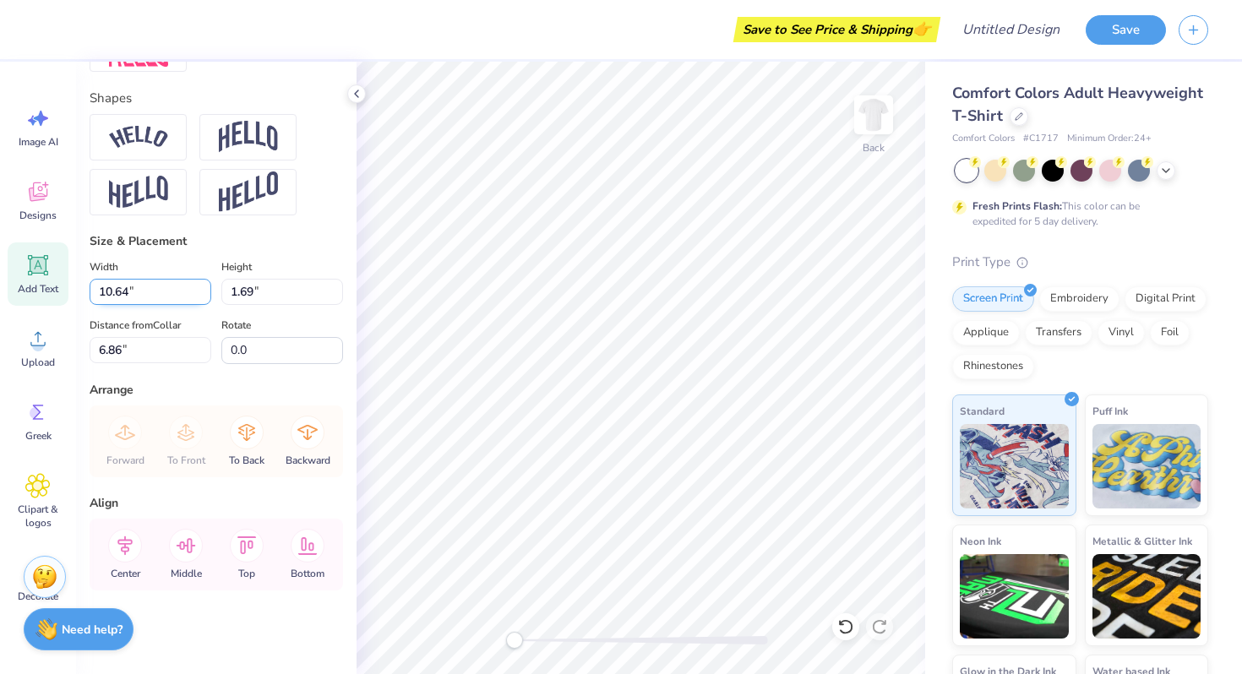
click at [203, 298] on input "10.64" at bounding box center [151, 292] width 122 height 26
click at [203, 298] on input "10.63" at bounding box center [151, 292] width 122 height 26
click at [203, 298] on input "10.62" at bounding box center [151, 292] width 122 height 26
click at [203, 298] on input "10.61" at bounding box center [151, 292] width 122 height 26
click at [203, 298] on input "10.6" at bounding box center [151, 292] width 122 height 26
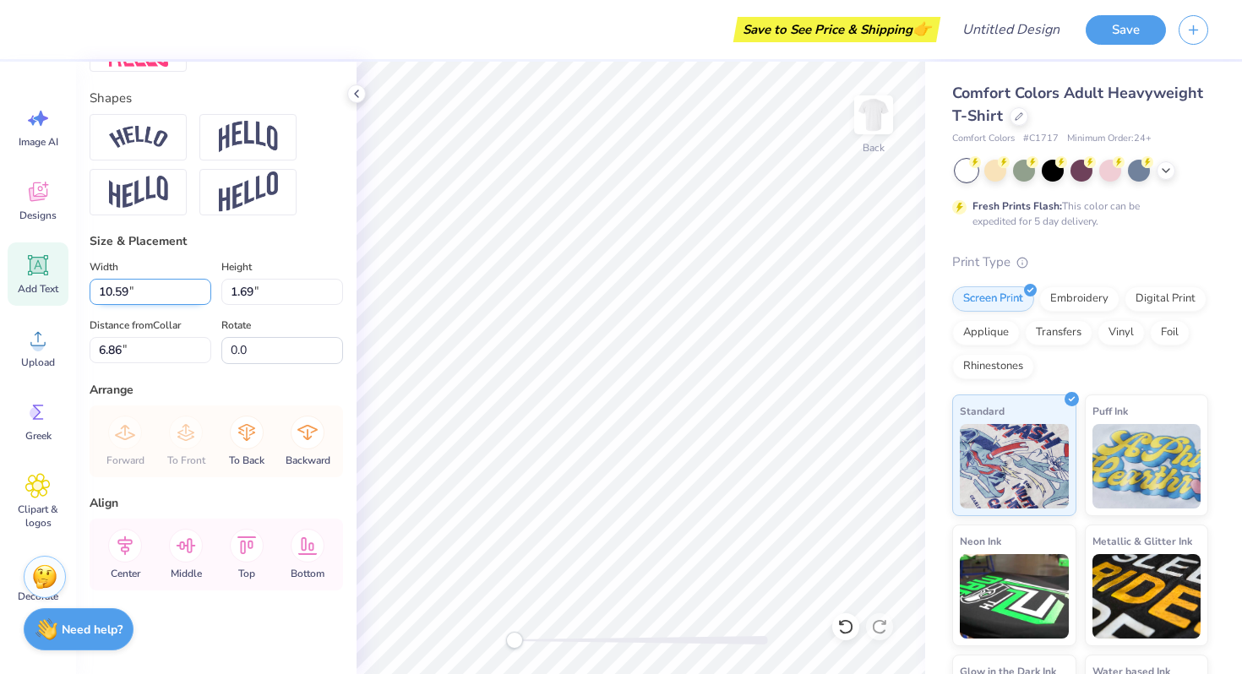
click at [203, 298] on input "10.59" at bounding box center [151, 292] width 122 height 26
click at [203, 298] on input "10.58" at bounding box center [151, 292] width 122 height 26
click at [203, 298] on input "10.57" at bounding box center [151, 292] width 122 height 26
click at [203, 298] on input "10.56" at bounding box center [151, 292] width 122 height 26
click at [203, 298] on input "10.55" at bounding box center [151, 292] width 122 height 26
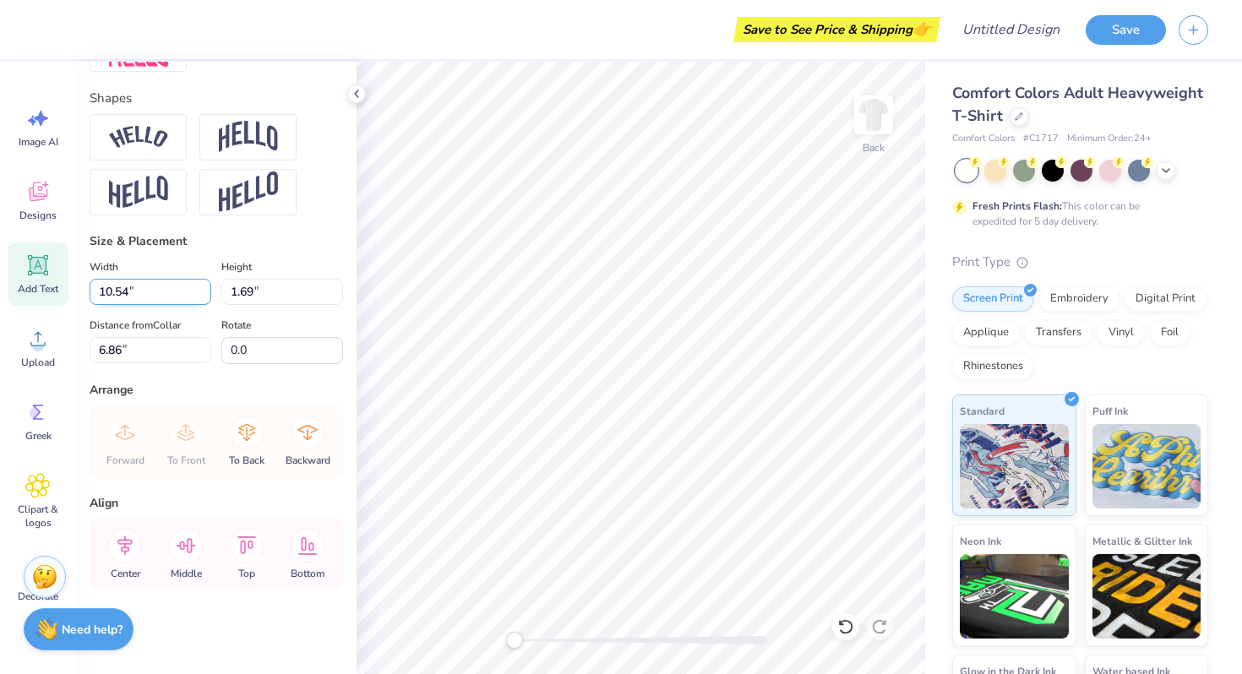
click at [203, 298] on input "10.54" at bounding box center [151, 292] width 122 height 26
click at [203, 298] on input "10.53" at bounding box center [151, 292] width 122 height 26
click at [203, 298] on input "10.52" at bounding box center [151, 292] width 122 height 26
click at [203, 298] on input "10.51" at bounding box center [151, 292] width 122 height 26
click at [203, 298] on input "10.5" at bounding box center [151, 292] width 122 height 26
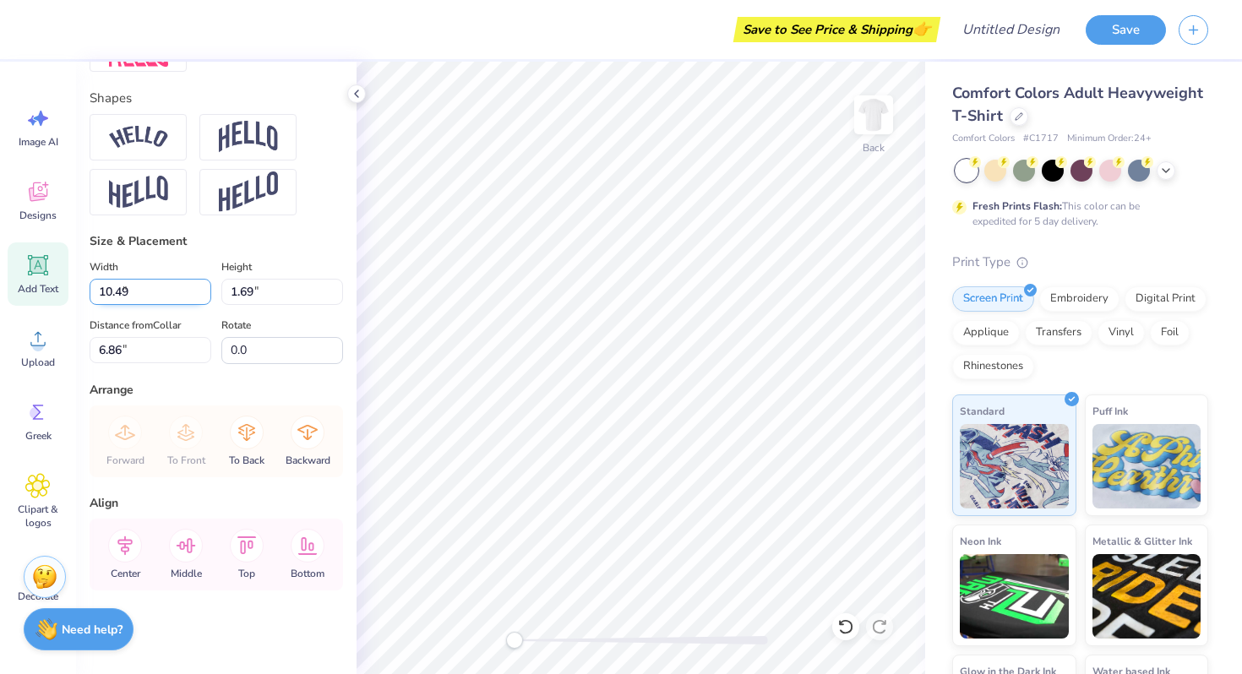
click at [203, 298] on input "10.49" at bounding box center [151, 292] width 122 height 26
click at [203, 298] on input "10.48" at bounding box center [151, 292] width 122 height 26
type input "1"
type input "9.00"
type input "1.42"
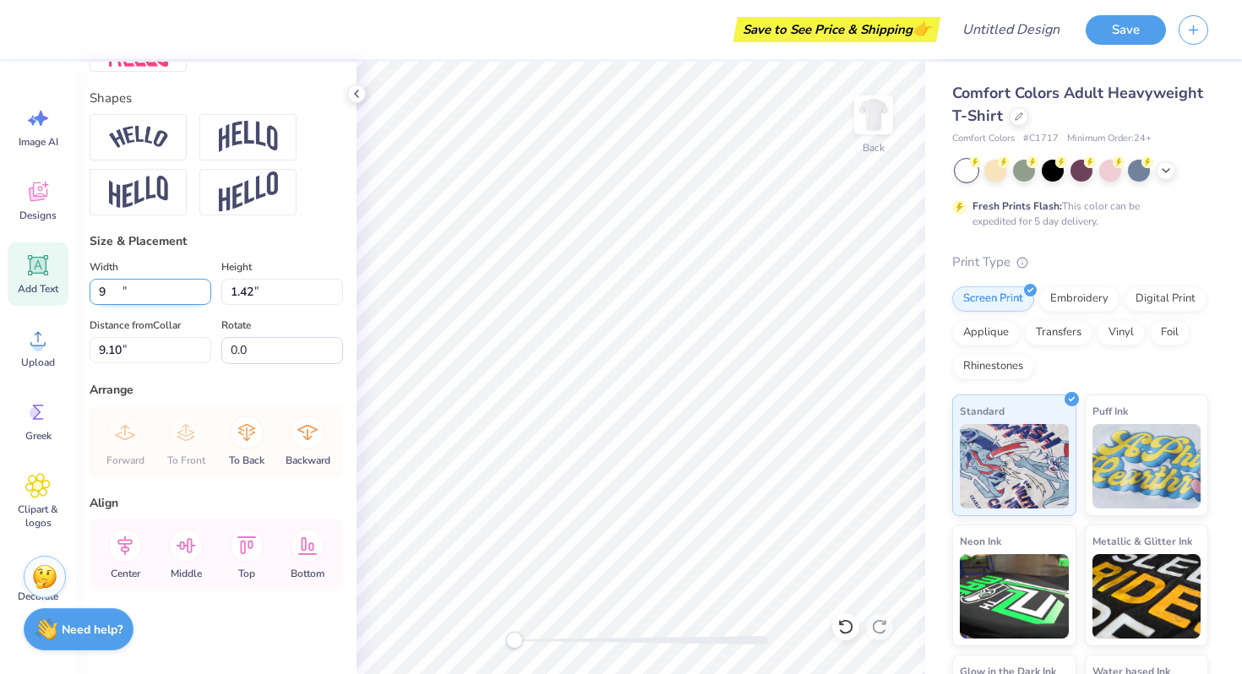
type input "9.10"
type input "9"
type input "6.00"
type input "0.95"
type input "9.33"
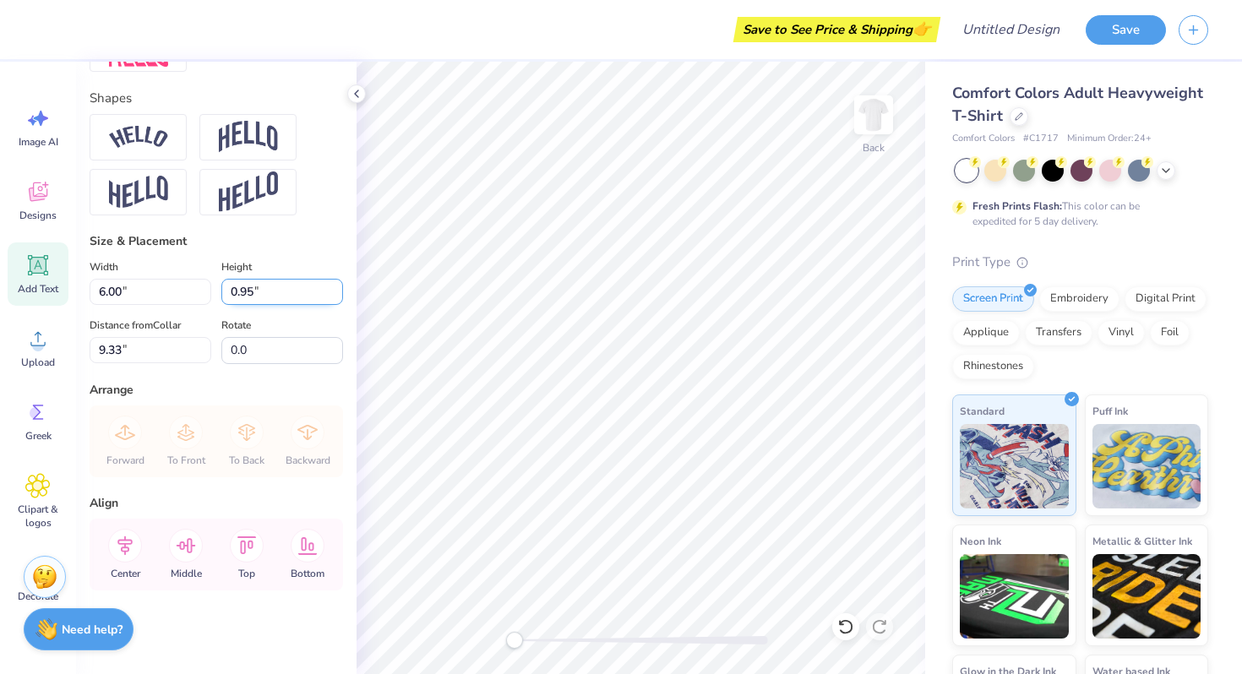
scroll to position [0, 3]
type textarea "S"
type textarea "(select one)"
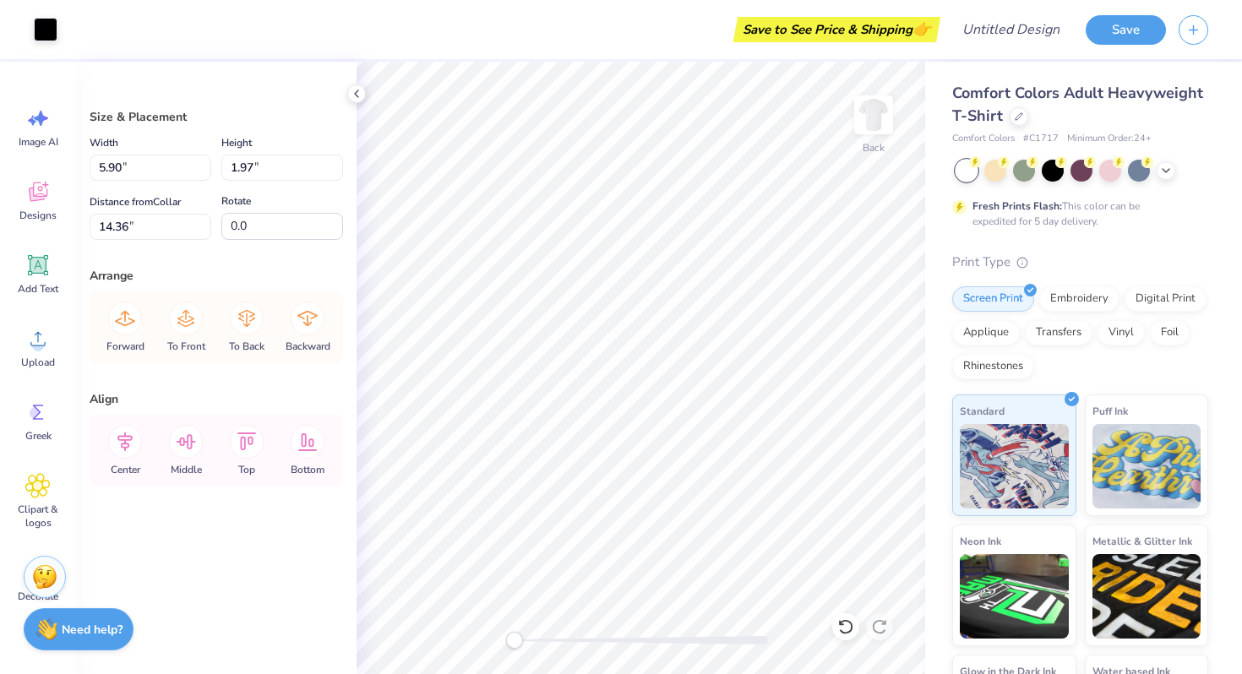
type input "14.36"
type input "12.21"
type input "6.05"
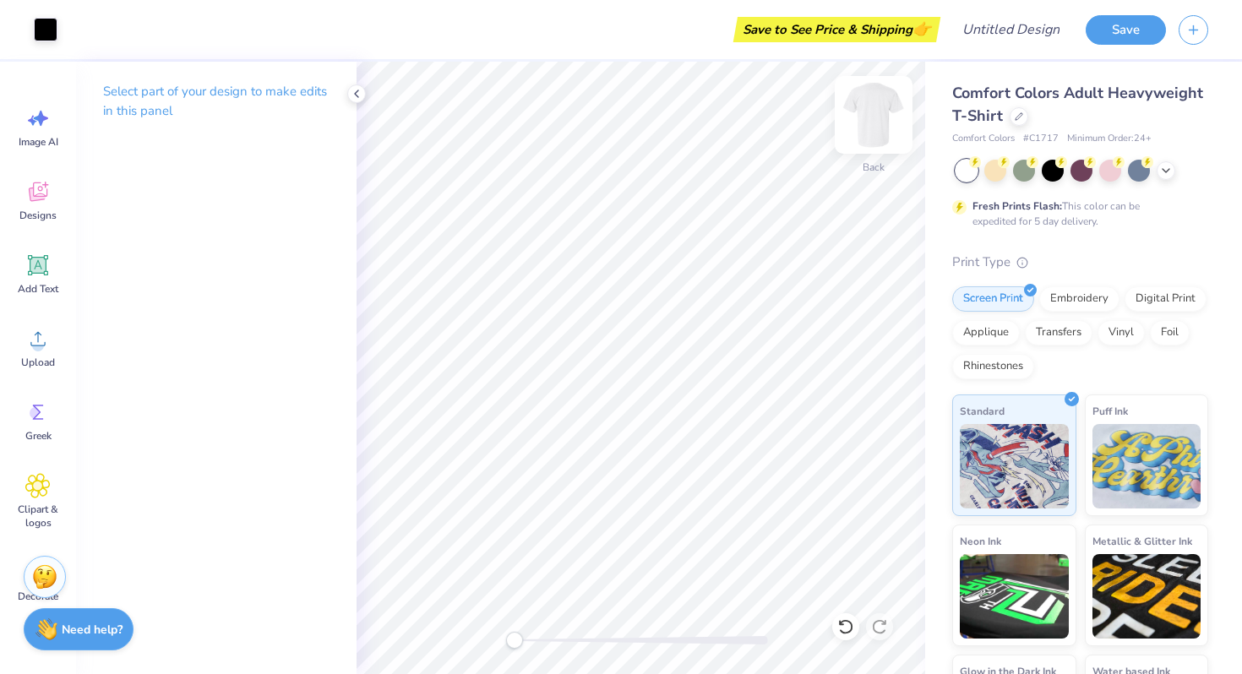
click at [873, 114] on img at bounding box center [874, 115] width 68 height 68
